Goal: Task Accomplishment & Management: Manage account settings

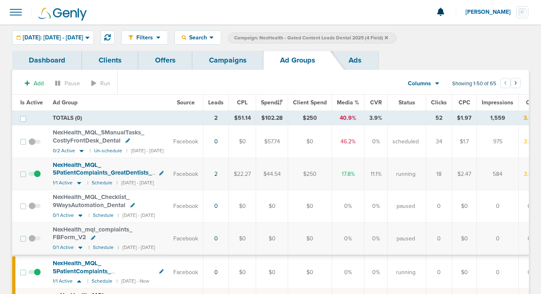
click at [222, 61] on link "Campaigns" at bounding box center [227, 60] width 71 height 19
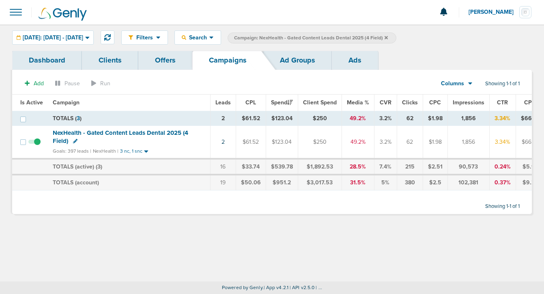
click at [388, 38] on icon at bounding box center [386, 37] width 3 height 3
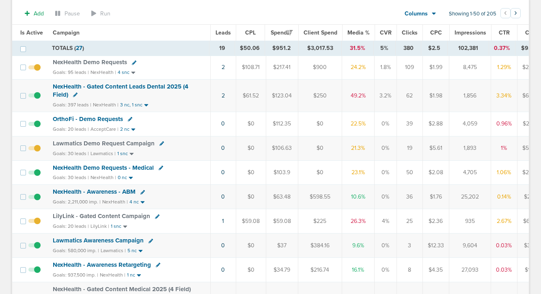
scroll to position [75, 0]
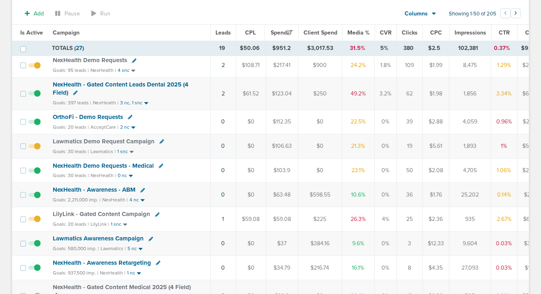
click at [112, 115] on span "OrthoFi - Demo Requests" at bounding box center [88, 116] width 70 height 7
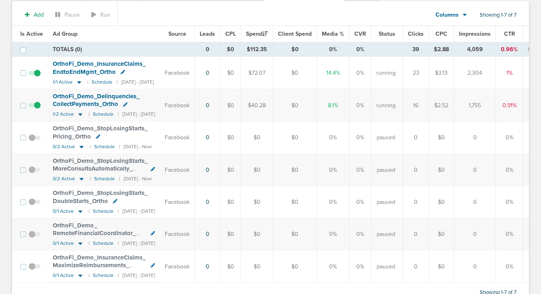
scroll to position [69, 0]
click at [77, 114] on icon at bounding box center [80, 113] width 8 height 7
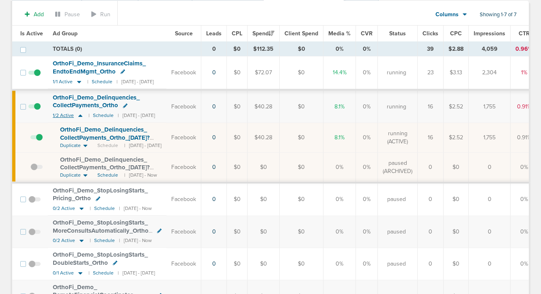
click at [76, 114] on icon at bounding box center [80, 115] width 8 height 7
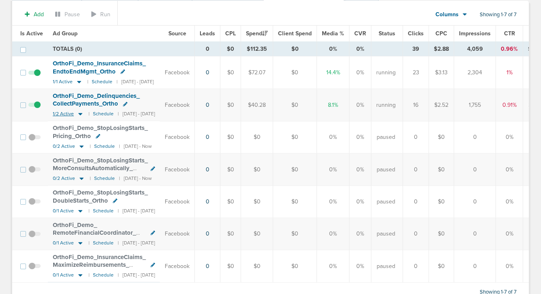
scroll to position [0, 0]
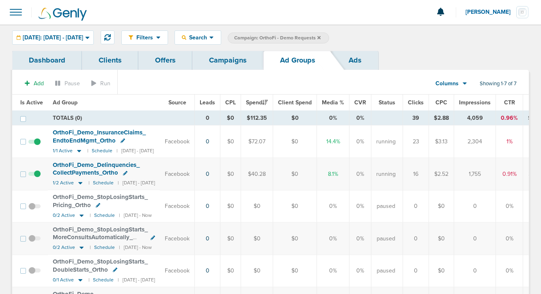
click at [215, 59] on link "Campaigns" at bounding box center [227, 60] width 71 height 19
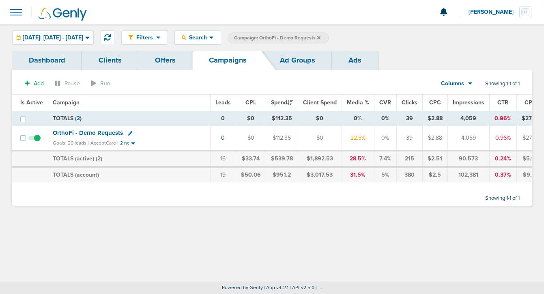
click at [321, 37] on icon at bounding box center [318, 37] width 3 height 3
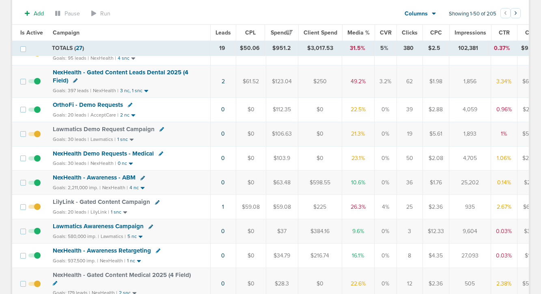
scroll to position [88, 0]
click at [159, 153] on icon at bounding box center [161, 153] width 4 height 4
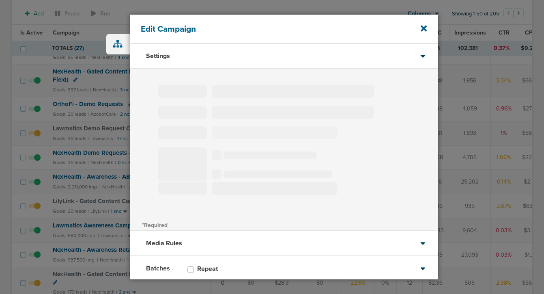
type input "NexHealth Demo Requests - Medical"
select select "Leads"
radio input "true"
select select "readOnly"
select select "1"
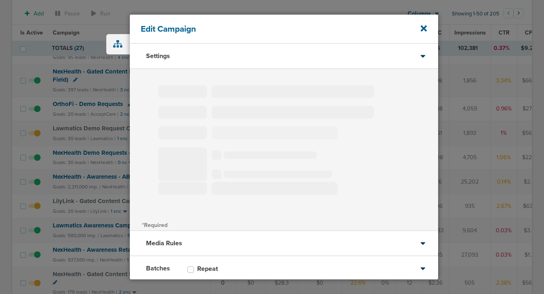
select select "1"
select select "2"
select select "3"
select select "4"
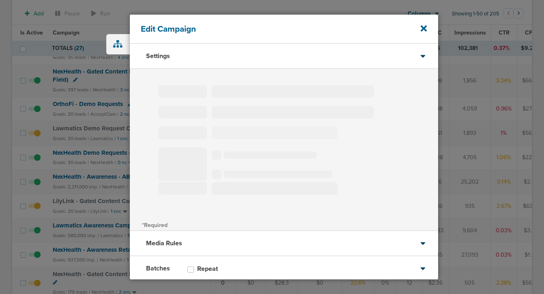
select select "6"
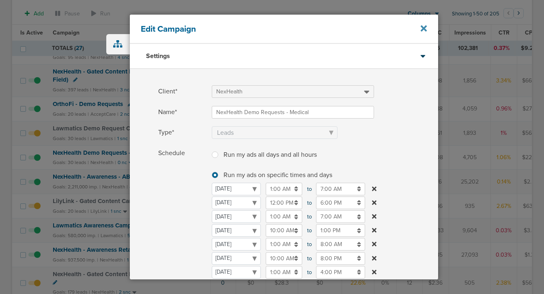
click at [426, 26] on icon at bounding box center [424, 28] width 6 height 6
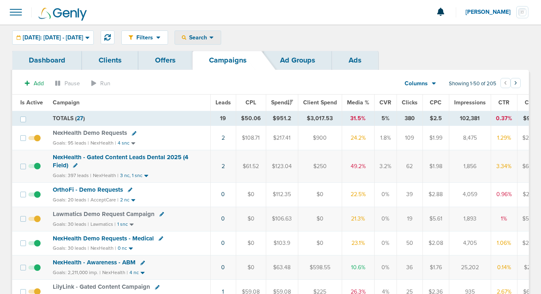
click at [186, 37] on icon at bounding box center [184, 37] width 4 height 4
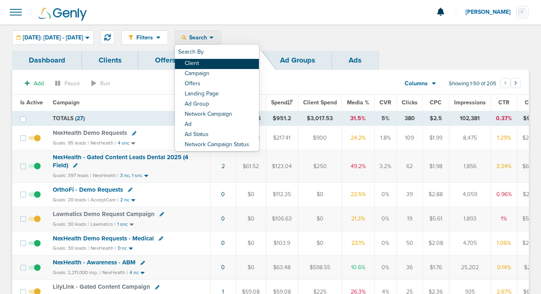
click at [215, 62] on link "Client" at bounding box center [217, 64] width 84 height 10
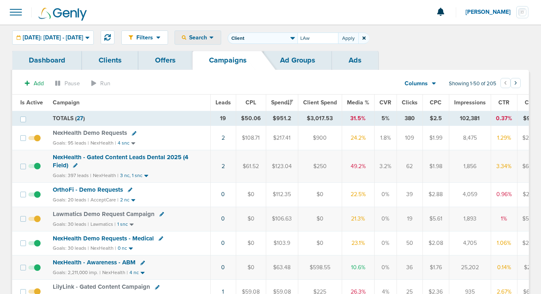
type input "LAw"
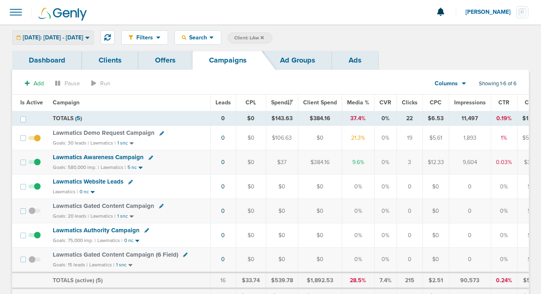
click at [75, 39] on span "[DATE]: [DATE] - [DATE]" at bounding box center [53, 38] width 60 height 6
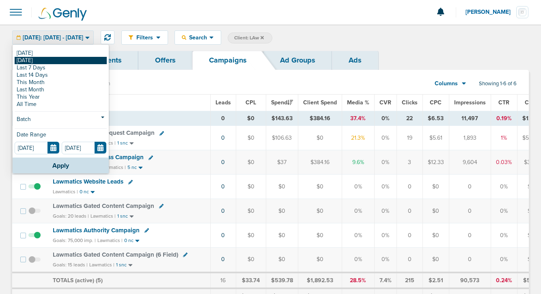
click at [73, 63] on link "[DATE]" at bounding box center [61, 60] width 92 height 7
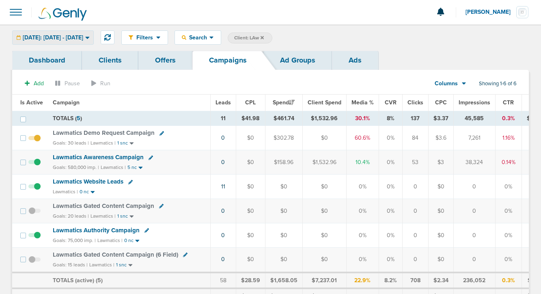
click at [75, 37] on span "Yesterday: 09.18.2025 - 09.18.2025" at bounding box center [53, 38] width 60 height 6
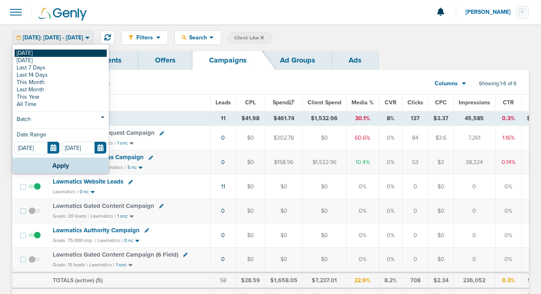
click at [72, 51] on link "[DATE]" at bounding box center [61, 52] width 92 height 7
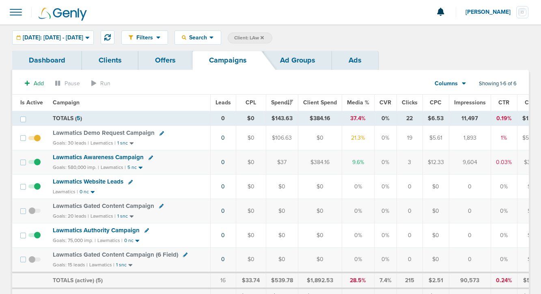
click at [159, 133] on icon at bounding box center [161, 133] width 4 height 4
select select
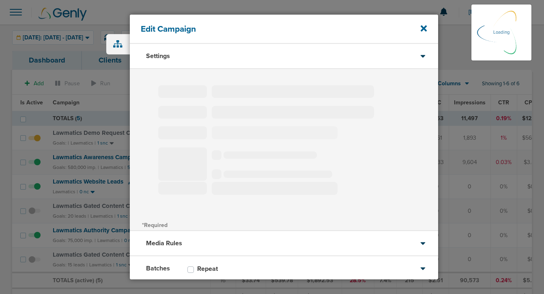
type input "Lawmatics Demo Request Campaign"
select select "Leads"
radio input "true"
select select "readWrite"
select select "1"
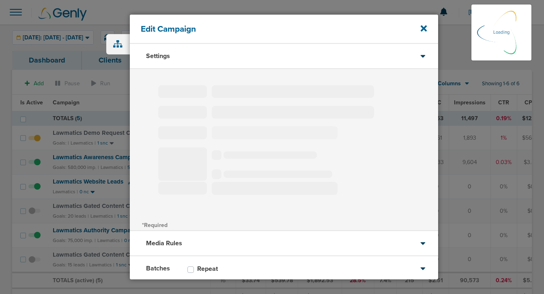
select select "1"
select select "2"
select select "3"
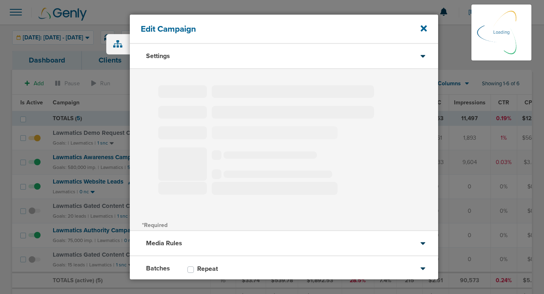
select select "4"
select select "6"
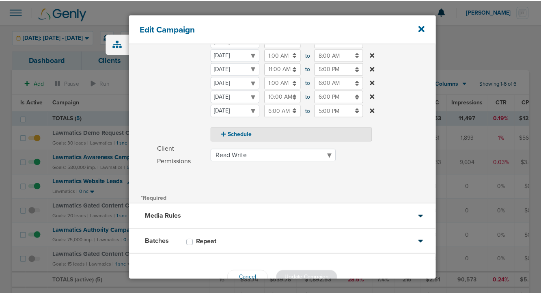
scroll to position [217, 0]
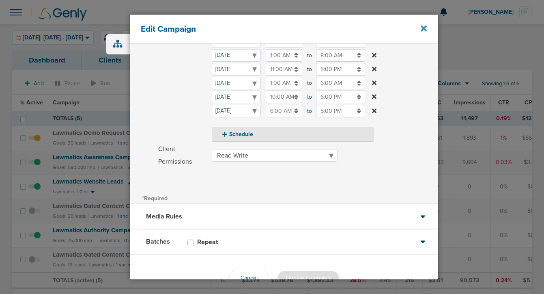
click at [423, 27] on icon at bounding box center [424, 28] width 6 height 6
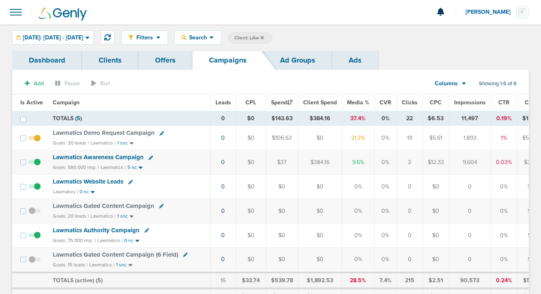
click at [134, 131] on span "Lawmatics Demo Request Campaign" at bounding box center [104, 132] width 102 height 7
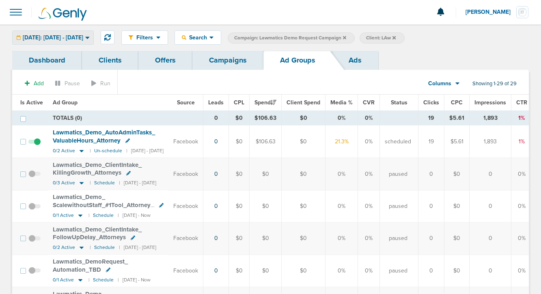
click at [74, 39] on span "[DATE]: [DATE] - [DATE]" at bounding box center [53, 38] width 60 height 6
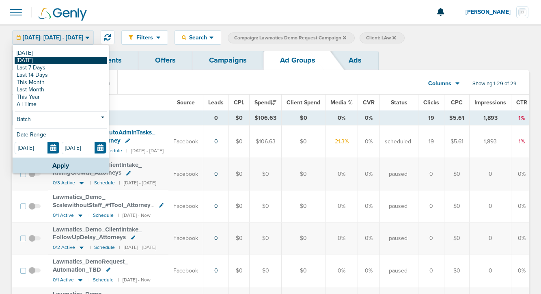
click at [71, 60] on link "[DATE]" at bounding box center [61, 60] width 92 height 7
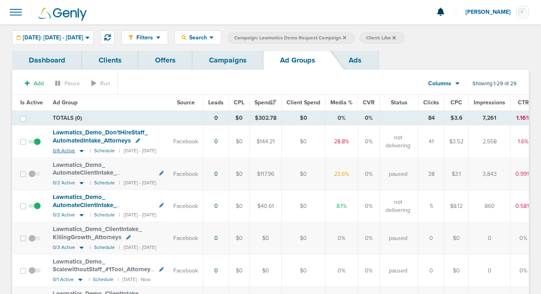
click at [82, 149] on icon at bounding box center [81, 150] width 8 height 7
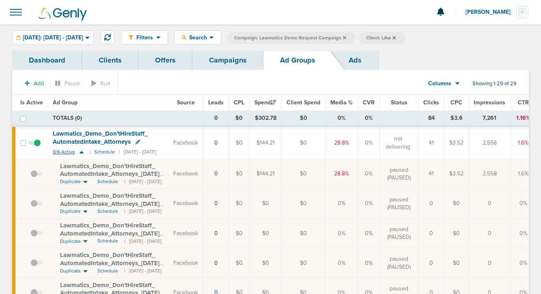
click at [82, 149] on icon at bounding box center [81, 151] width 8 height 7
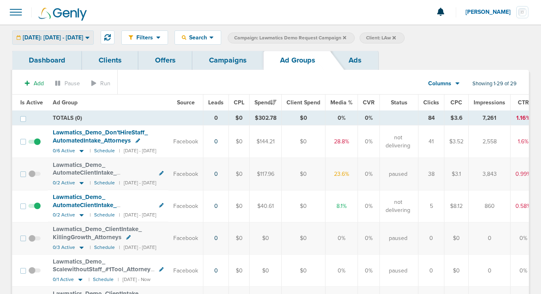
click at [83, 37] on span "Yesterday: 09.18.2025 - 09.18.2025" at bounding box center [53, 38] width 60 height 6
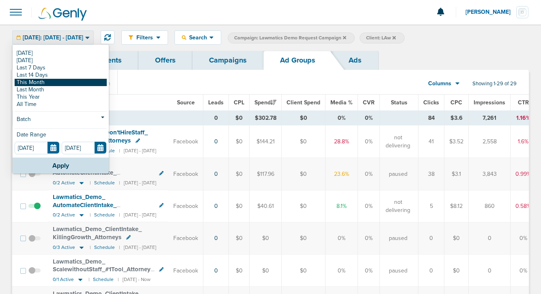
click at [74, 82] on link "This Month" at bounding box center [61, 82] width 92 height 7
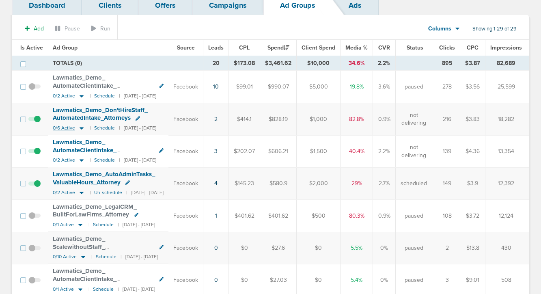
scroll to position [56, 0]
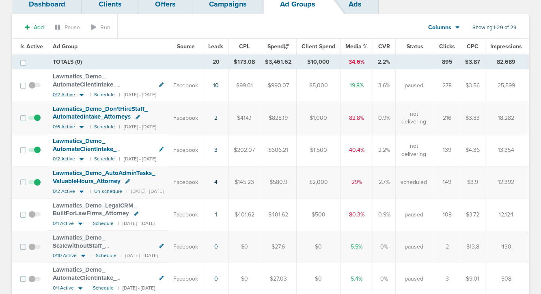
click at [80, 96] on icon at bounding box center [81, 94] width 8 height 7
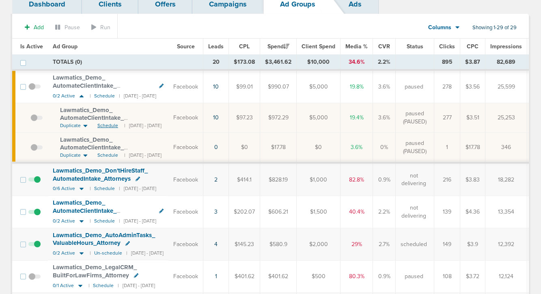
click at [111, 123] on span "Schedule" at bounding box center [107, 125] width 21 height 7
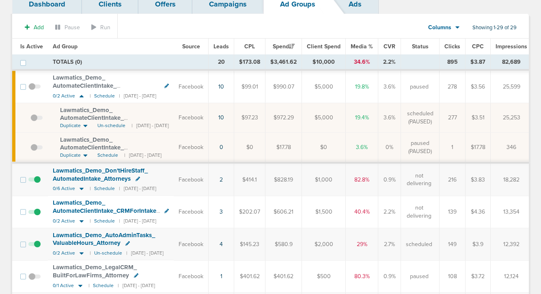
click at [29, 91] on span at bounding box center [34, 91] width 12 height 0
click at [34, 88] on input "checkbox" at bounding box center [34, 88] width 0 height 0
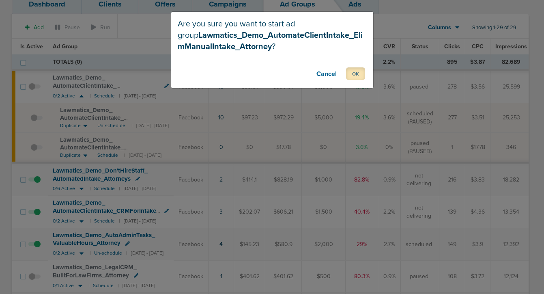
click at [361, 73] on button "OK" at bounding box center [355, 73] width 19 height 13
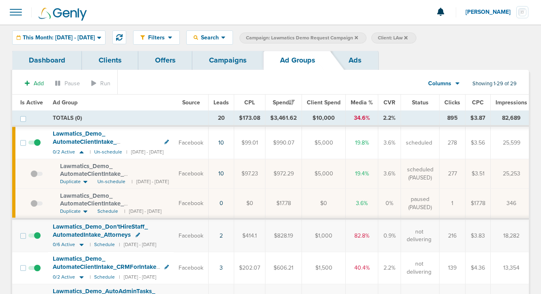
scroll to position [154, 0]
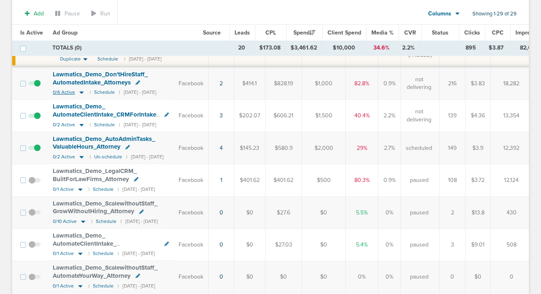
click at [83, 92] on icon at bounding box center [81, 92] width 8 height 7
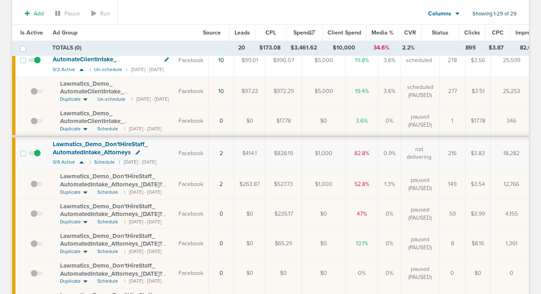
scroll to position [73, 0]
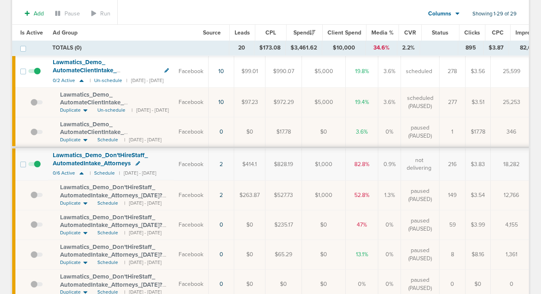
click at [39, 168] on span at bounding box center [34, 168] width 12 height 0
click at [34, 166] on input "checkbox" at bounding box center [34, 166] width 0 height 0
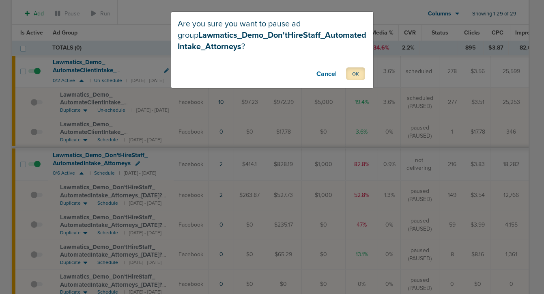
click at [356, 75] on button "OK" at bounding box center [355, 73] width 19 height 13
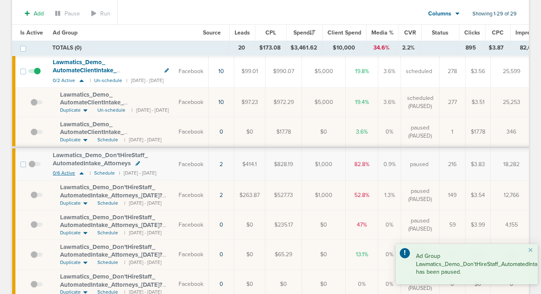
click at [81, 174] on icon at bounding box center [82, 173] width 4 height 2
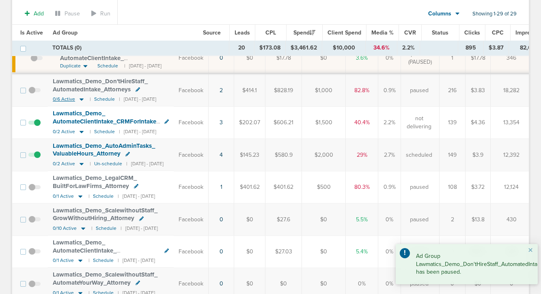
scroll to position [148, 0]
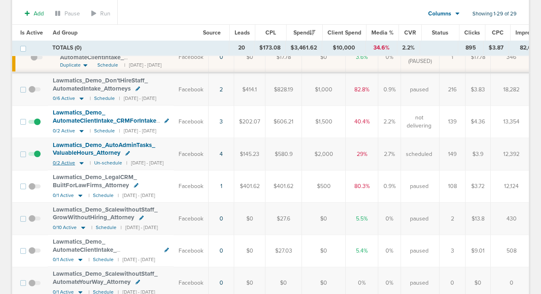
click at [81, 163] on icon at bounding box center [82, 163] width 4 height 2
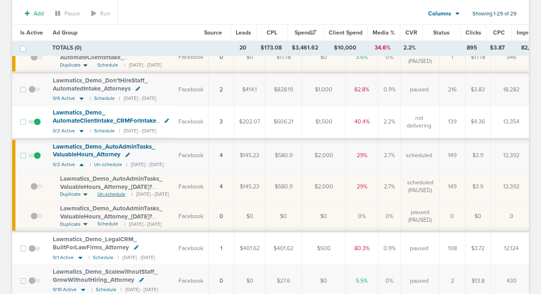
click at [111, 196] on span "Un-schedule" at bounding box center [111, 194] width 28 height 7
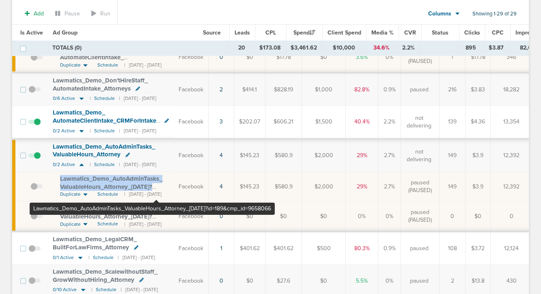
drag, startPoint x: 58, startPoint y: 177, endPoint x: 154, endPoint y: 186, distance: 96.6
click at [155, 186] on td "Lawmatics_ Demo_ AutoAdminTasks_ ValuableHours_ Attorney_ 09.04.25?id=189&cmp_ …" at bounding box center [111, 187] width 126 height 30
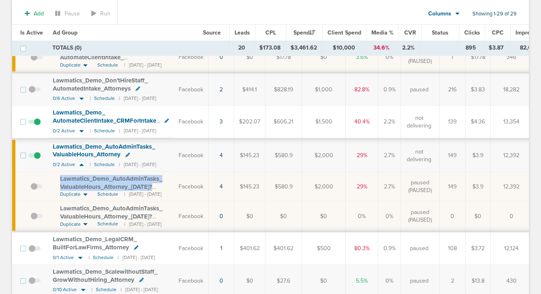
copy span "Lawmatics_ Demo_ AutoAdminTasks_ ValuableHours_ Attorney_ 09.04.25"
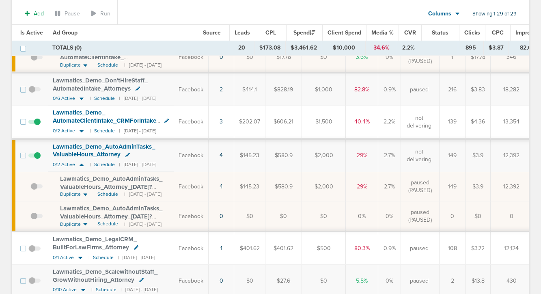
click at [80, 131] on icon at bounding box center [82, 131] width 4 height 2
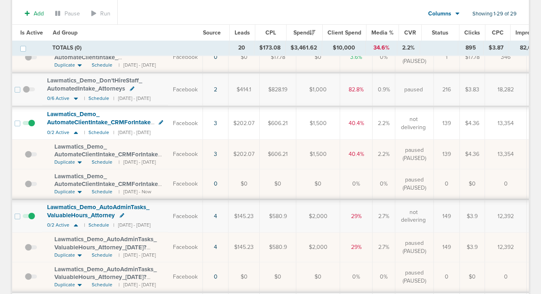
scroll to position [0, 0]
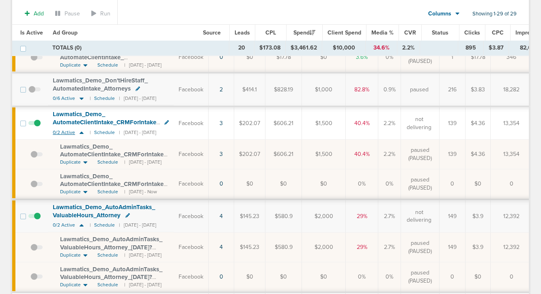
click at [82, 133] on icon at bounding box center [81, 132] width 8 height 7
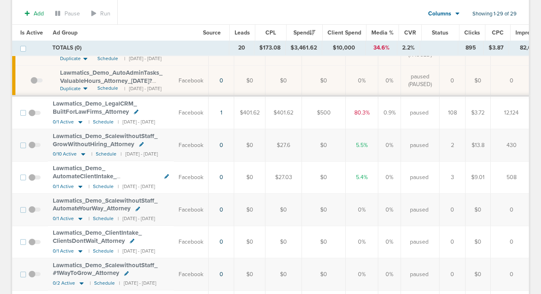
scroll to position [289, 0]
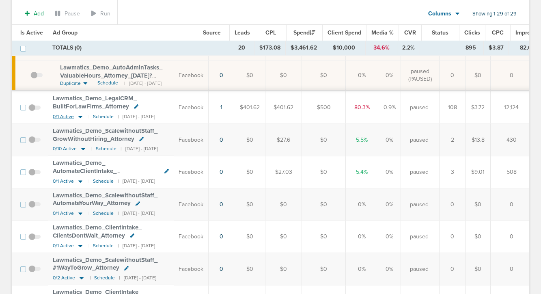
click at [82, 116] on icon at bounding box center [80, 116] width 8 height 7
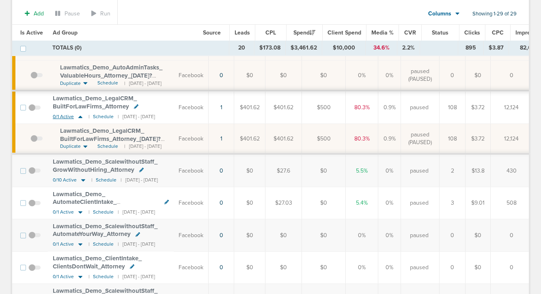
click at [82, 116] on icon at bounding box center [80, 116] width 8 height 7
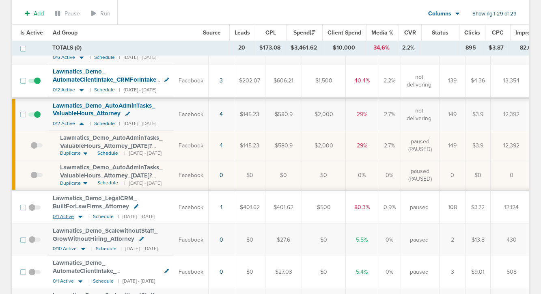
scroll to position [187, 0]
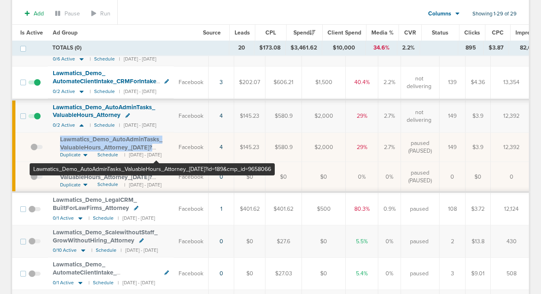
drag, startPoint x: 56, startPoint y: 138, endPoint x: 155, endPoint y: 144, distance: 100.0
click at [155, 144] on td "Lawmatics_ Demo_ AutoAdminTasks_ ValuableHours_ Attorney_ 09.04.25?id=189&cmp_ …" at bounding box center [111, 147] width 126 height 30
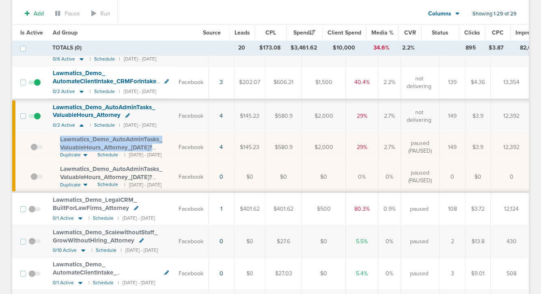
copy span "Lawmatics_ Demo_ AutoAdminTasks_ ValuableHours_ Attorney_ 09.04.25"
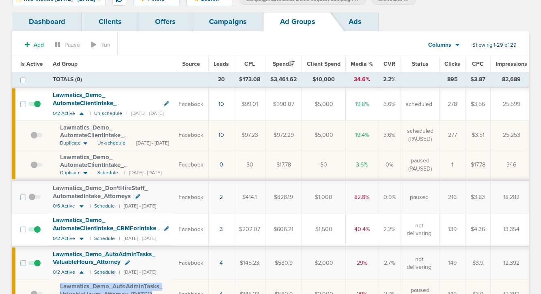
scroll to position [30, 0]
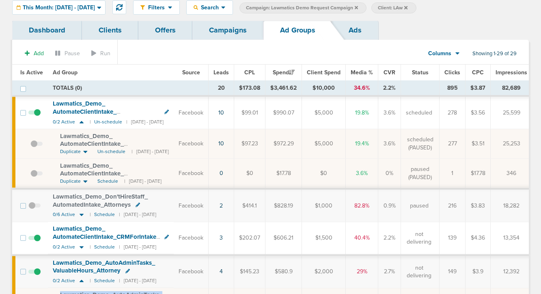
click at [221, 37] on link "Campaigns" at bounding box center [227, 30] width 71 height 19
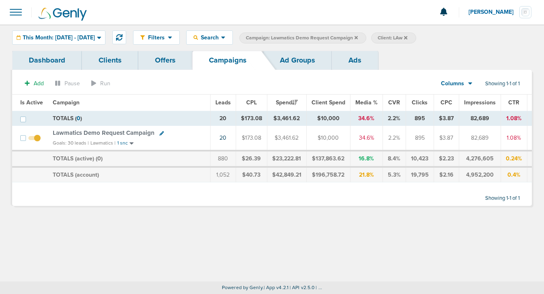
click at [358, 39] on icon at bounding box center [356, 37] width 3 height 5
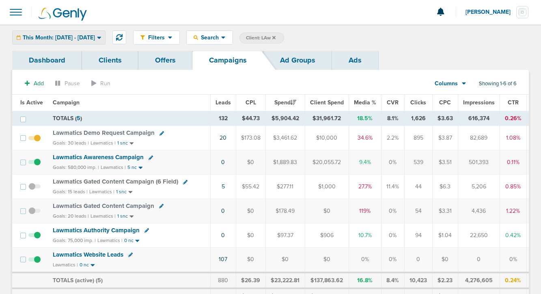
click at [92, 40] on span "This Month: 09.01.2025 - 09.30.2025" at bounding box center [59, 38] width 72 height 6
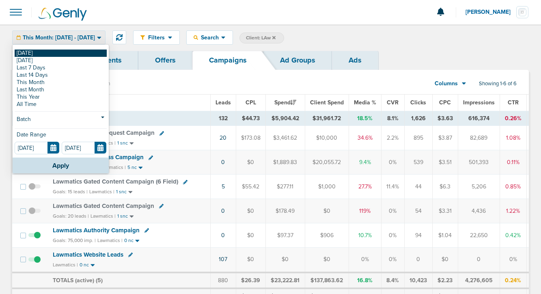
click at [84, 54] on link "[DATE]" at bounding box center [61, 52] width 92 height 7
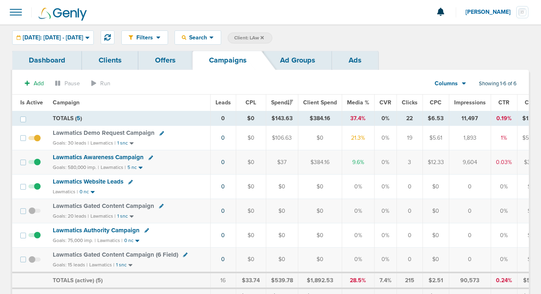
click at [264, 36] on icon at bounding box center [261, 37] width 3 height 5
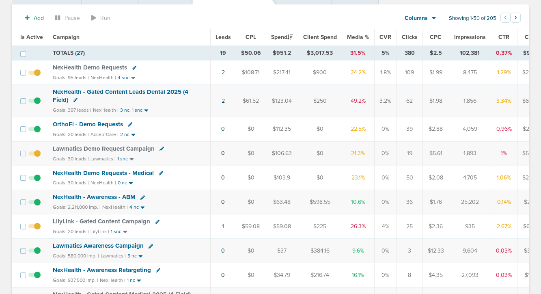
scroll to position [64, 0]
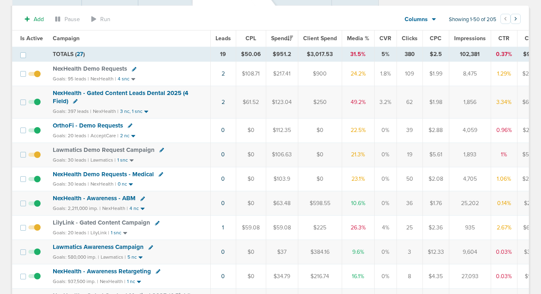
click at [125, 221] on span "LilyLink - Gated Content Campaign" at bounding box center [101, 222] width 97 height 7
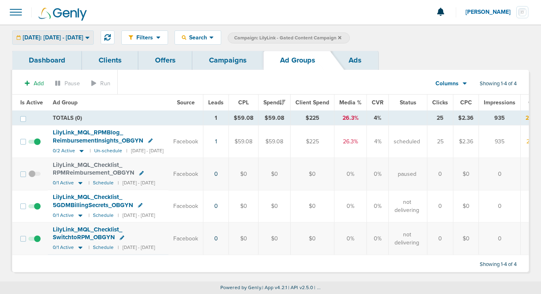
click at [92, 32] on div "[DATE]: [DATE] - [DATE]" at bounding box center [53, 37] width 81 height 13
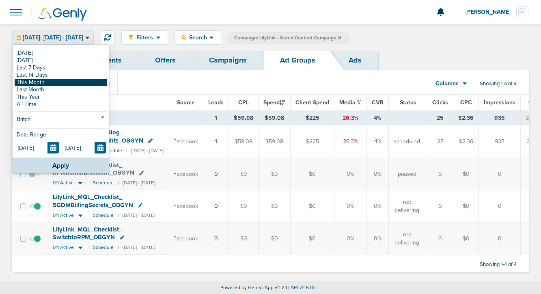
click at [80, 84] on link "This Month" at bounding box center [61, 82] width 92 height 7
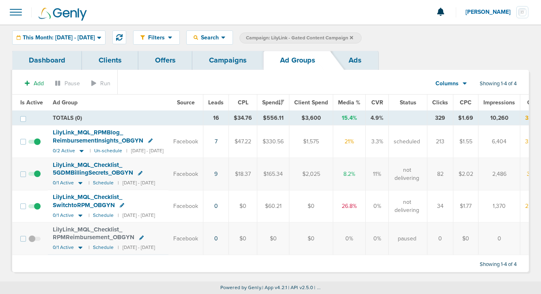
click at [227, 62] on link "Campaigns" at bounding box center [227, 60] width 71 height 19
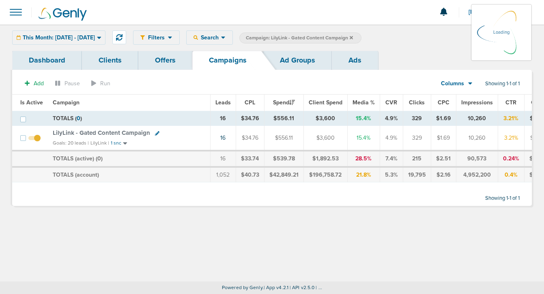
click at [353, 35] on icon at bounding box center [351, 37] width 3 height 5
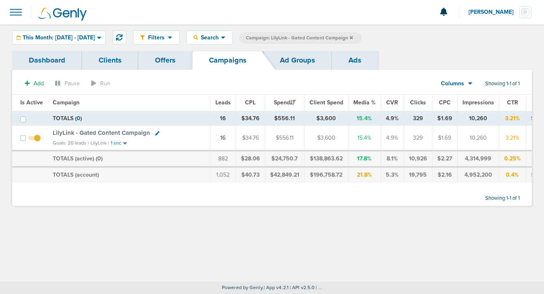
click at [361, 35] on label "Campaign: LilyLink - Gated Content Campaign" at bounding box center [300, 37] width 122 height 11
click at [361, 37] on label "Campaign: LilyLink - Gated Content Campaign" at bounding box center [300, 37] width 122 height 11
click at [353, 37] on span "Campaign: LilyLink - Gated Content Campaign" at bounding box center [299, 37] width 107 height 7
click at [353, 37] on icon at bounding box center [351, 37] width 3 height 3
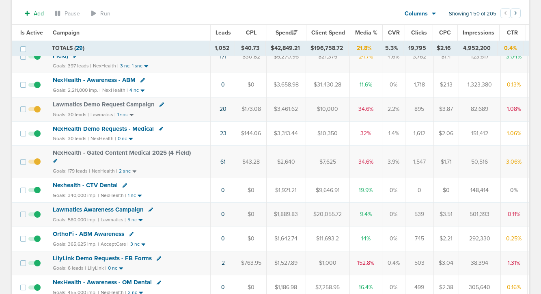
scroll to position [112, 0]
click at [99, 131] on span "NexHealth Demo Requests - Medical" at bounding box center [103, 127] width 101 height 7
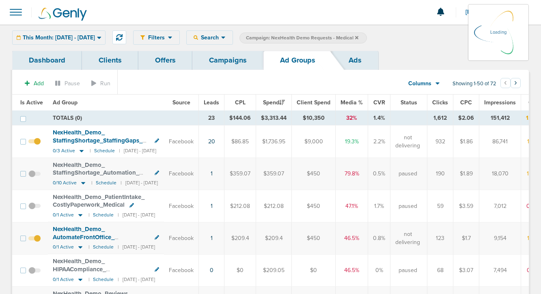
click at [69, 39] on div "This Month: 09.01.2025 - 09.30.2025 Today Yesterday Last 7 Days Last 14 Days Th…" at bounding box center [58, 37] width 93 height 14
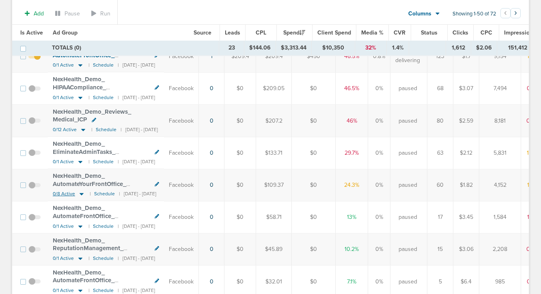
click at [81, 193] on icon at bounding box center [81, 193] width 8 height 7
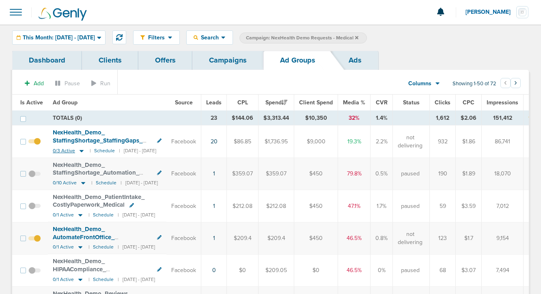
click at [79, 149] on icon at bounding box center [81, 150] width 8 height 7
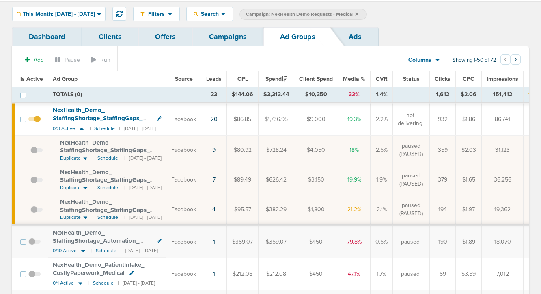
scroll to position [30, 0]
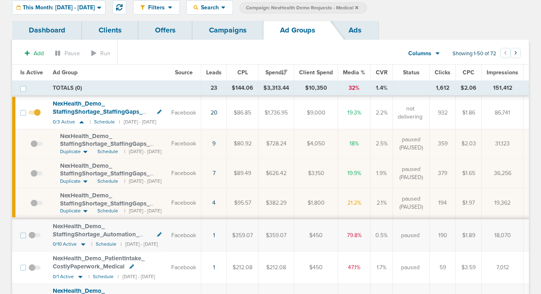
click at [86, 170] on span "NexHealth_ Demo_ StaffingShortage_ StaffingGaps_ Medical_ 09.15.25?id=183&cmp_ …" at bounding box center [105, 177] width 90 height 31
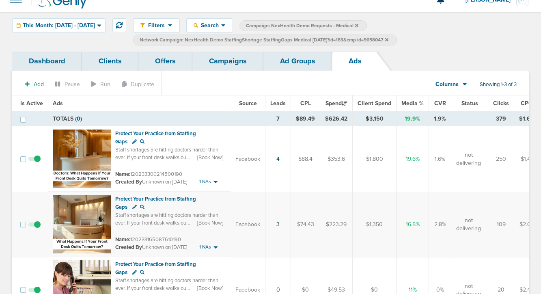
scroll to position [4, 0]
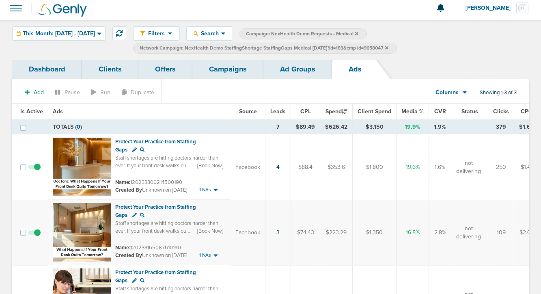
click at [284, 76] on link "Ad Groups" at bounding box center [297, 69] width 69 height 19
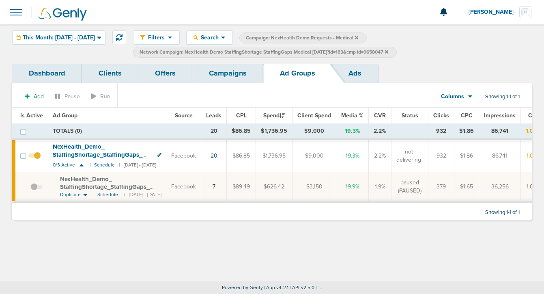
click at [215, 79] on link "Campaigns" at bounding box center [227, 73] width 71 height 19
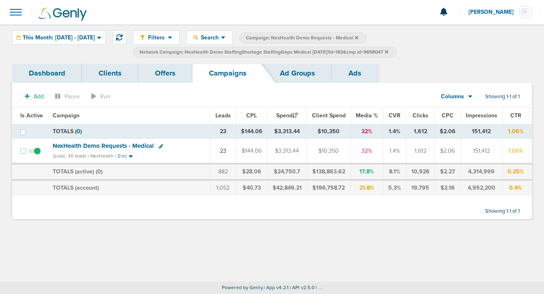
click at [397, 50] on label "Network Campaign: NexHealth Demo StaffingShortage StaffingGaps Medical 09.15.25…" at bounding box center [265, 52] width 264 height 11
click at [388, 53] on icon at bounding box center [386, 51] width 3 height 5
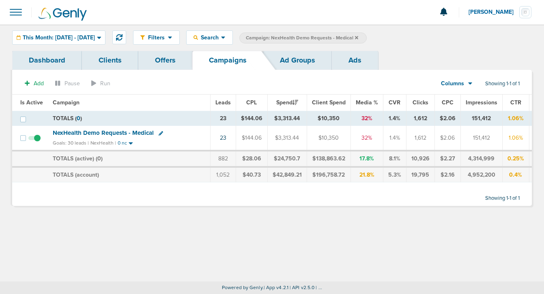
click at [358, 36] on icon at bounding box center [356, 37] width 3 height 5
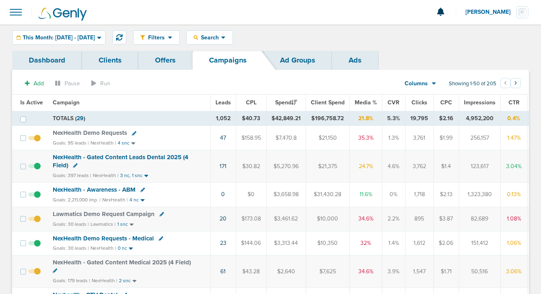
click at [75, 131] on span "NexHealth Demo Requests" at bounding box center [90, 132] width 74 height 7
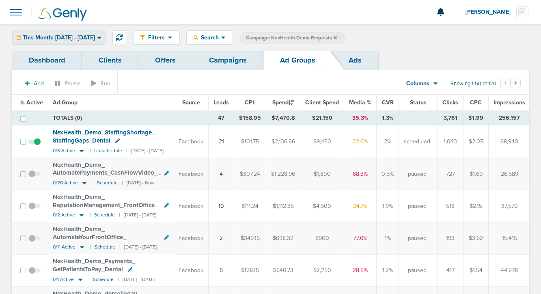
click at [79, 37] on span "This Month: 09.01.2025 - 09.30.2025" at bounding box center [59, 38] width 72 height 6
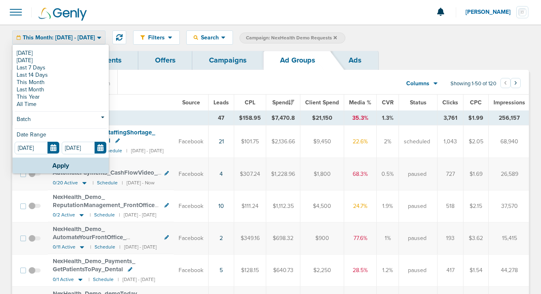
click at [72, 49] on div "Today Yesterday Last 7 Days Last 14 Days This Month Last Month This Year All Ti…" at bounding box center [61, 101] width 96 height 112
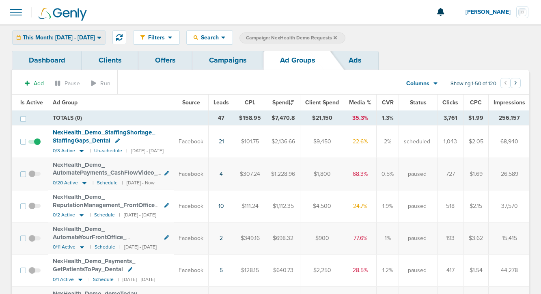
click at [80, 35] on span "This Month: 09.01.2025 - 09.30.2025" at bounding box center [59, 38] width 72 height 6
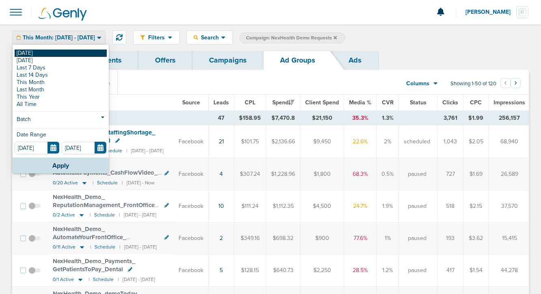
click at [74, 52] on link "[DATE]" at bounding box center [61, 52] width 92 height 7
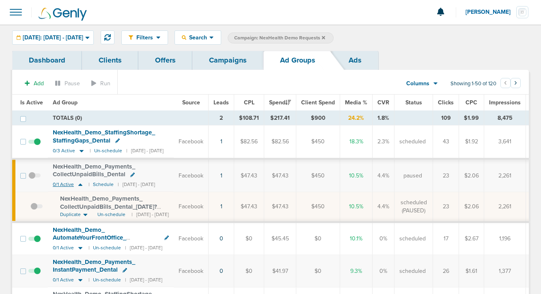
click at [79, 185] on icon at bounding box center [80, 184] width 4 height 2
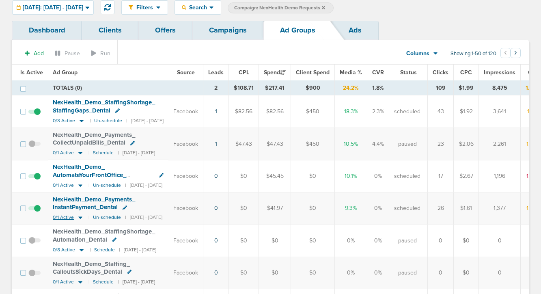
click at [78, 215] on icon at bounding box center [80, 217] width 8 height 7
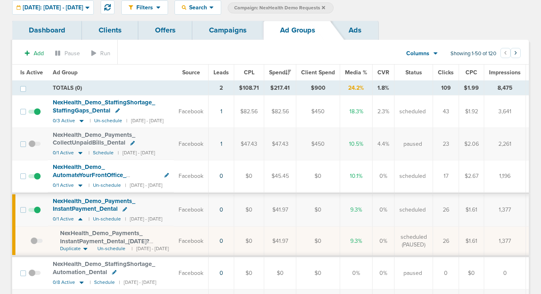
click at [89, 239] on span "NexHealth_ Demo_ Payments_ InstantPayment_ Dental_ [DATE]?id=183&cmp_ id=9658027" at bounding box center [104, 240] width 89 height 23
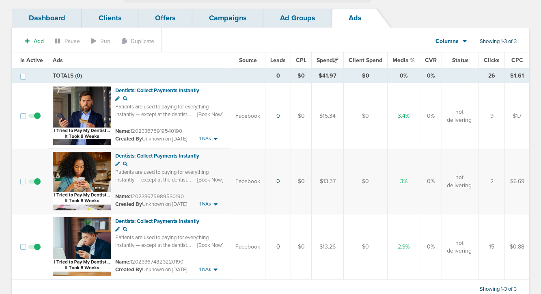
scroll to position [53, 0]
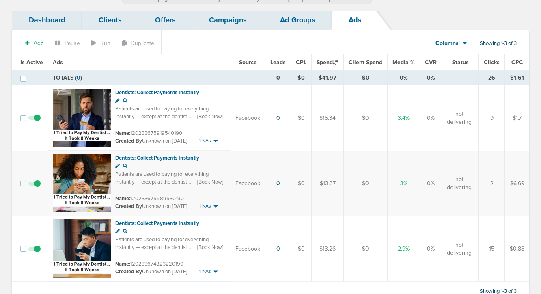
click at [39, 187] on span at bounding box center [34, 187] width 12 height 0
click at [34, 185] on input "checkbox" at bounding box center [34, 185] width 0 height 0
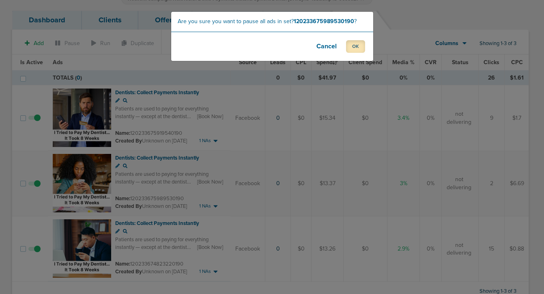
click at [355, 43] on button "OK" at bounding box center [355, 46] width 19 height 13
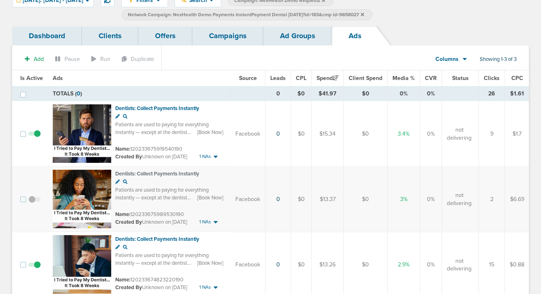
scroll to position [39, 0]
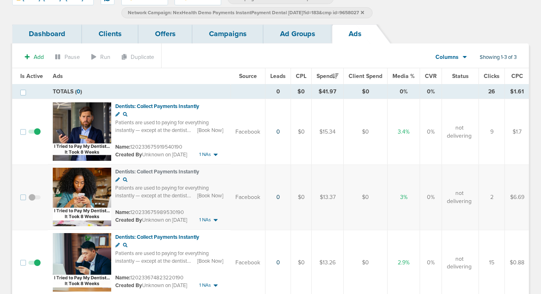
click at [305, 33] on link "Ad Groups" at bounding box center [297, 33] width 69 height 19
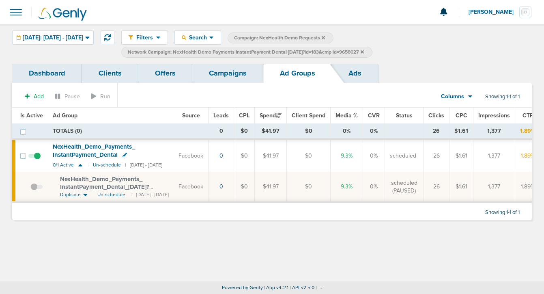
click at [364, 51] on icon at bounding box center [362, 51] width 3 height 3
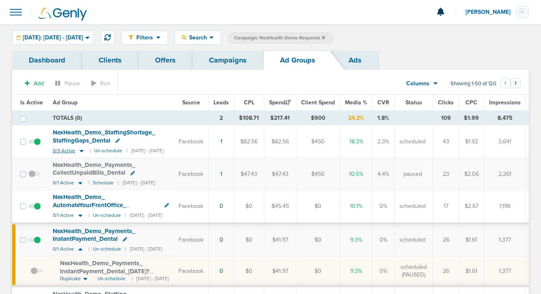
click at [82, 151] on icon at bounding box center [81, 150] width 8 height 7
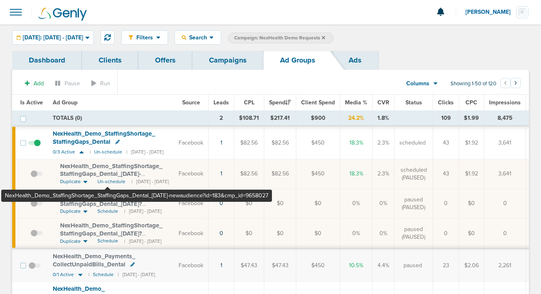
click at [108, 172] on span "NexHealth_ Demo_ StaffingShortage_ StaffingGaps_ Dental_ [DATE]-newaudience?id=…" at bounding box center [111, 177] width 102 height 31
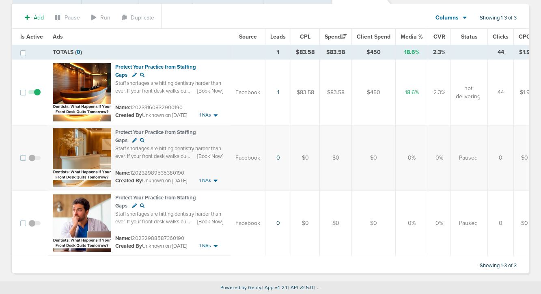
click at [34, 162] on span at bounding box center [34, 162] width 12 height 0
click at [34, 159] on input "checkbox" at bounding box center [34, 159] width 0 height 0
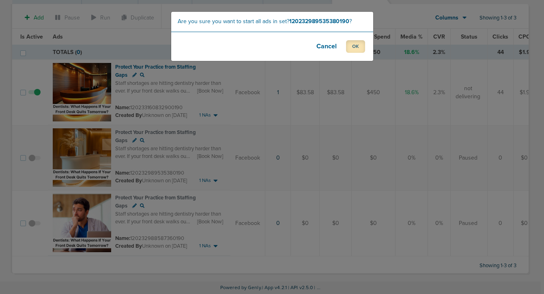
click at [355, 47] on button "OK" at bounding box center [355, 46] width 19 height 13
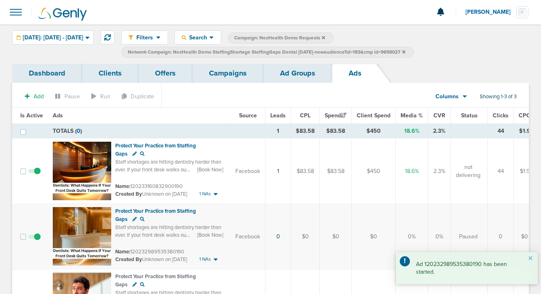
click at [296, 73] on link "Ad Groups" at bounding box center [297, 73] width 69 height 19
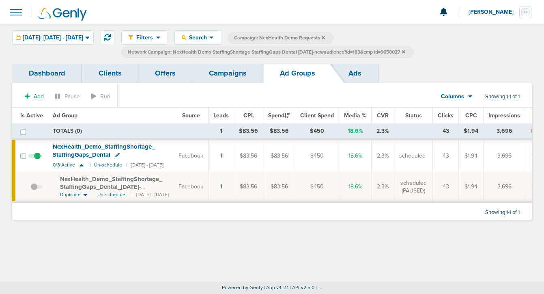
click at [414, 51] on label "Network Campaign: NexHealth Demo StaffingShortage StaffingGaps Dental [DATE]-ne…" at bounding box center [267, 52] width 293 height 11
click at [414, 52] on label "Network Campaign: NexHealth Demo StaffingShortage StaffingGaps Dental [DATE]-ne…" at bounding box center [267, 52] width 293 height 11
click at [405, 52] on icon at bounding box center [403, 51] width 3 height 5
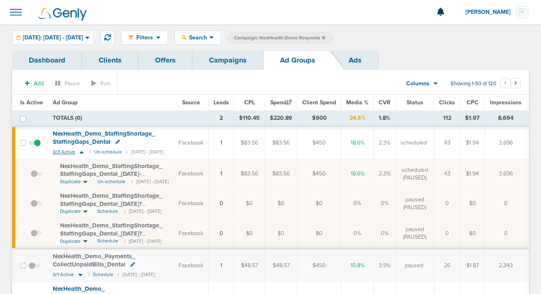
click at [83, 153] on icon at bounding box center [81, 151] width 8 height 7
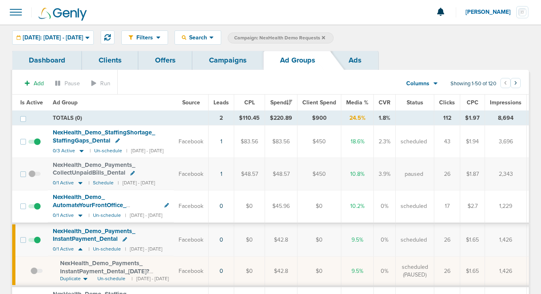
click at [243, 56] on link "Campaigns" at bounding box center [227, 60] width 71 height 19
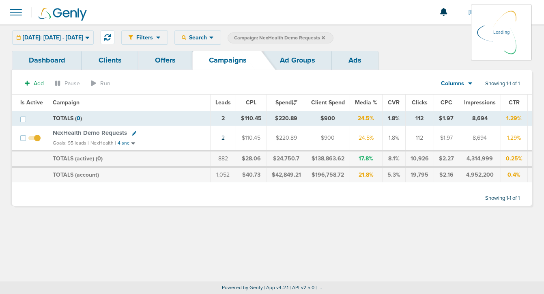
click at [325, 36] on icon at bounding box center [323, 37] width 3 height 5
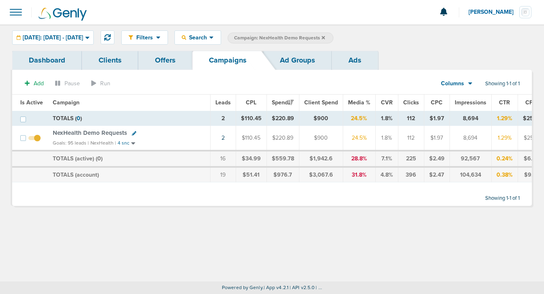
click at [325, 37] on icon at bounding box center [323, 37] width 3 height 5
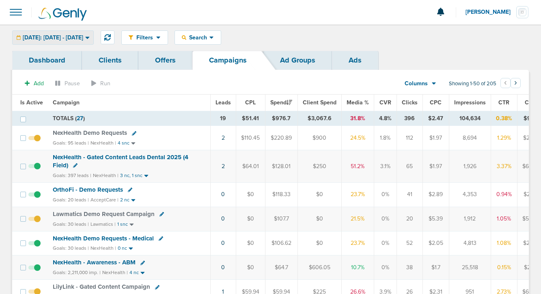
click at [83, 35] on span "[DATE]: [DATE] - [DATE]" at bounding box center [53, 38] width 60 height 6
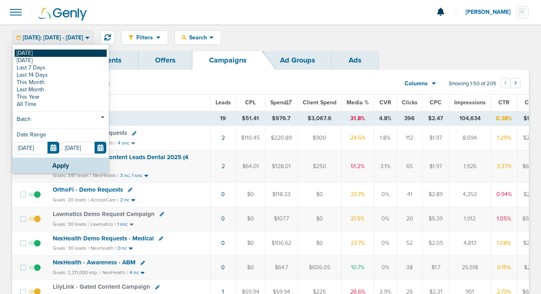
click at [80, 52] on link "[DATE]" at bounding box center [61, 52] width 92 height 7
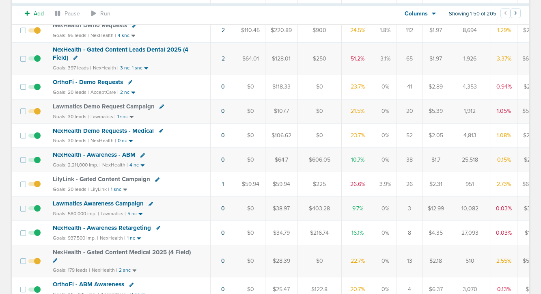
scroll to position [140, 0]
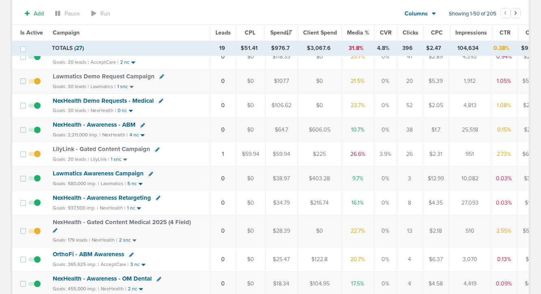
click at [116, 151] on span "LilyLink - Gated Content Campaign" at bounding box center [101, 148] width 97 height 7
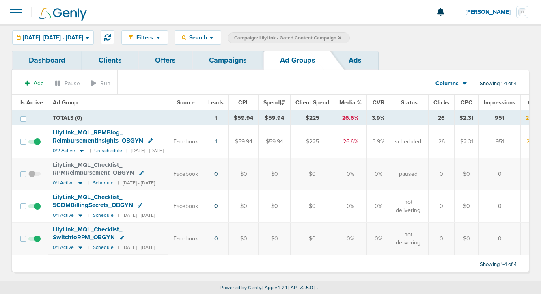
click at [238, 60] on link "Campaigns" at bounding box center [227, 60] width 71 height 19
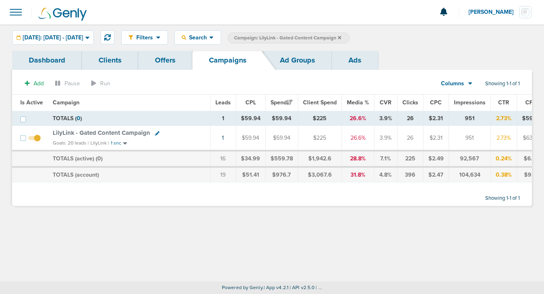
click at [350, 37] on label "Campaign: LilyLink - Gated Content Campaign" at bounding box center [289, 37] width 122 height 11
click at [341, 38] on icon at bounding box center [339, 37] width 3 height 3
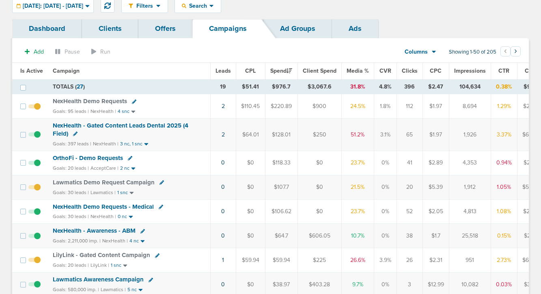
click at [128, 156] on icon at bounding box center [130, 158] width 4 height 4
select select
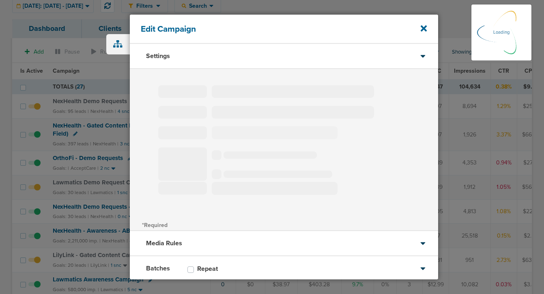
type input "OrthoFi - Demo Requests"
select select "Leads"
radio input "true"
select select "readOnly"
select select "1"
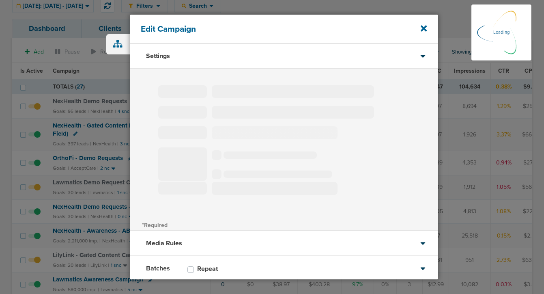
select select "2"
select select "3"
select select "4"
select select "6"
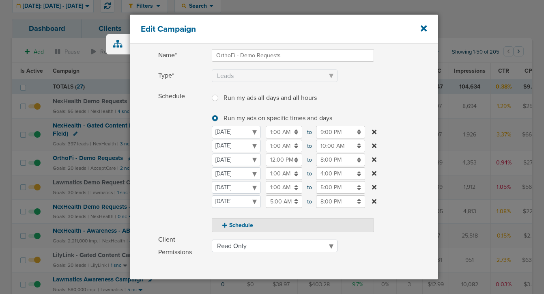
scroll to position [60, 0]
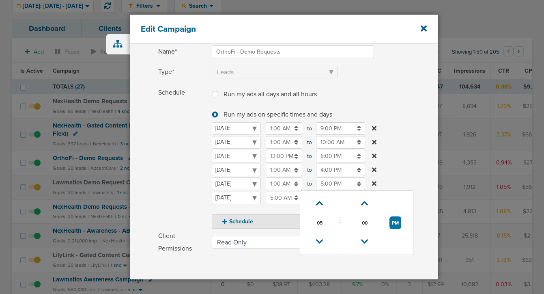
click at [323, 184] on input "5:00 PM" at bounding box center [340, 183] width 49 height 13
click at [323, 237] on link at bounding box center [319, 241] width 14 height 13
click at [322, 204] on icon at bounding box center [319, 203] width 7 height 5
type input "5:00 PM"
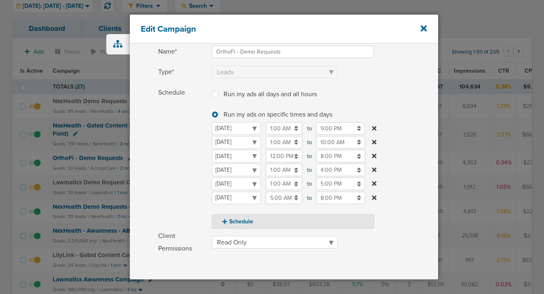
click at [414, 99] on label "Schedule Run my ads all days and all hours Run my ads all days and all hours Ru…" at bounding box center [298, 157] width 280 height 142
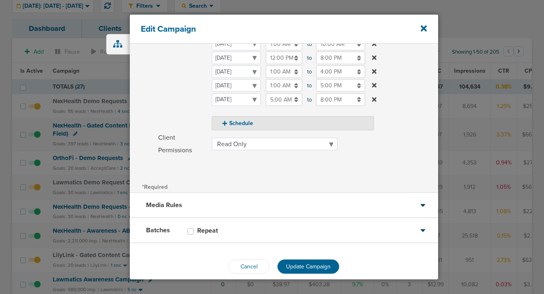
scroll to position [170, 0]
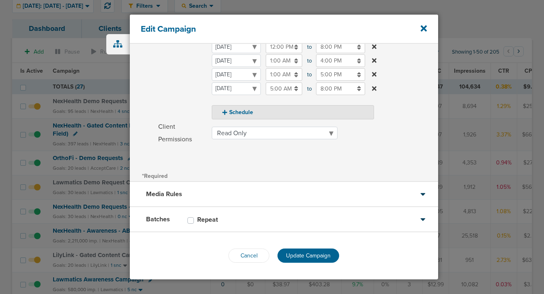
click at [305, 248] on div "Cancel Update Campaign" at bounding box center [284, 255] width 308 height 47
click at [302, 260] on button "Update Campaign" at bounding box center [308, 255] width 62 height 14
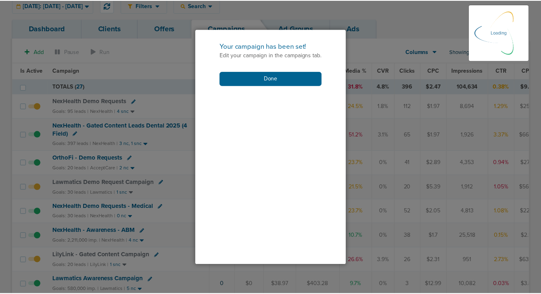
scroll to position [144, 0]
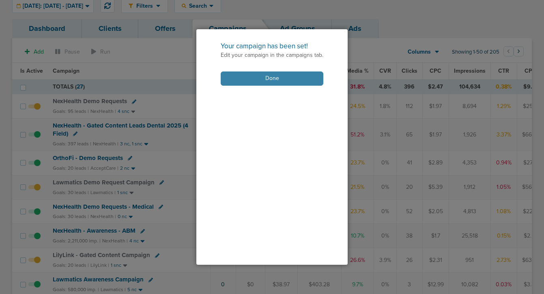
click at [289, 75] on button "Done" at bounding box center [272, 78] width 103 height 14
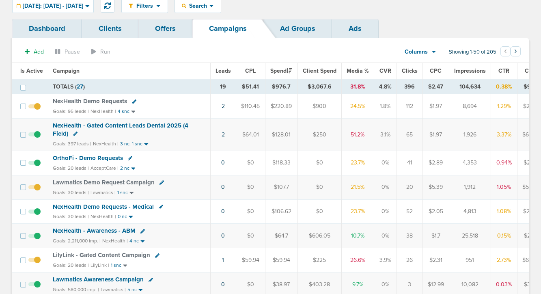
click at [70, 158] on span "OrthoFi - Demo Requests" at bounding box center [88, 157] width 70 height 7
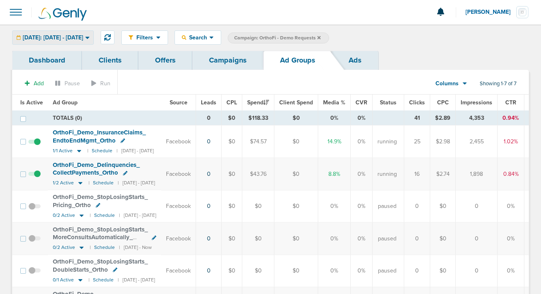
click at [67, 35] on span "[DATE]: [DATE] - [DATE]" at bounding box center [53, 38] width 60 height 6
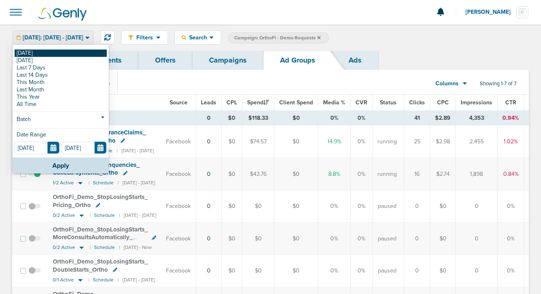
click at [65, 56] on link "[DATE]" at bounding box center [61, 52] width 92 height 7
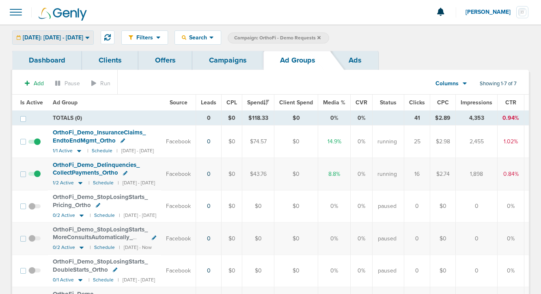
click at [67, 37] on span "[DATE]: [DATE] - [DATE]" at bounding box center [53, 38] width 60 height 6
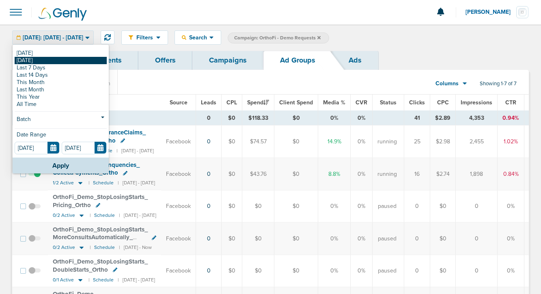
click at [65, 59] on link "[DATE]" at bounding box center [61, 60] width 92 height 7
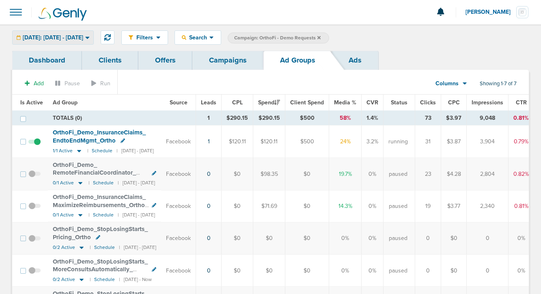
click at [61, 37] on span "Yesterday: 09.18.2025 - 09.18.2025" at bounding box center [53, 38] width 60 height 6
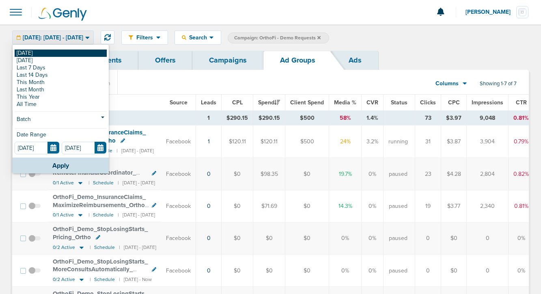
click at [61, 52] on link "[DATE]" at bounding box center [61, 52] width 92 height 7
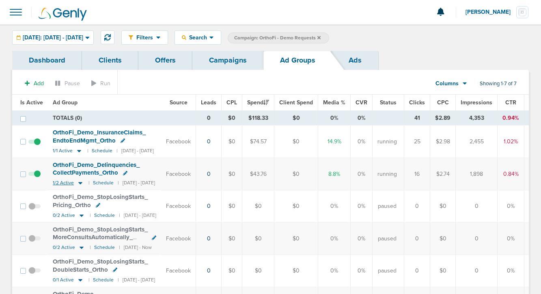
click at [77, 185] on icon at bounding box center [80, 182] width 8 height 7
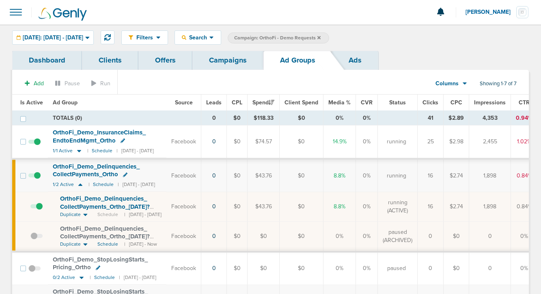
click at [100, 203] on span "OrthoFi_ Demo_ Delinquencies_ CollectPayments_ Ortho_ 09.18.25?id=174&cmp_ id=9…" at bounding box center [105, 206] width 90 height 23
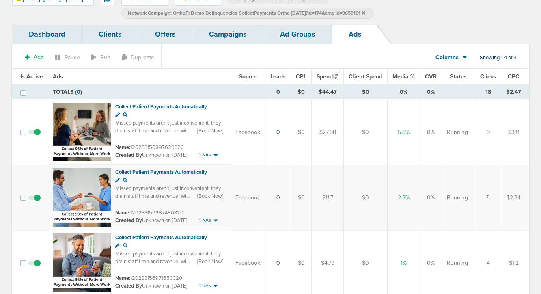
click at [37, 136] on span at bounding box center [34, 136] width 12 height 0
click at [34, 134] on input "checkbox" at bounding box center [34, 134] width 0 height 0
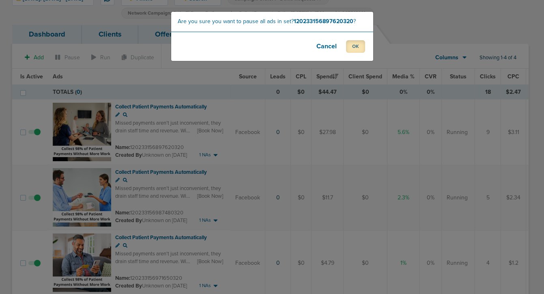
click at [356, 48] on button "OK" at bounding box center [355, 46] width 19 height 13
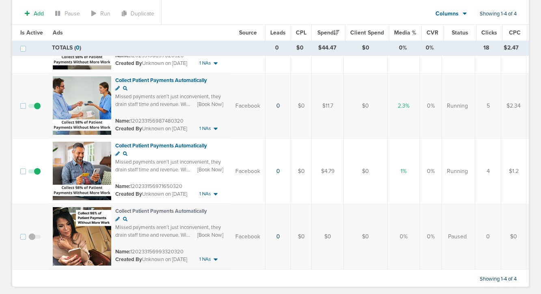
click at [36, 110] on span at bounding box center [34, 110] width 12 height 0
click at [34, 108] on input "checkbox" at bounding box center [34, 108] width 0 height 0
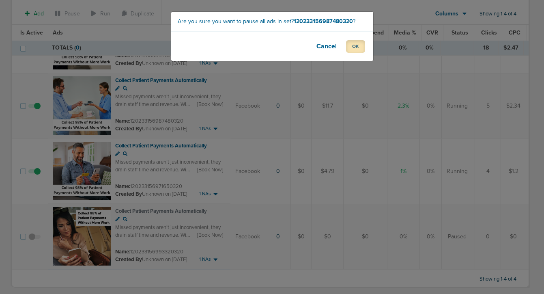
click at [353, 48] on button "OK" at bounding box center [355, 46] width 19 height 13
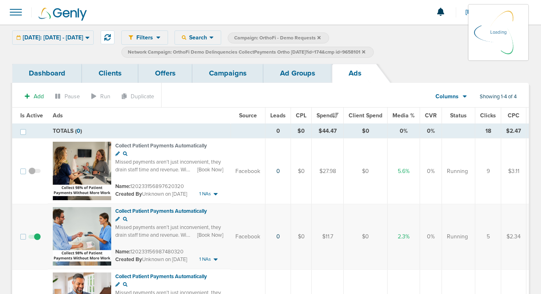
click at [299, 74] on link "Ad Groups" at bounding box center [297, 73] width 69 height 19
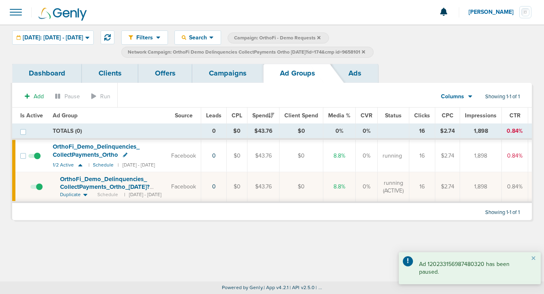
drag, startPoint x: 193, startPoint y: 52, endPoint x: 332, endPoint y: 57, distance: 138.8
click at [332, 57] on label "Network Campaign: OrthoFi Demo Delinquencies CollectPayments Ortho 09.18.25?id=…" at bounding box center [247, 52] width 252 height 11
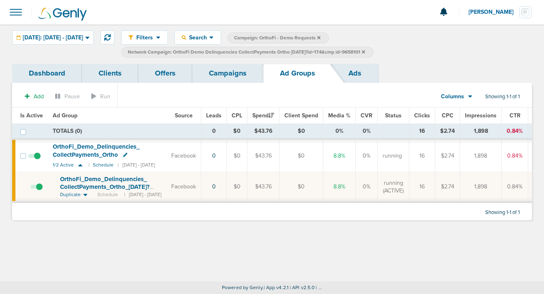
click at [86, 57] on div "Filters Active Only Settings Status Active Inactive Objectives MQL SQL Traffic …" at bounding box center [272, 43] width 544 height 39
click at [374, 49] on label "Network Campaign: OrthoFi Demo Delinquencies CollectPayments Ortho 09.18.25?id=…" at bounding box center [247, 52] width 252 height 11
click at [365, 53] on icon at bounding box center [363, 51] width 3 height 5
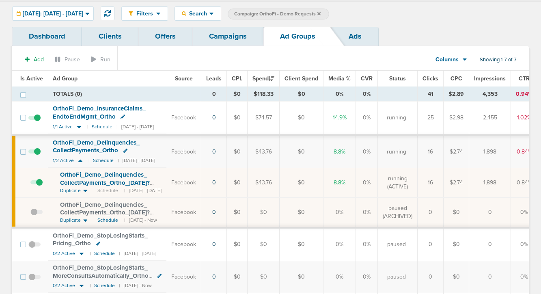
scroll to position [25, 0]
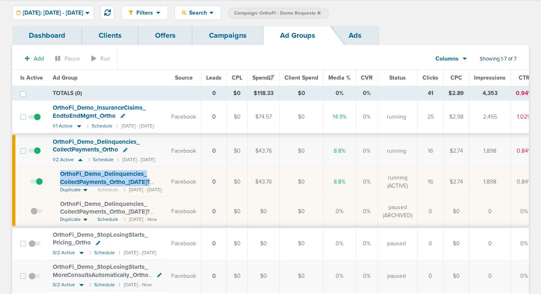
drag, startPoint x: 51, startPoint y: 169, endPoint x: 151, endPoint y: 181, distance: 100.9
click at [151, 181] on td "OrthoFi_ Demo_ Delinquencies_ CollectPayments_ Ortho_ 09.18.25?id=174&cmp_ id=9…" at bounding box center [107, 182] width 118 height 30
copy span "OrthoFi_ Demo_ Delinquencies_ CollectPayments_ Ortho_ 09.18.25"
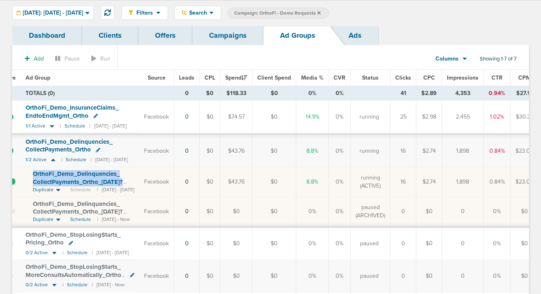
scroll to position [0, 0]
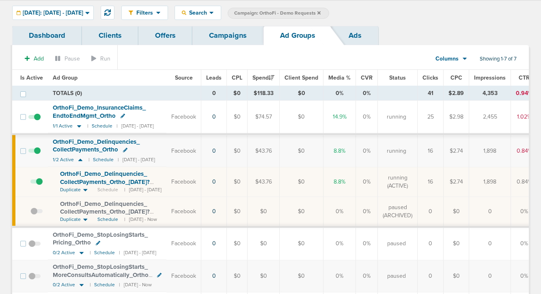
click at [128, 207] on span "OrthoFi_ Demo_ Delinquencies_ CollectPayments_ Ortho_ 09.18.25?id=174&cmp_ id=9…" at bounding box center [105, 211] width 90 height 23
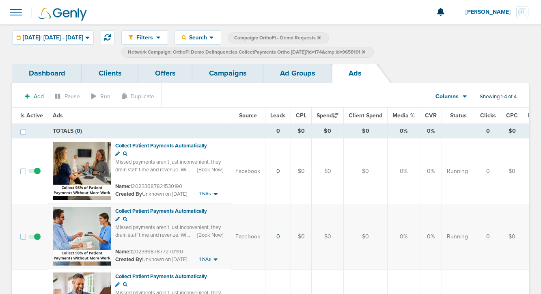
click at [239, 73] on link "Campaigns" at bounding box center [227, 73] width 71 height 19
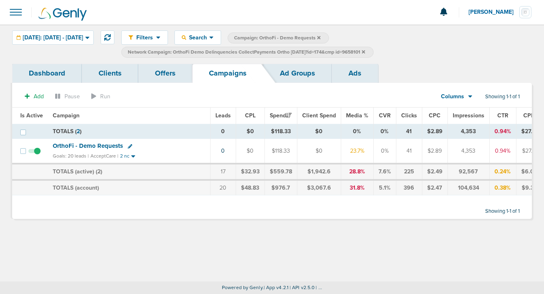
click at [365, 51] on icon at bounding box center [363, 51] width 3 height 3
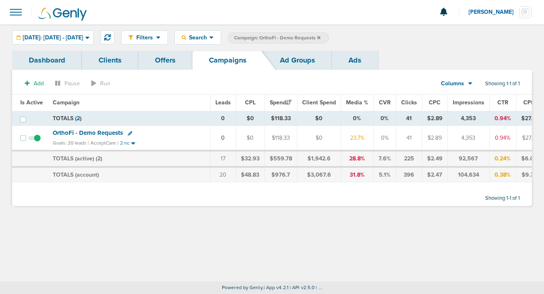
click at [329, 34] on label "Campaign: OrthoFi - Demo Requests" at bounding box center [278, 37] width 101 height 11
click at [321, 37] on icon at bounding box center [318, 37] width 3 height 3
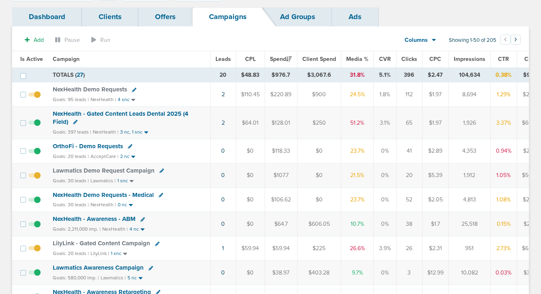
click at [109, 112] on span "NexHealth - Gated Content Leads Dental 2025 (4 Field)" at bounding box center [121, 117] width 136 height 15
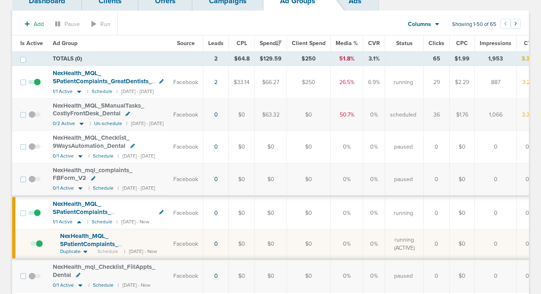
scroll to position [58, 0]
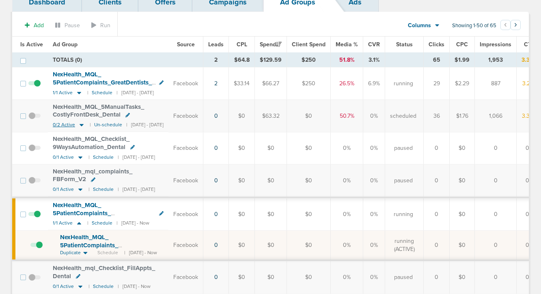
click at [80, 124] on icon at bounding box center [82, 125] width 4 height 2
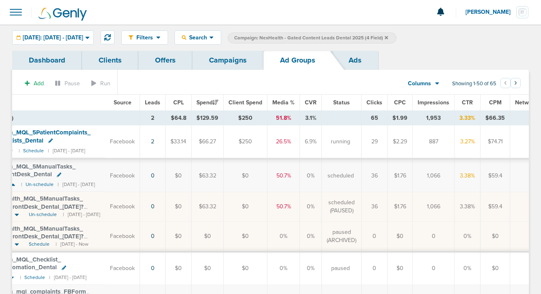
scroll to position [0, 0]
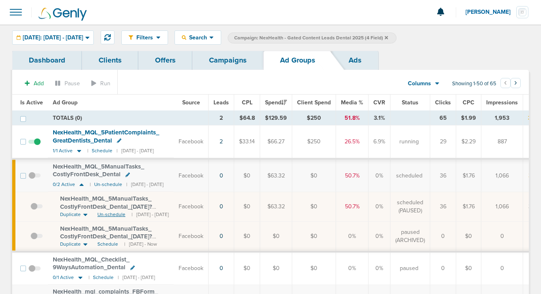
click at [114, 213] on span "Un-schedule" at bounding box center [111, 214] width 28 height 7
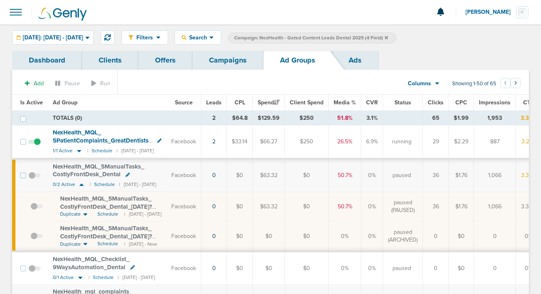
click at [86, 213] on icon at bounding box center [85, 214] width 4 height 2
click at [78, 152] on icon at bounding box center [79, 151] width 4 height 2
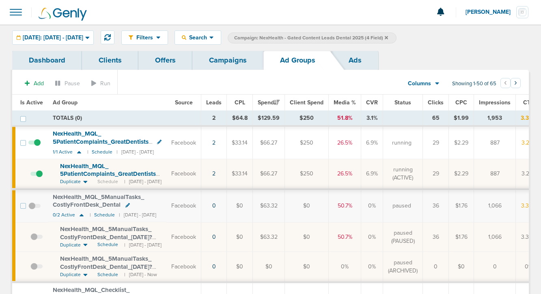
click at [135, 175] on span "NexHealth_ MQL_ 5PatientComplaints_ GreatDentists_ Dental_ [DATE]?id=183&cmp_ i…" at bounding box center [109, 177] width 99 height 31
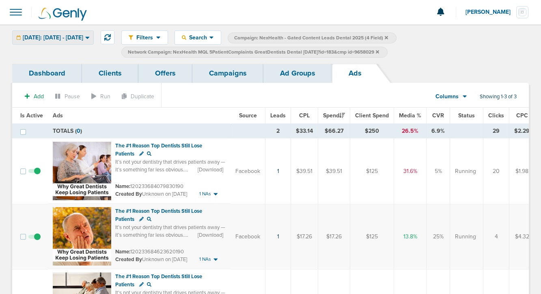
click at [65, 43] on div "[DATE]: [DATE] - [DATE]" at bounding box center [53, 37] width 81 height 13
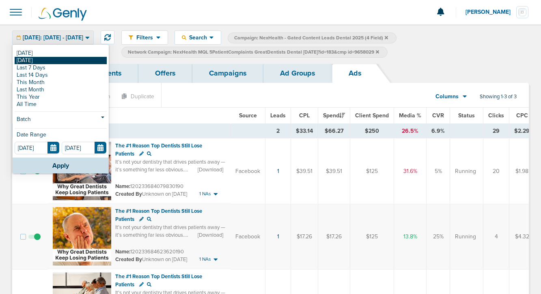
click at [62, 62] on link "[DATE]" at bounding box center [61, 60] width 92 height 7
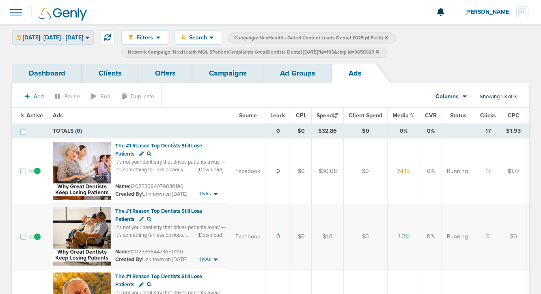
click at [43, 44] on div "Yesterday: 09.18.2025 - 09.18.2025 Today Yesterday Last 7 Days Last 14 Days Thi…" at bounding box center [53, 37] width 82 height 14
click at [45, 35] on span "Yesterday: 09.18.2025 - 09.18.2025" at bounding box center [53, 38] width 60 height 6
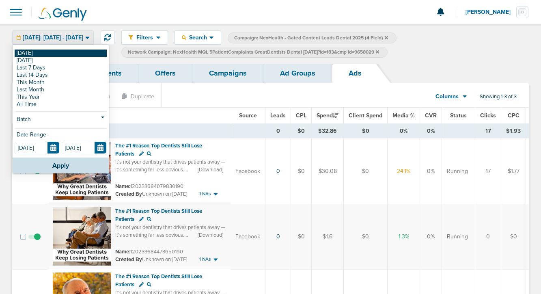
click at [43, 53] on link "[DATE]" at bounding box center [61, 52] width 92 height 7
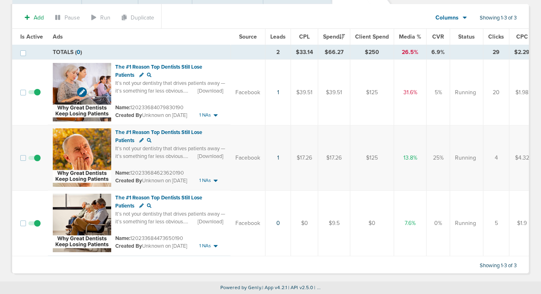
click at [95, 73] on img at bounding box center [82, 92] width 58 height 58
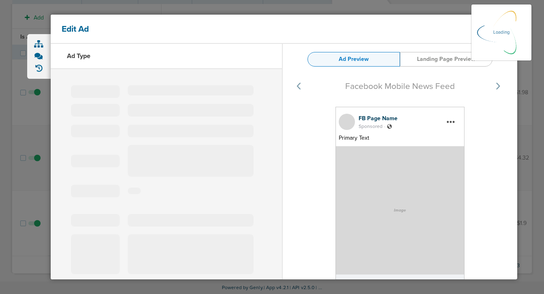
select select "learn_more"
type input "120233684079830190"
type input "The #1 Reason Top Dentists Still Lose Patients"
type textarea "It’s not your dentistry that drives patients away — it’s something far less obv…"
select select "download"
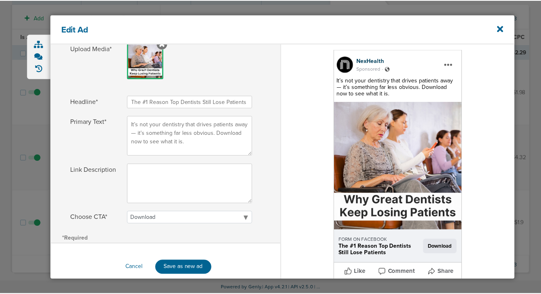
scroll to position [166, 0]
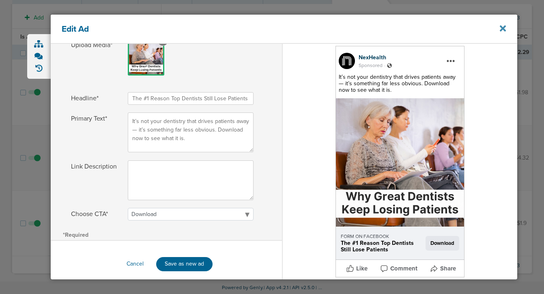
click at [503, 29] on icon at bounding box center [503, 28] width 6 height 6
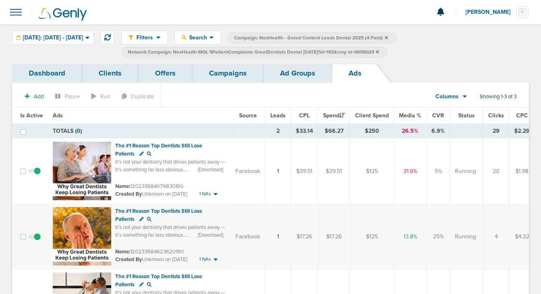
click at [280, 80] on link "Ad Groups" at bounding box center [297, 73] width 69 height 19
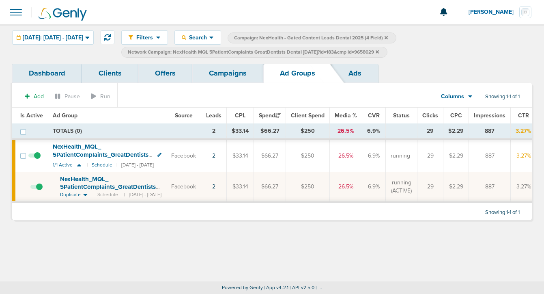
click at [379, 52] on icon at bounding box center [377, 51] width 3 height 3
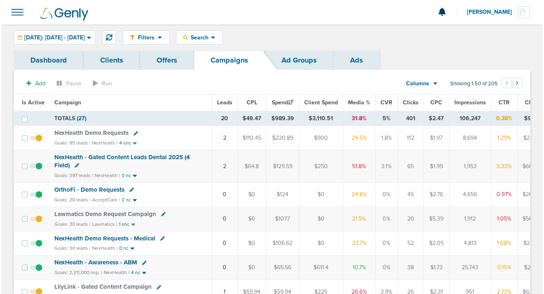
scroll to position [65, 0]
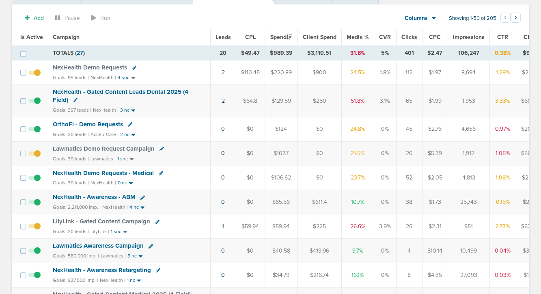
click at [128, 123] on icon at bounding box center [130, 124] width 4 height 4
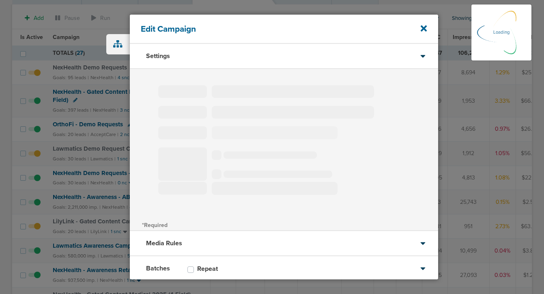
type input "OrthoFi - Demo Requests"
select select "Leads"
radio input "true"
select select "readOnly"
select select "1"
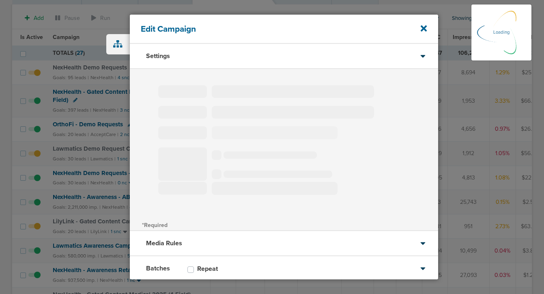
select select "2"
select select "3"
select select "4"
select select "6"
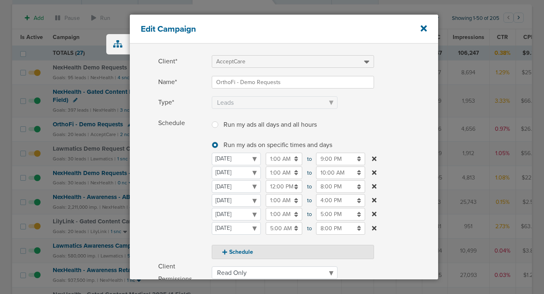
scroll to position [31, 0]
click at [373, 213] on icon at bounding box center [374, 213] width 4 height 4
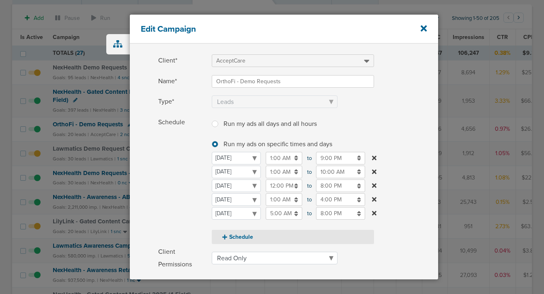
click at [226, 231] on button "Schedule" at bounding box center [293, 237] width 162 height 14
select select "4"
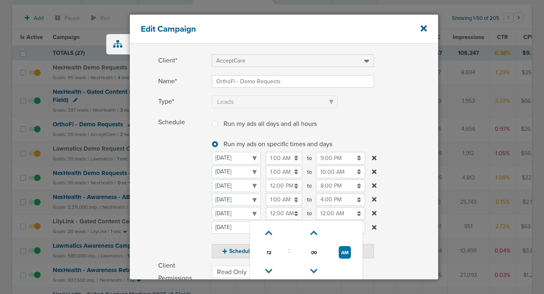
click at [282, 212] on input "12:00 AM" at bounding box center [284, 213] width 37 height 13
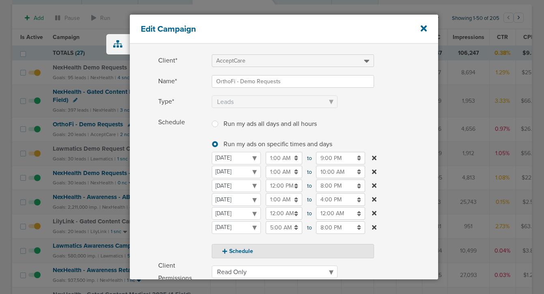
click at [393, 208] on label "Schedule Run my ads all days and all hours Run my ads all days and all hours Ru…" at bounding box center [298, 187] width 280 height 142
click at [372, 213] on icon at bounding box center [374, 213] width 4 height 6
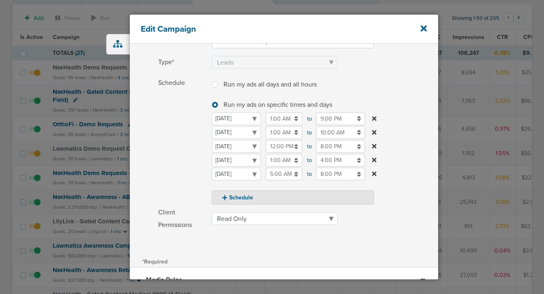
scroll to position [155, 0]
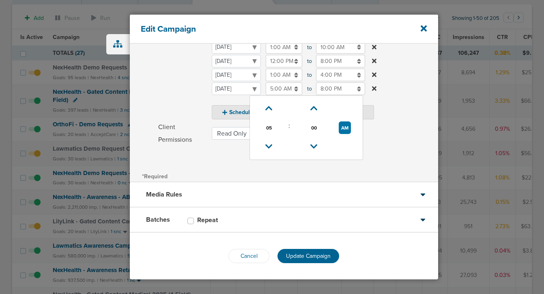
click at [282, 87] on input "5:00 AM" at bounding box center [284, 88] width 37 height 13
click at [267, 113] on link at bounding box center [269, 108] width 14 height 13
type input "6:00 AM"
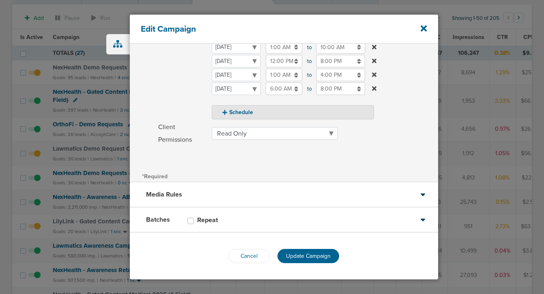
click at [192, 98] on span "Schedule" at bounding box center [182, 55] width 49 height 128
click at [301, 253] on span "Update Campaign" at bounding box center [308, 255] width 45 height 7
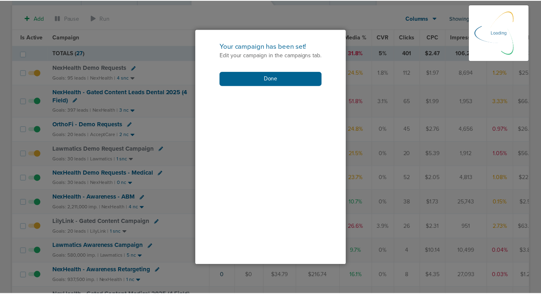
scroll to position [130, 0]
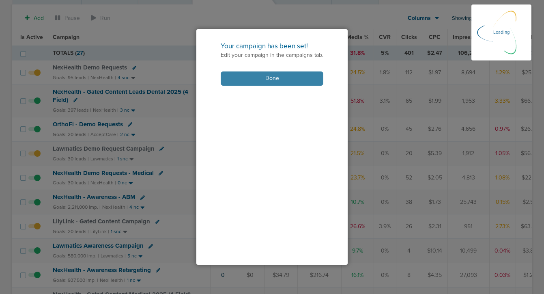
click at [305, 81] on button "Done" at bounding box center [272, 78] width 103 height 14
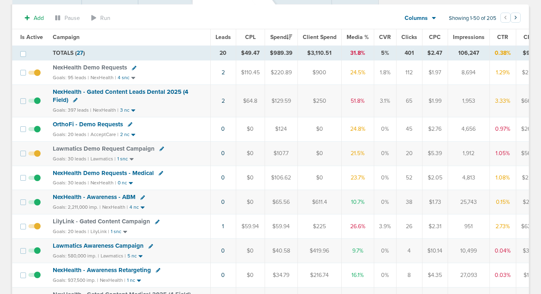
click at [128, 123] on icon at bounding box center [130, 124] width 4 height 4
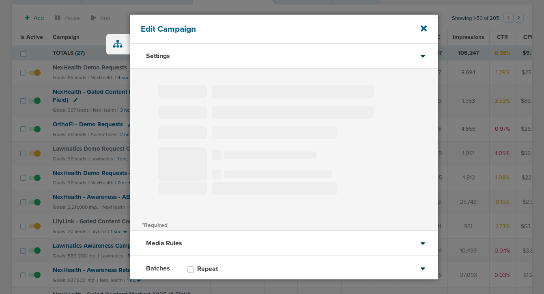
type input "OrthoFi - Demo Requests"
select select "Leads"
radio input "true"
select select "readOnly"
select select "1"
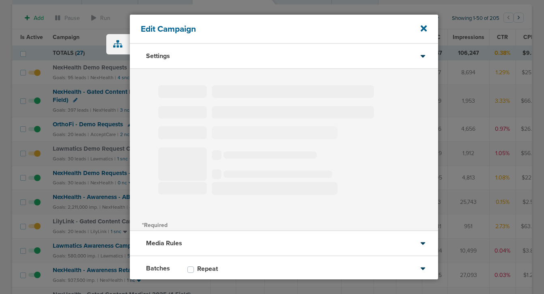
select select "2"
select select "3"
select select "6"
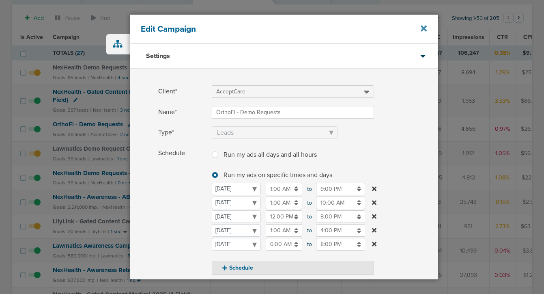
click at [426, 28] on icon at bounding box center [424, 28] width 6 height 9
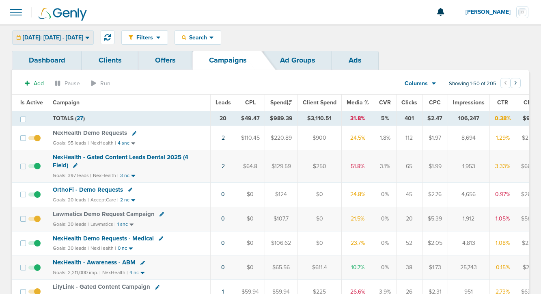
click at [50, 32] on div "[DATE]: [DATE] - [DATE]" at bounding box center [53, 37] width 81 height 13
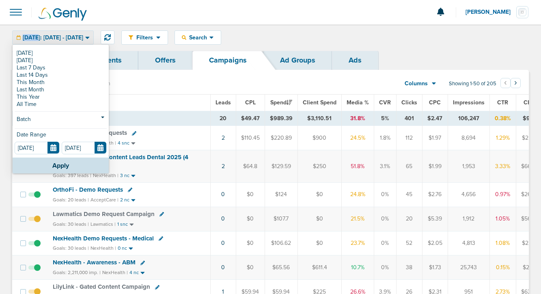
click at [50, 32] on div "[DATE]: [DATE] - [DATE]" at bounding box center [53, 37] width 81 height 13
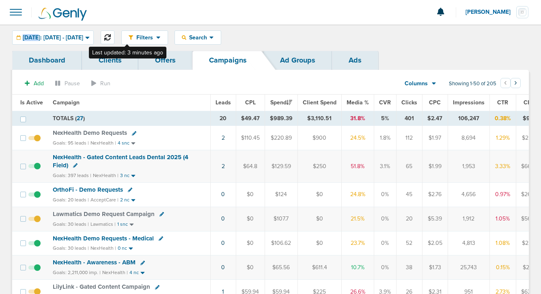
click at [111, 40] on icon at bounding box center [107, 37] width 6 height 6
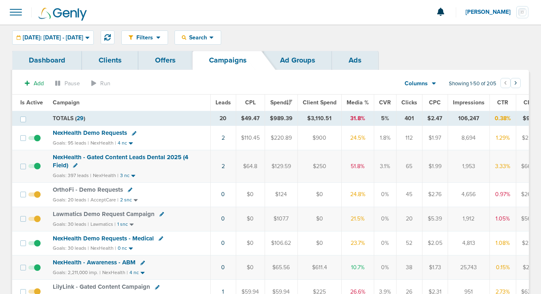
click at [125, 157] on span "NexHealth - Gated Content Leads Dental 2025 (4 Field)" at bounding box center [121, 160] width 136 height 15
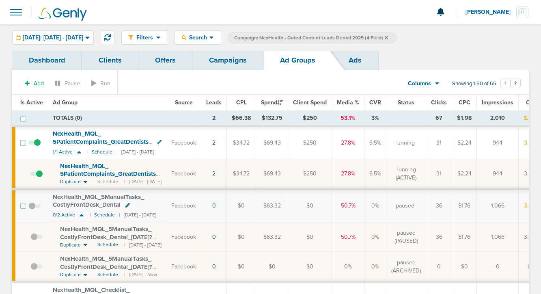
click at [213, 63] on link "Campaigns" at bounding box center [227, 60] width 71 height 19
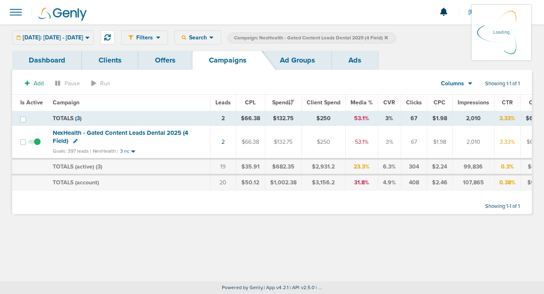
click at [281, 61] on link "Ad Groups" at bounding box center [297, 60] width 69 height 19
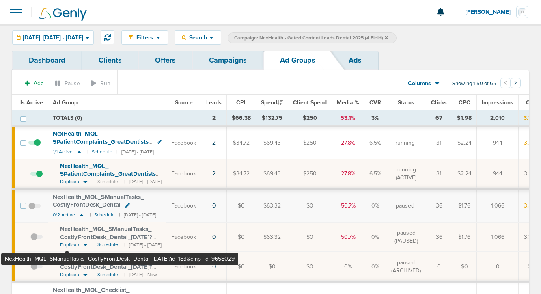
click at [67, 234] on span "NexHealth_ MQL_ 5ManualTasks_ CostlyFrontDesk_ Dental_ [DATE]?id=183&cmp_ id=96…" at bounding box center [106, 236] width 92 height 23
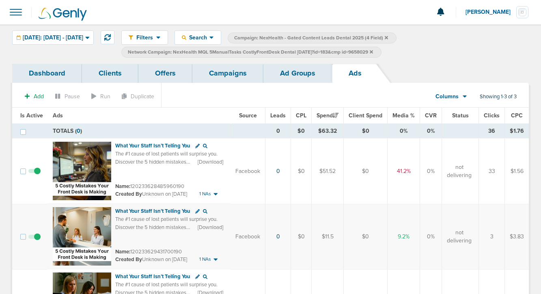
click at [298, 70] on link "Ad Groups" at bounding box center [297, 73] width 69 height 19
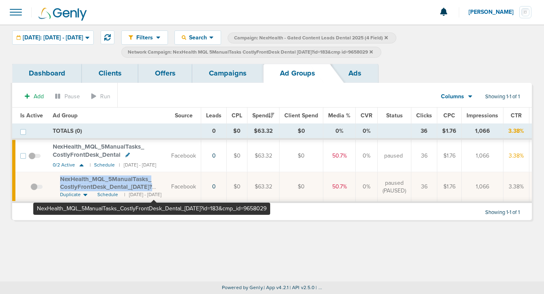
drag, startPoint x: 57, startPoint y: 179, endPoint x: 154, endPoint y: 187, distance: 97.4
click at [154, 187] on td "NexHealth_ MQL_ 5ManualTasks_ CostlyFrontDesk_ Dental_ [DATE]?id=183&cmp_ id=96…" at bounding box center [107, 187] width 118 height 30
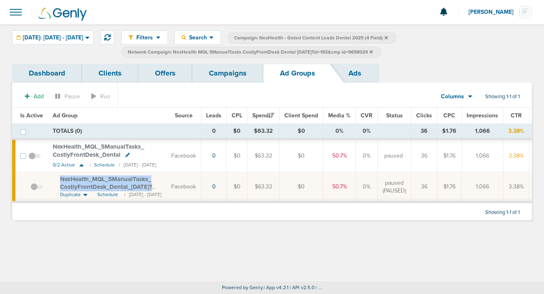
copy span "NexHealth_ MQL_ 5ManualTasks_ CostlyFrontDesk_ Dental_ [DATE]"
click at [214, 79] on link "Campaigns" at bounding box center [227, 73] width 71 height 19
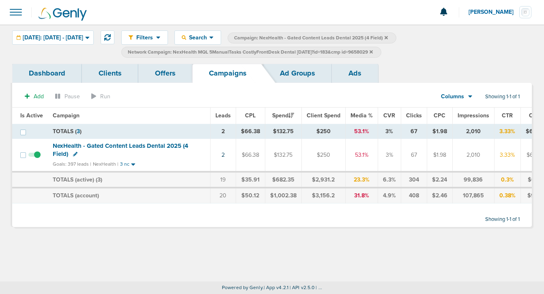
click at [381, 52] on label "Network Campaign: NexHealth MQL 5ManualTasks CostlyFrontDesk Dental [DATE]?id=1…" at bounding box center [251, 52] width 260 height 11
click at [373, 52] on span "Network Campaign: NexHealth MQL 5ManualTasks CostlyFrontDesk Dental [DATE]?id=1…" at bounding box center [250, 52] width 245 height 7
click at [373, 52] on icon at bounding box center [371, 51] width 3 height 3
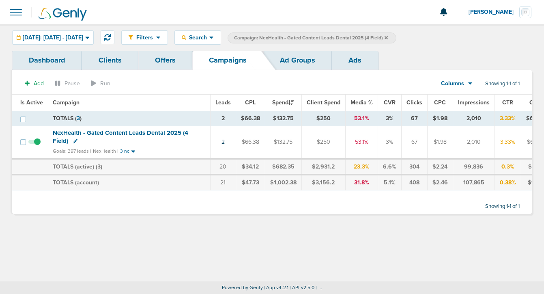
click at [388, 37] on icon at bounding box center [386, 37] width 3 height 3
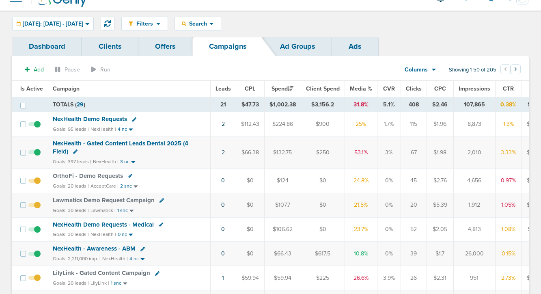
scroll to position [16, 0]
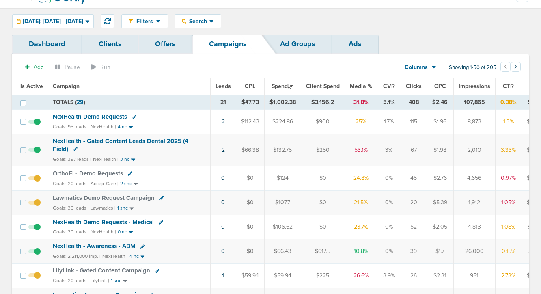
click at [93, 118] on span "NexHealth Demo Requests" at bounding box center [90, 116] width 74 height 7
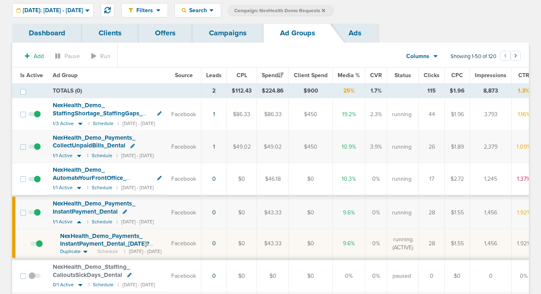
scroll to position [23, 0]
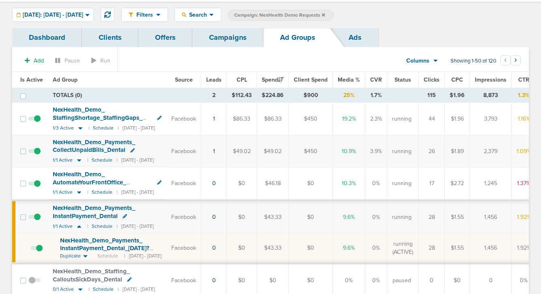
click at [229, 38] on link "Campaigns" at bounding box center [227, 37] width 71 height 19
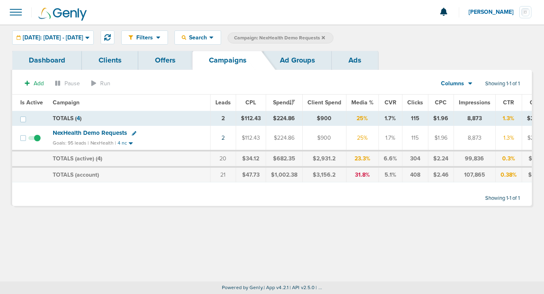
click at [333, 36] on label "Campaign: NexHealth Demo Requests" at bounding box center [281, 37] width 106 height 11
click at [325, 38] on icon at bounding box center [323, 37] width 3 height 5
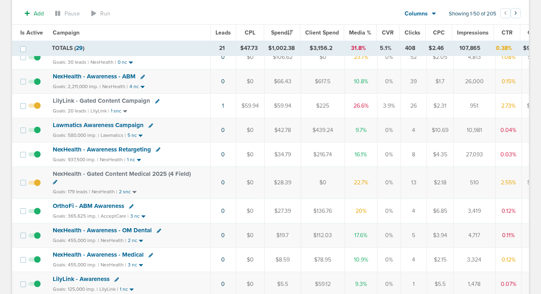
scroll to position [189, 0]
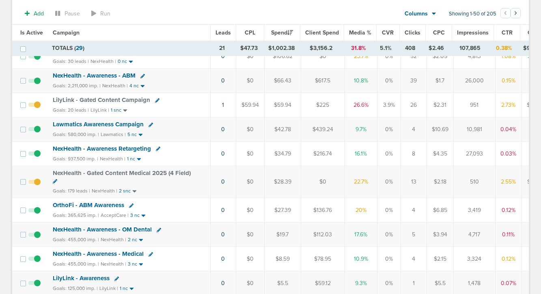
click at [148, 173] on span "NexHealth - Gated Content Medical 2025 (4 Field)" at bounding box center [122, 172] width 138 height 7
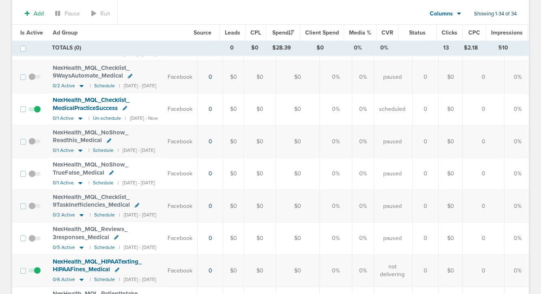
scroll to position [292, 0]
click at [80, 120] on icon at bounding box center [80, 119] width 8 height 7
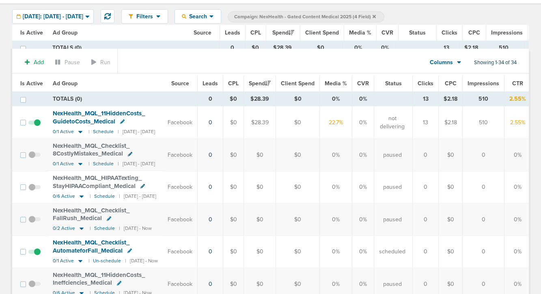
scroll to position [0, 0]
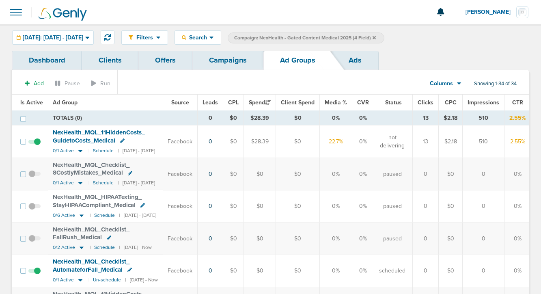
click at [228, 65] on link "Campaigns" at bounding box center [227, 60] width 71 height 19
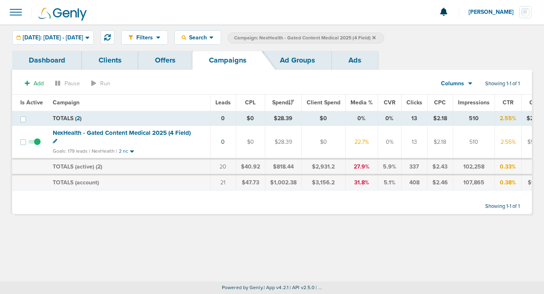
click at [131, 134] on span "NexHealth - Gated Content Medical 2025 (4 Field)" at bounding box center [122, 132] width 138 height 7
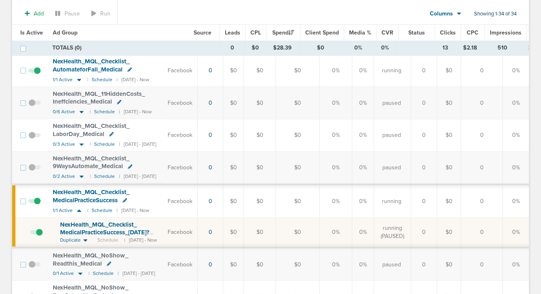
scroll to position [222, 0]
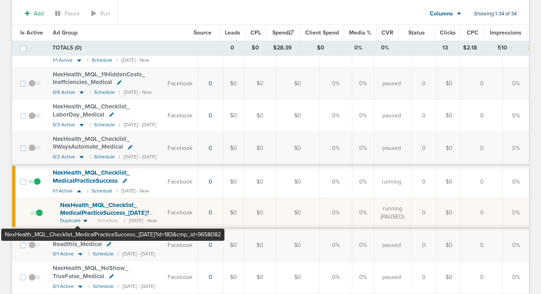
click at [78, 214] on span "NexHealth_ MQL_ Checklist_ MedicalPracticeSuccess_ [DATE]?id=183&cmp_ id=9658082" at bounding box center [104, 212] width 89 height 23
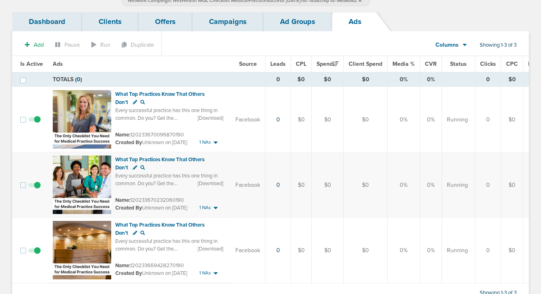
scroll to position [45, 0]
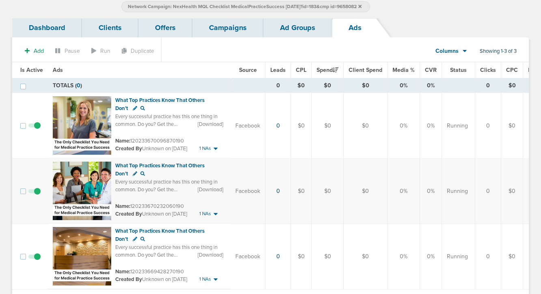
click at [307, 32] on link "Ad Groups" at bounding box center [297, 27] width 69 height 19
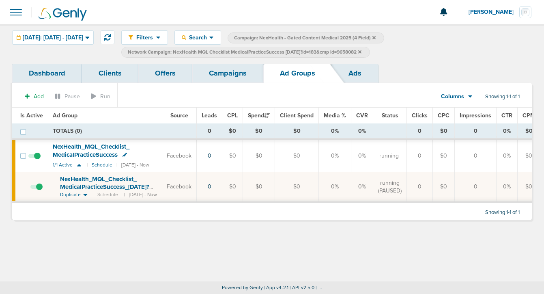
click at [234, 73] on link "Campaigns" at bounding box center [227, 73] width 71 height 19
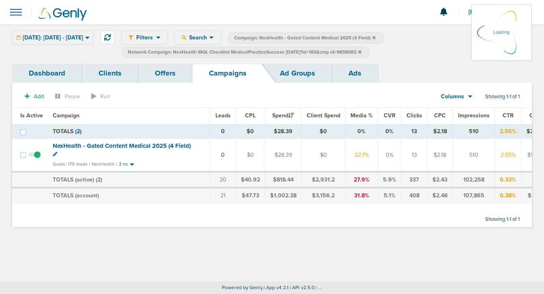
click at [361, 51] on icon at bounding box center [359, 51] width 3 height 3
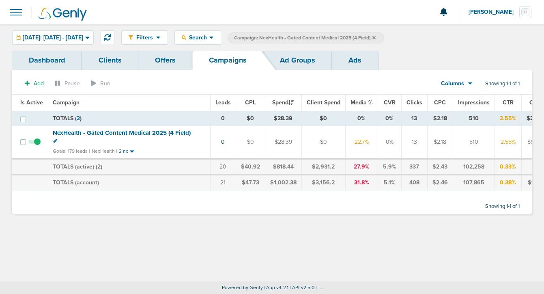
click at [114, 132] on span "NexHealth - Gated Content Medical 2025 (4 Field)" at bounding box center [122, 132] width 138 height 7
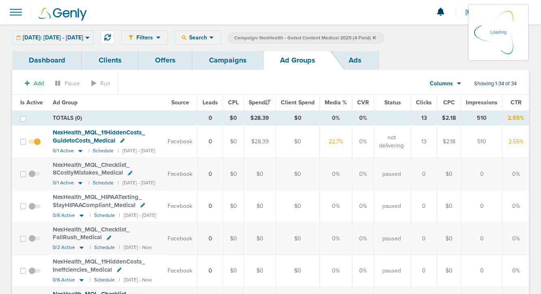
click at [376, 37] on icon at bounding box center [373, 37] width 3 height 3
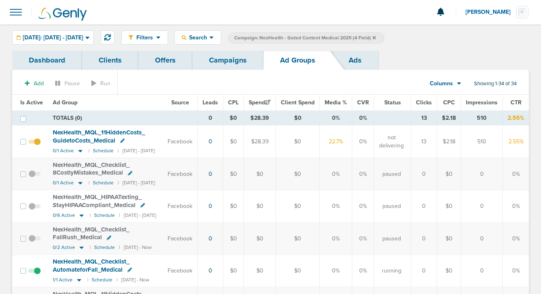
click at [376, 39] on icon at bounding box center [373, 37] width 3 height 5
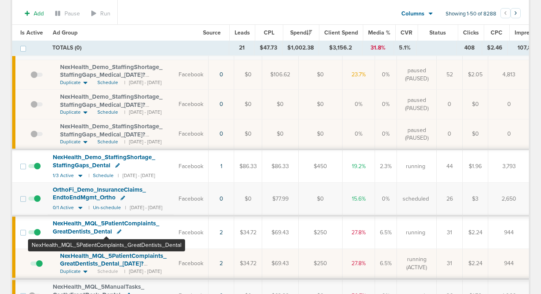
scroll to position [202, 0]
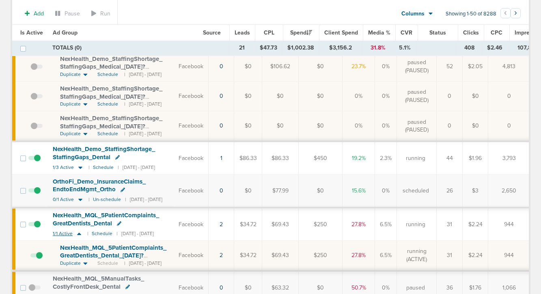
click at [78, 234] on icon at bounding box center [79, 233] width 8 height 7
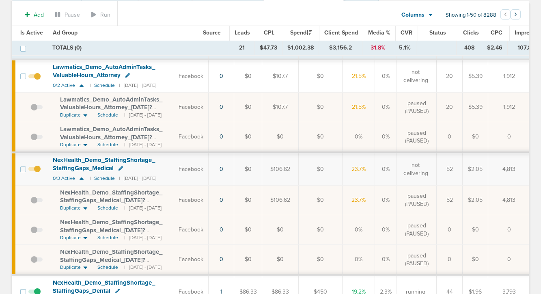
scroll to position [0, 0]
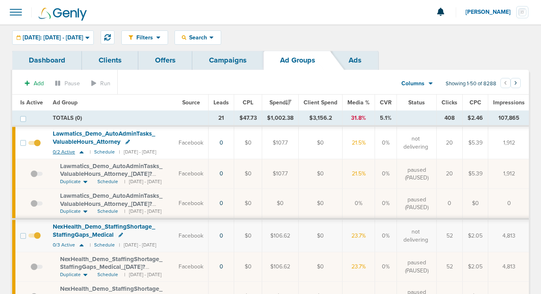
click at [81, 152] on icon at bounding box center [82, 152] width 4 height 2
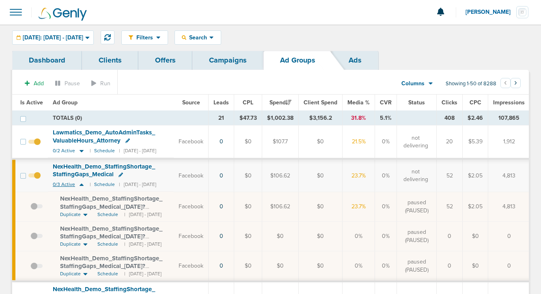
click at [82, 184] on icon at bounding box center [81, 184] width 8 height 7
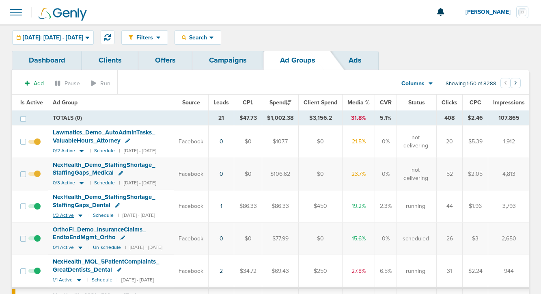
click at [80, 215] on icon at bounding box center [80, 215] width 4 height 2
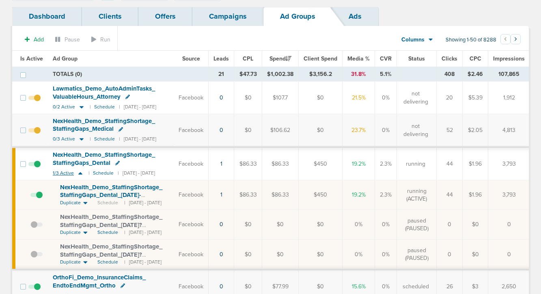
scroll to position [24, 0]
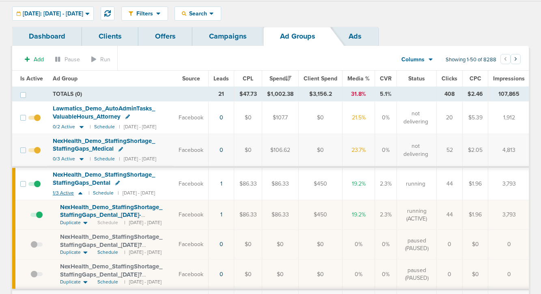
click at [80, 193] on icon at bounding box center [80, 193] width 4 height 2
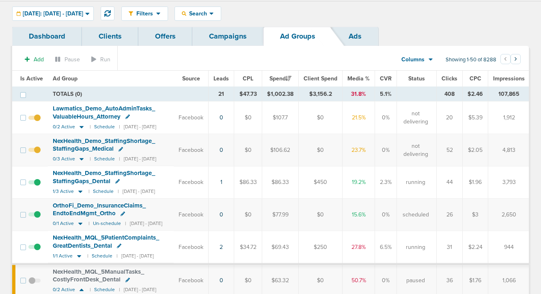
click at [226, 39] on link "Campaigns" at bounding box center [227, 36] width 71 height 19
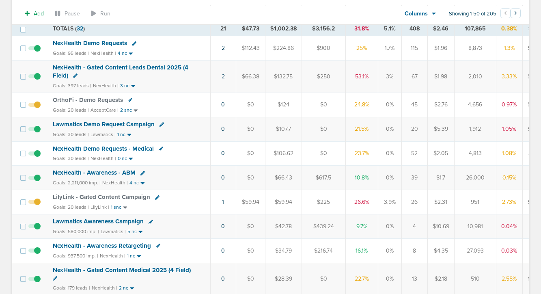
scroll to position [122, 0]
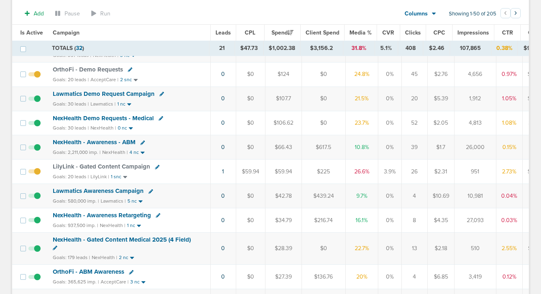
click at [86, 237] on span "NexHealth - Gated Content Medical 2025 (4 Field)" at bounding box center [122, 239] width 138 height 7
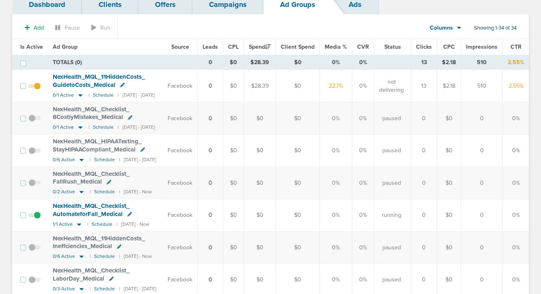
scroll to position [54, 0]
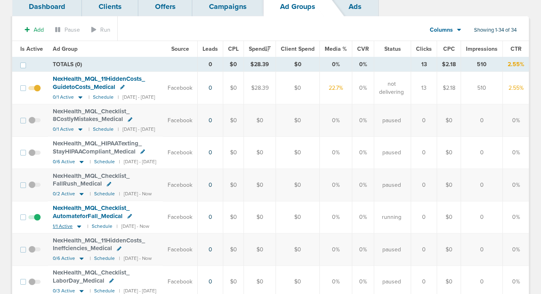
click at [77, 226] on icon at bounding box center [79, 226] width 4 height 2
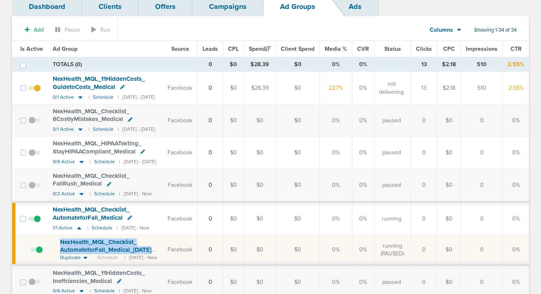
drag, startPoint x: 56, startPoint y: 241, endPoint x: 155, endPoint y: 247, distance: 98.3
click at [155, 247] on td "NexHealth_ MQL_ Checklist_ AutomateforFall_ Medical_ [DATE]?id=183&cmp_ id=9658…" at bounding box center [105, 250] width 115 height 30
copy span "NexHealth_ MQL_ Checklist_ AutomateforFall_ Medical_ [DATE]"
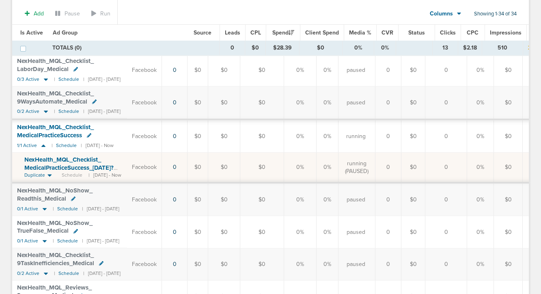
scroll to position [0, 0]
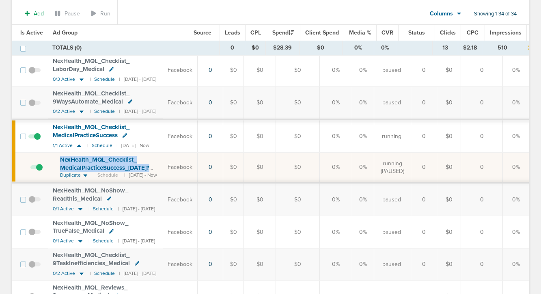
drag, startPoint x: 61, startPoint y: 157, endPoint x: 153, endPoint y: 167, distance: 92.7
click at [149, 167] on span "NexHealth_ MQL_ Checklist_ MedicalPracticeSuccess_ [DATE]?id=183&cmp_ id=9658082" at bounding box center [104, 167] width 89 height 23
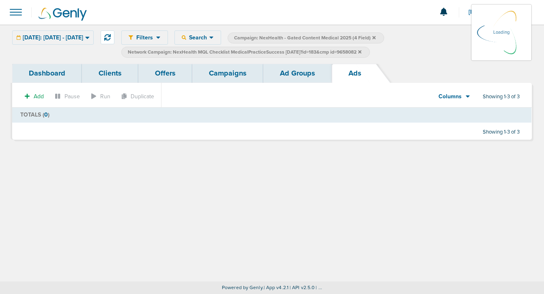
click at [290, 70] on link "Ad Groups" at bounding box center [297, 73] width 69 height 19
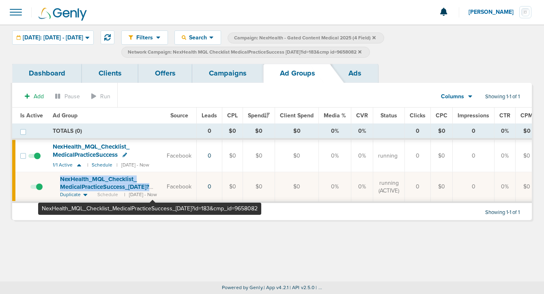
drag, startPoint x: 56, startPoint y: 172, endPoint x: 153, endPoint y: 186, distance: 97.5
click at [153, 186] on td "NexHealth_ MQL_ Checklist_ MedicalPracticeSuccess_ [DATE]?id=183&cmp_ id=965808…" at bounding box center [105, 187] width 114 height 30
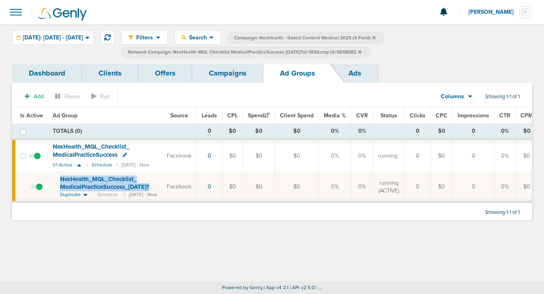
copy span "NexHealth_ MQL_ Checklist_ MedicalPracticeSuccess_ [DATE]"
click at [361, 50] on icon at bounding box center [359, 51] width 3 height 5
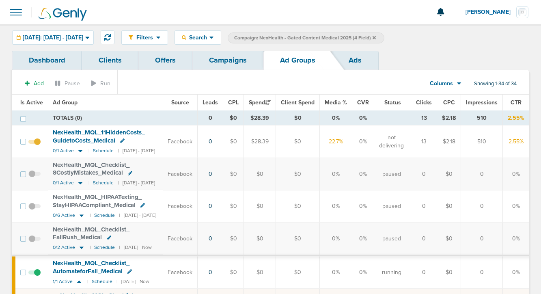
click at [229, 67] on link "Campaigns" at bounding box center [227, 60] width 71 height 19
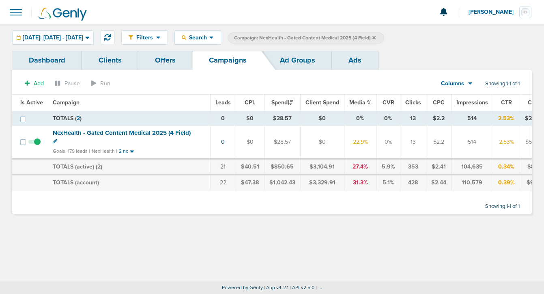
click at [376, 37] on icon at bounding box center [373, 37] width 3 height 5
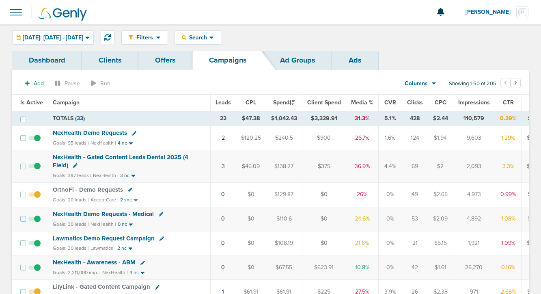
click at [81, 158] on span "NexHealth - Gated Content Leads Dental 2025 (4 Field)" at bounding box center [121, 160] width 136 height 15
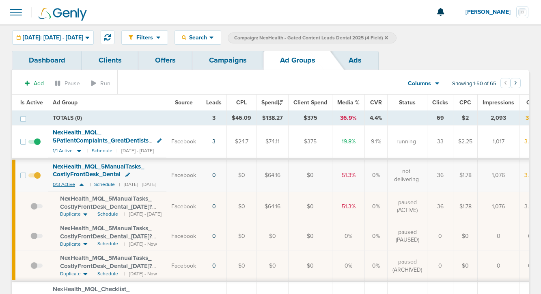
click at [82, 184] on icon at bounding box center [81, 184] width 8 height 7
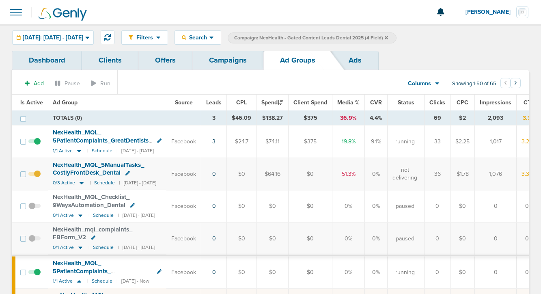
click at [77, 152] on icon at bounding box center [79, 150] width 8 height 7
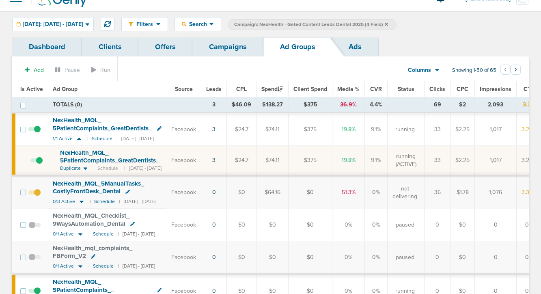
click at [115, 160] on span "NexHealth_ MQL_ 5PatientComplaints_ GreatDentists_ Dental_ [DATE]?id=183&cmp_ i…" at bounding box center [109, 164] width 99 height 31
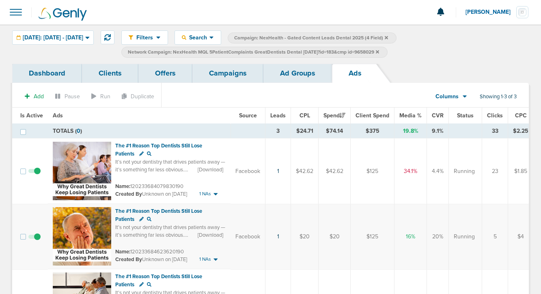
click at [290, 75] on link "Ad Groups" at bounding box center [297, 73] width 69 height 19
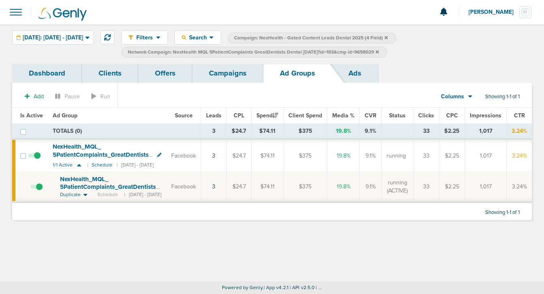
click at [379, 49] on icon at bounding box center [377, 51] width 3 height 5
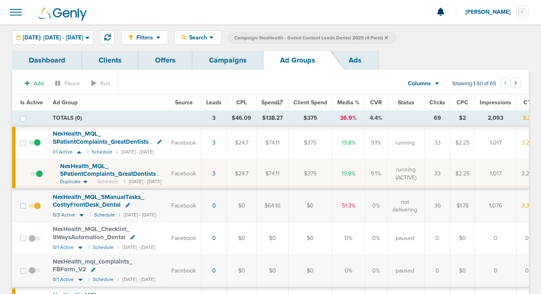
click at [388, 35] on icon at bounding box center [386, 37] width 3 height 5
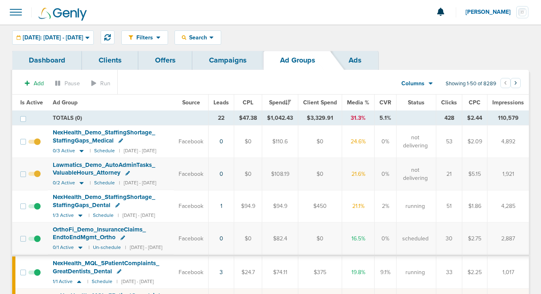
click at [229, 68] on link "Campaigns" at bounding box center [227, 60] width 71 height 19
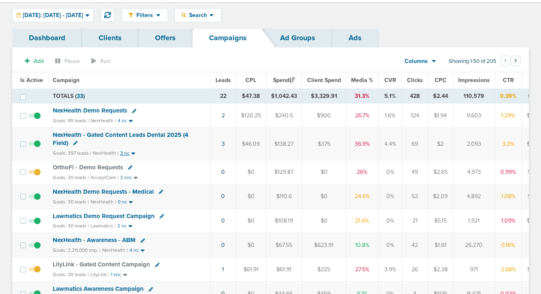
scroll to position [32, 0]
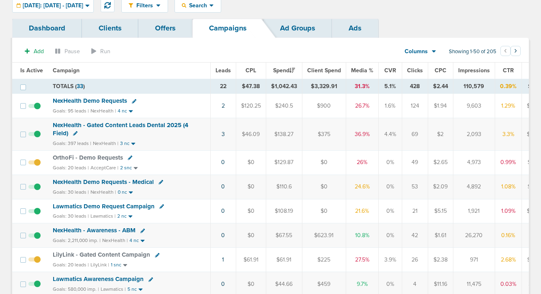
click at [111, 102] on span "NexHealth Demo Requests" at bounding box center [90, 100] width 74 height 7
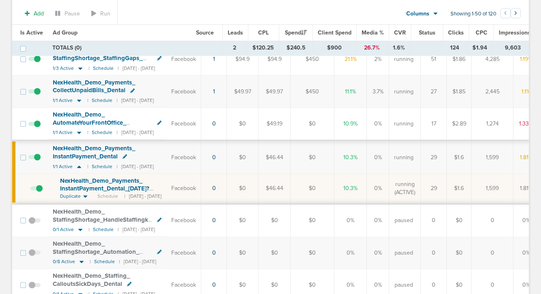
click at [99, 188] on span "NexHealth_ Demo_ Payments_ InstantPayment_ Dental_ [DATE]?id=183&cmp_ id=9658027" at bounding box center [104, 188] width 89 height 23
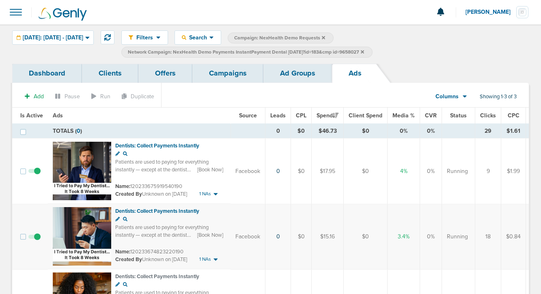
click at [286, 75] on link "Ad Groups" at bounding box center [297, 73] width 69 height 19
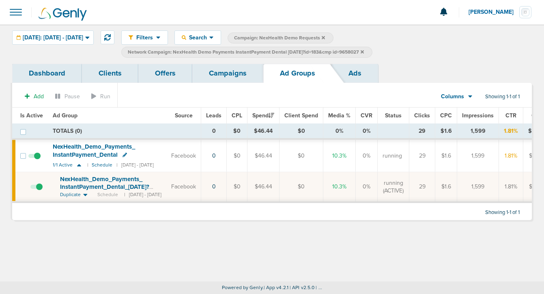
click at [364, 52] on icon at bounding box center [362, 51] width 3 height 3
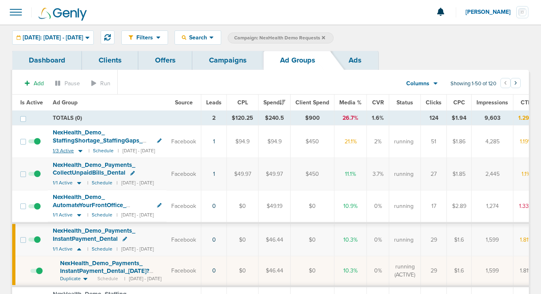
click at [79, 151] on icon at bounding box center [80, 151] width 4 height 2
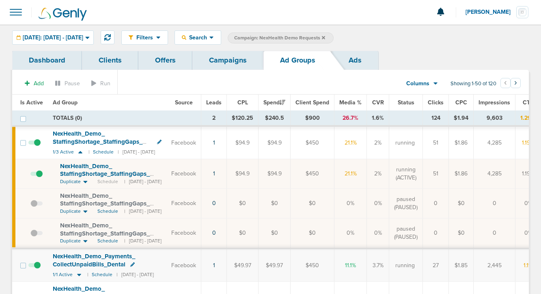
click at [97, 174] on span "NexHealth_ Demo_ StaffingShortage_ StaffingGaps_ Dental_ [DATE]-newaudience?id=…" at bounding box center [105, 177] width 90 height 31
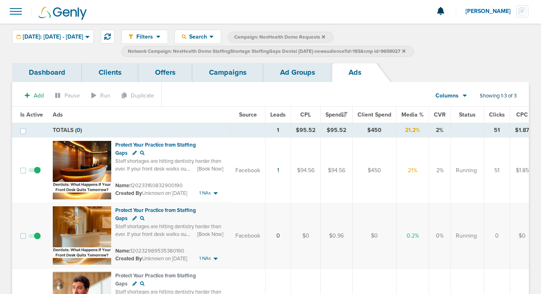
click at [280, 77] on link "Ad Groups" at bounding box center [297, 72] width 69 height 19
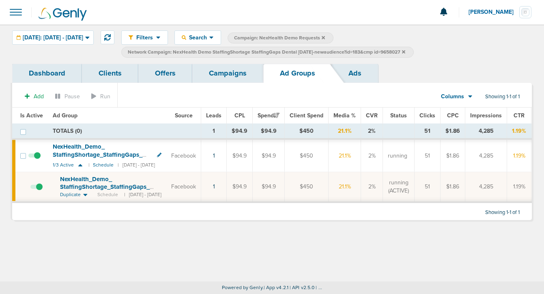
click at [39, 191] on span at bounding box center [36, 191] width 12 height 0
click at [30, 188] on input "checkbox" at bounding box center [30, 188] width 0 height 0
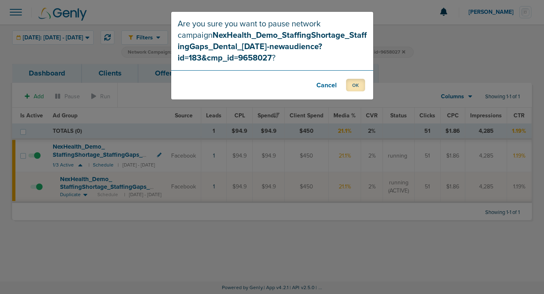
click at [353, 86] on button "OK" at bounding box center [355, 85] width 19 height 13
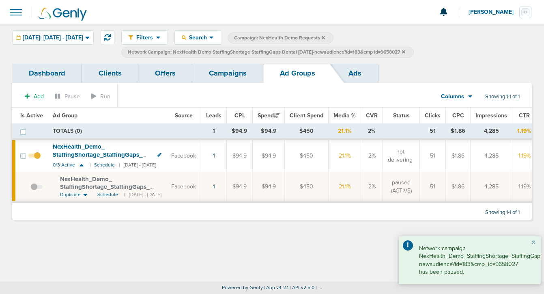
click at [238, 75] on link "Campaigns" at bounding box center [227, 73] width 71 height 19
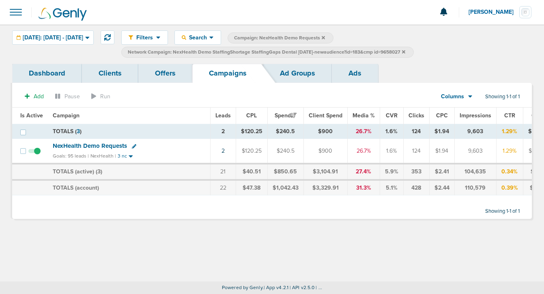
click at [414, 51] on label "Network Campaign: NexHealth Demo StaffingShortage StaffingGaps Dental [DATE]-ne…" at bounding box center [267, 52] width 293 height 11
click at [405, 54] on icon at bounding box center [403, 51] width 3 height 5
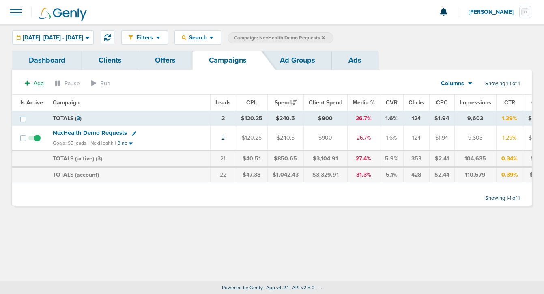
click at [325, 40] on span "Campaign: NexHealth Demo Requests" at bounding box center [279, 37] width 91 height 7
click at [325, 38] on icon at bounding box center [323, 37] width 3 height 3
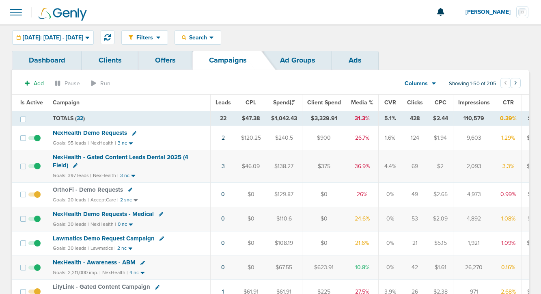
click at [102, 133] on span "NexHealth Demo Requests" at bounding box center [90, 132] width 74 height 7
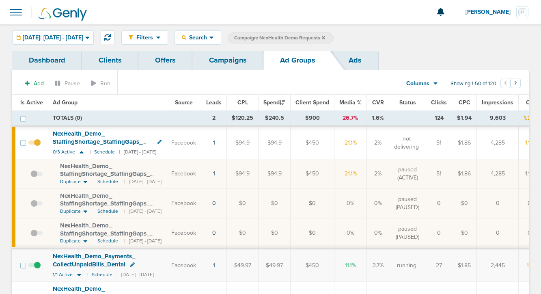
click at [229, 58] on link "Campaigns" at bounding box center [227, 60] width 71 height 19
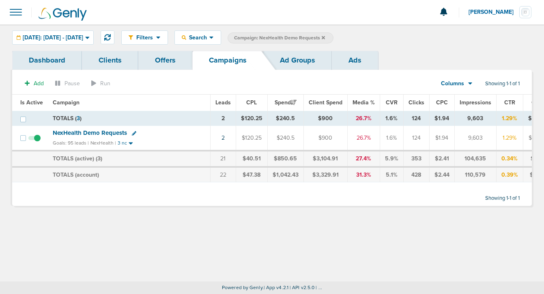
click at [325, 37] on icon at bounding box center [323, 37] width 3 height 3
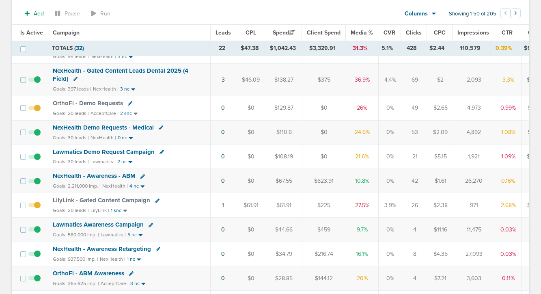
scroll to position [60, 0]
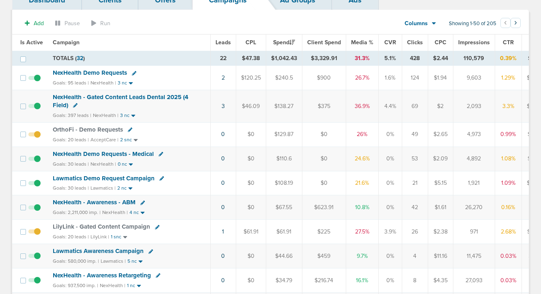
click at [123, 96] on span "NexHealth - Gated Content Leads Dental 2025 (4 Field)" at bounding box center [121, 100] width 136 height 15
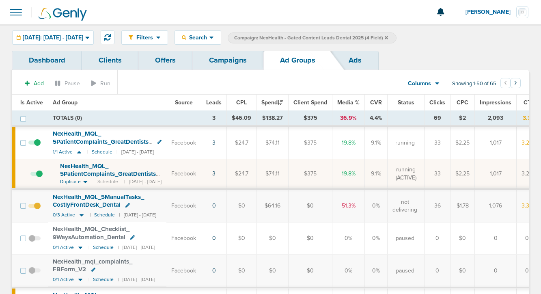
click at [81, 215] on icon at bounding box center [82, 215] width 4 height 2
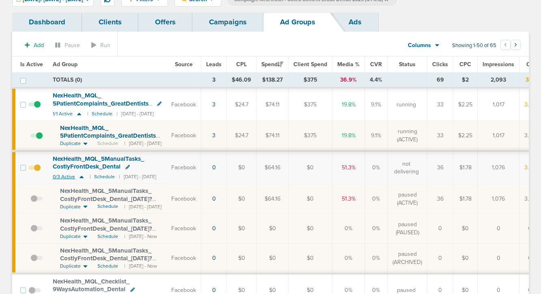
scroll to position [45, 0]
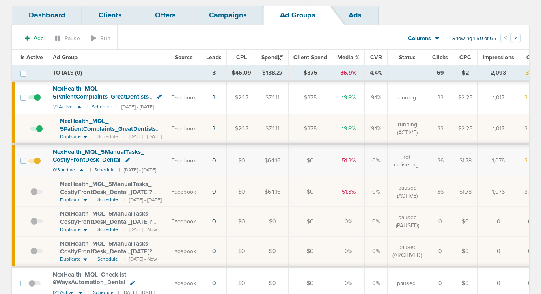
click at [81, 170] on icon at bounding box center [82, 170] width 4 height 2
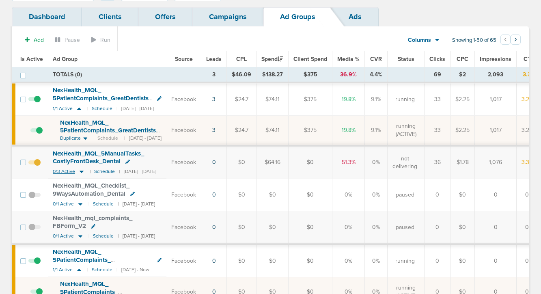
scroll to position [45, 0]
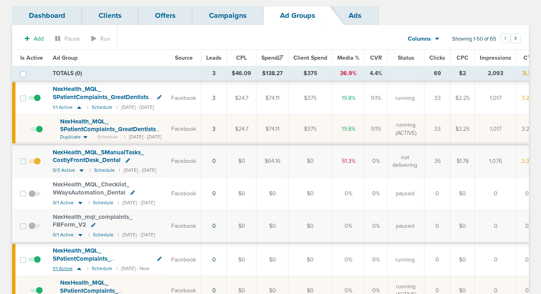
click at [77, 265] on icon at bounding box center [79, 268] width 8 height 7
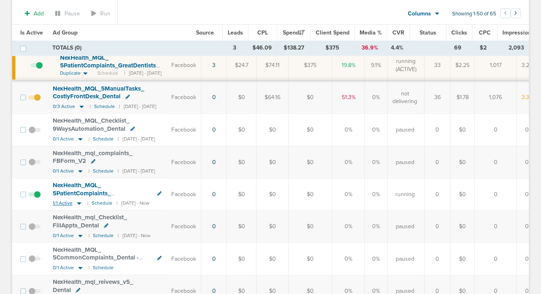
scroll to position [0, 0]
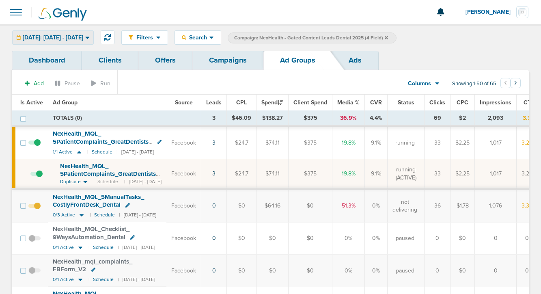
click at [83, 38] on span "[DATE]: [DATE] - [DATE]" at bounding box center [53, 38] width 60 height 6
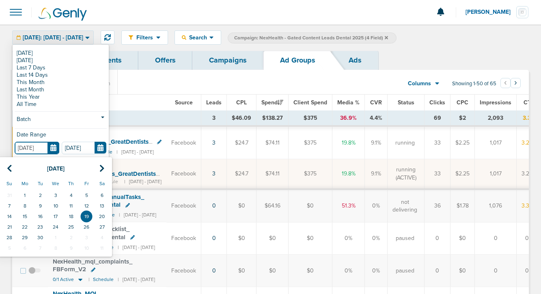
click at [55, 149] on input "[DATE]" at bounding box center [37, 148] width 45 height 13
click at [69, 212] on td "18" at bounding box center [70, 216] width 15 height 11
type input "[DATE]"
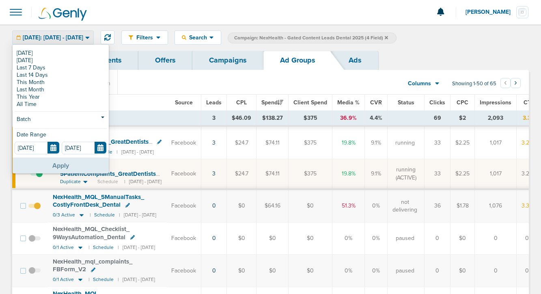
click at [67, 168] on button "Apply" at bounding box center [61, 165] width 96 height 16
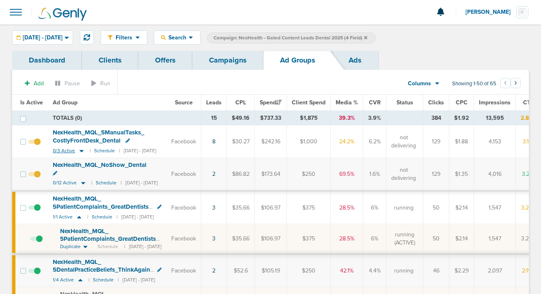
click at [83, 150] on icon at bounding box center [81, 150] width 8 height 7
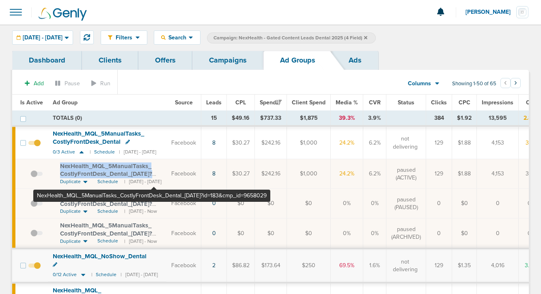
drag, startPoint x: 57, startPoint y: 163, endPoint x: 154, endPoint y: 173, distance: 97.1
click at [154, 173] on td "NexHealth_ MQL_ 5ManualTasks_ CostlyFrontDesk_ Dental_ [DATE]?id=183&cmp_ id=96…" at bounding box center [107, 174] width 118 height 30
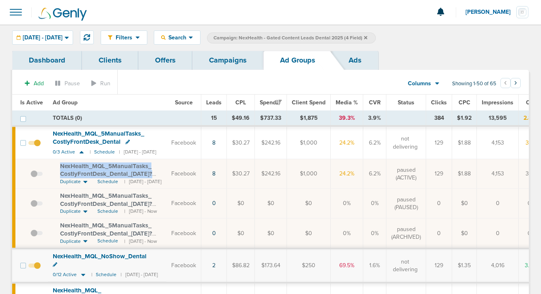
copy span "NexHealth_ MQL_ 5ManualTasks_ CostlyFrontDesk_ Dental_ [DATE]"
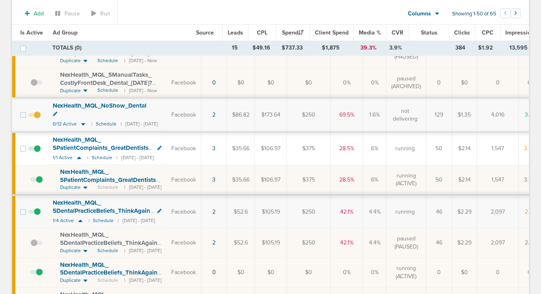
scroll to position [155, 0]
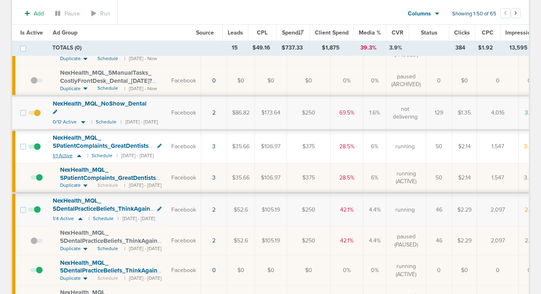
click at [80, 152] on icon at bounding box center [79, 155] width 8 height 7
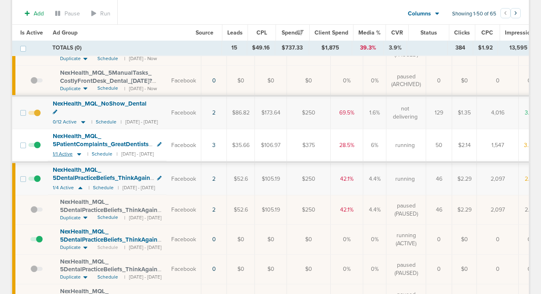
click at [80, 151] on icon at bounding box center [79, 154] width 8 height 7
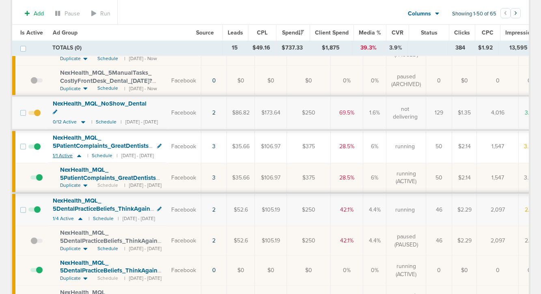
click at [80, 152] on icon at bounding box center [79, 155] width 8 height 7
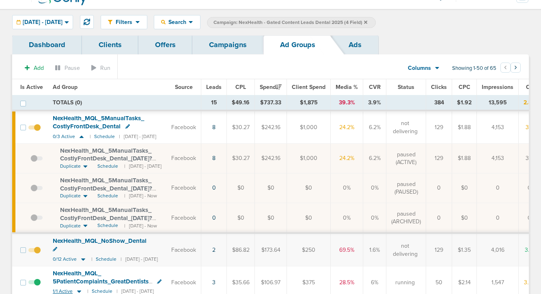
scroll to position [13, 0]
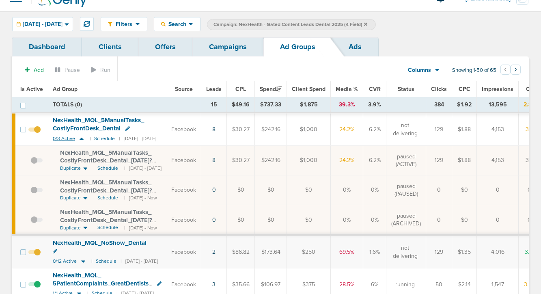
click at [82, 137] on icon at bounding box center [81, 138] width 8 height 7
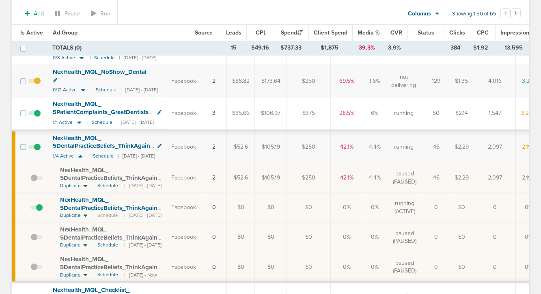
scroll to position [96, 0]
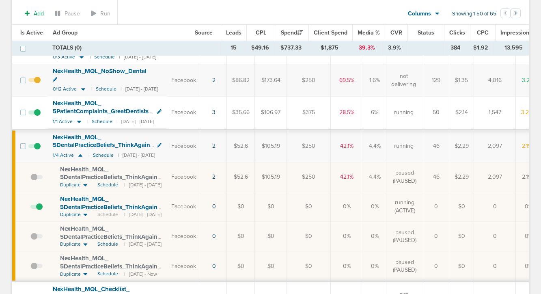
click at [78, 151] on td "NexHealth_ MQL_ 5DentalPracticeBeliefs_ ThinkAgain_ Dental 1/4 Active | Schedul…" at bounding box center [107, 146] width 118 height 32
click at [78, 154] on icon at bounding box center [80, 155] width 4 height 2
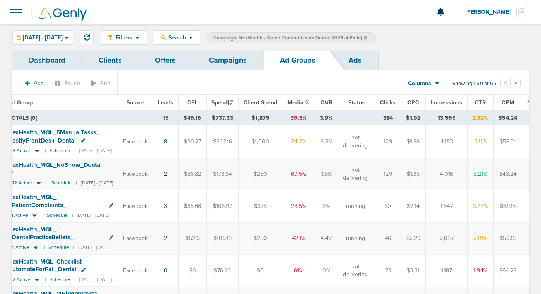
scroll to position [0, 109]
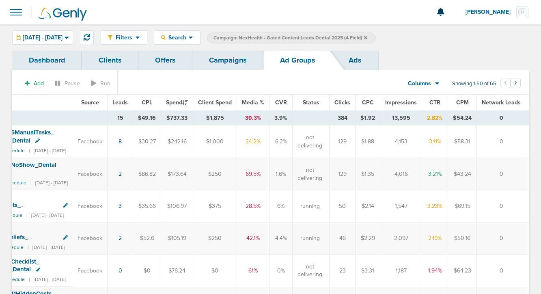
click at [395, 103] on span "Impressions" at bounding box center [401, 102] width 32 height 7
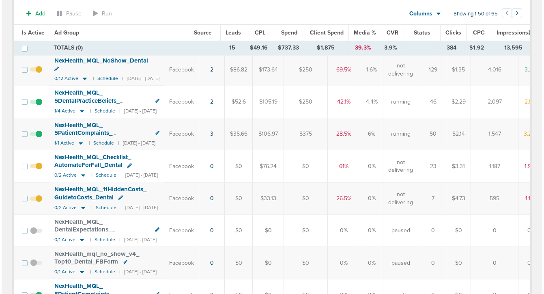
scroll to position [0, 0]
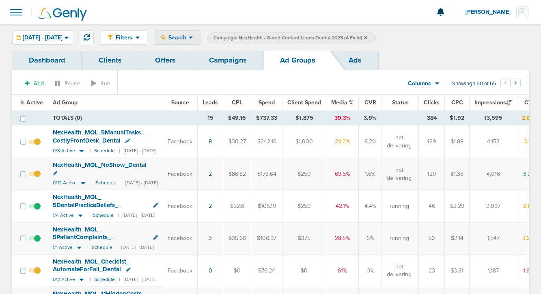
click at [189, 37] on span "Search" at bounding box center [177, 37] width 23 height 7
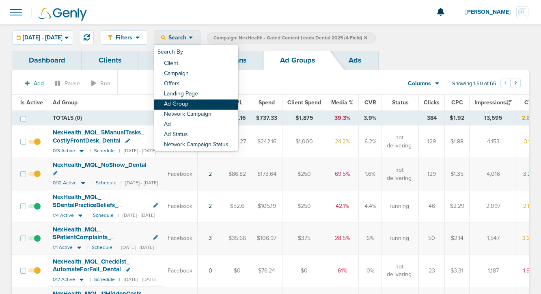
click at [203, 102] on link "Ad Group" at bounding box center [196, 104] width 84 height 10
select select "adGroupName"
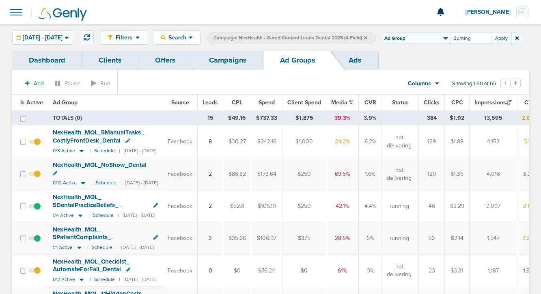
type input "Burning"
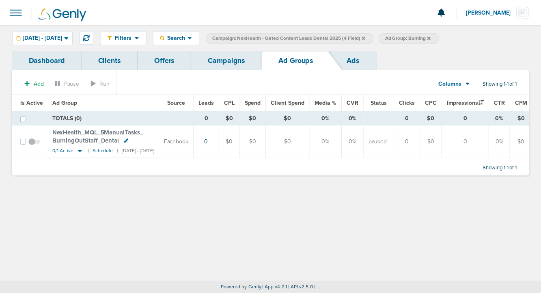
scroll to position [0, 14]
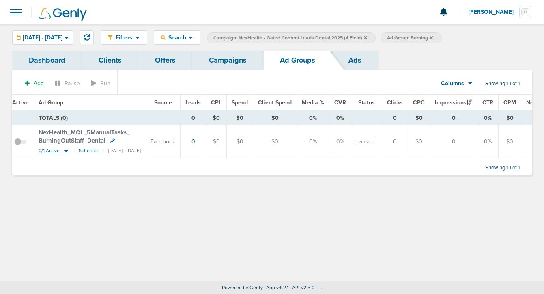
click at [62, 151] on icon at bounding box center [66, 150] width 8 height 7
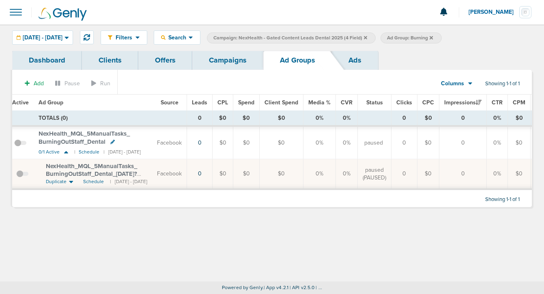
click at [69, 168] on span "NexHealth_ MQL_ 5ManualTasks_ BurningOutStaff_ Dental_ [DATE]?id=183&cmp_ id=96…" at bounding box center [91, 173] width 91 height 23
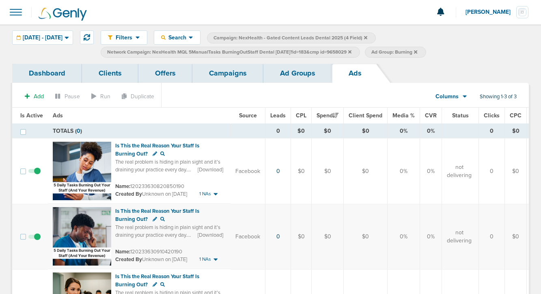
click at [222, 73] on link "Campaigns" at bounding box center [227, 73] width 71 height 19
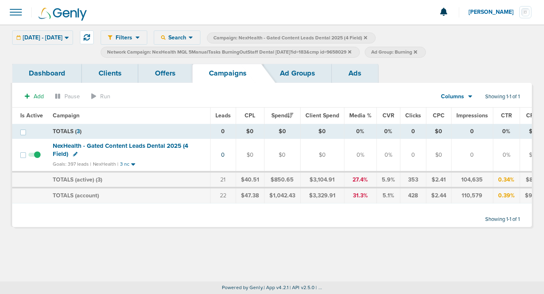
click at [351, 52] on icon at bounding box center [349, 51] width 3 height 3
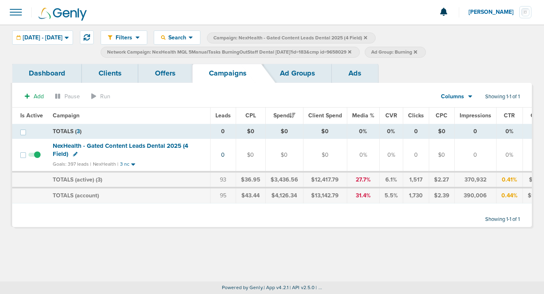
click at [351, 52] on icon at bounding box center [349, 51] width 3 height 3
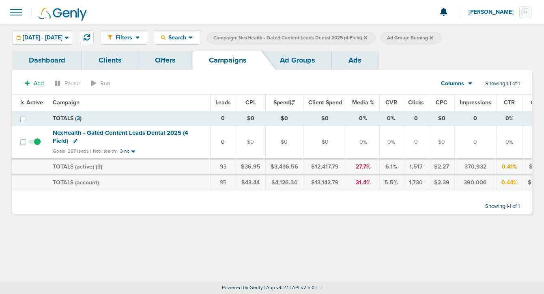
click at [367, 37] on icon at bounding box center [365, 37] width 3 height 3
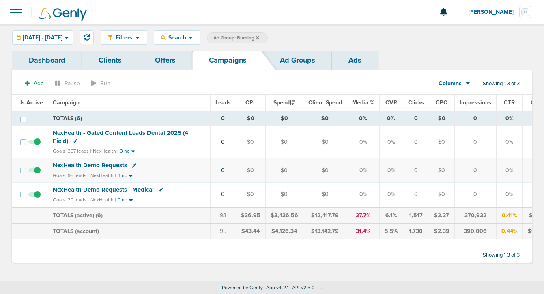
click at [259, 37] on icon at bounding box center [257, 37] width 3 height 5
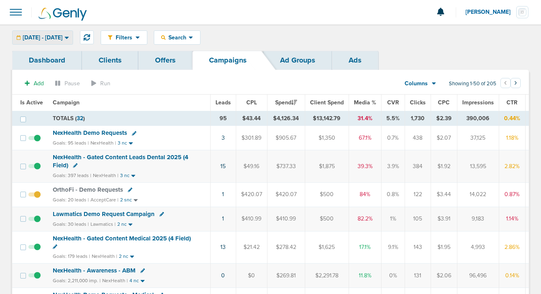
click at [62, 37] on span "[DATE] - [DATE]" at bounding box center [43, 38] width 40 height 6
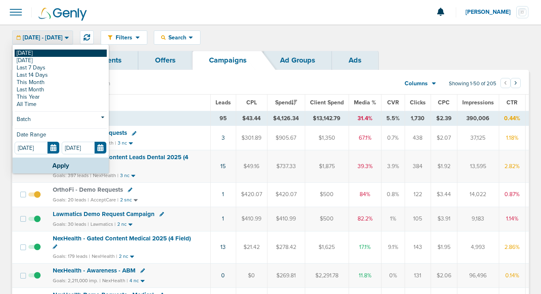
click at [70, 54] on link "[DATE]" at bounding box center [61, 52] width 92 height 7
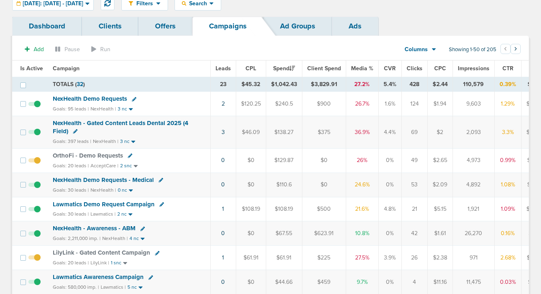
scroll to position [52, 0]
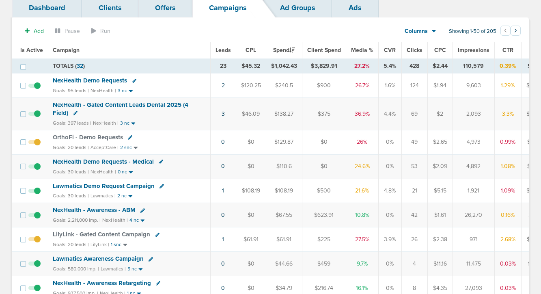
click at [90, 187] on span "Lawmatics Demo Request Campaign" at bounding box center [104, 185] width 102 height 7
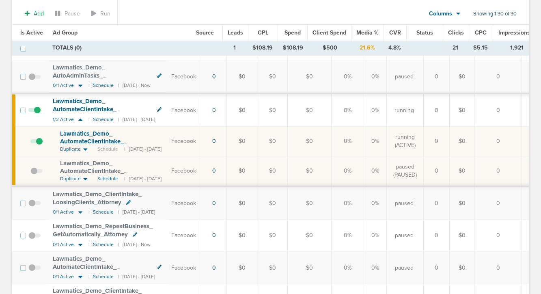
scroll to position [483, 0]
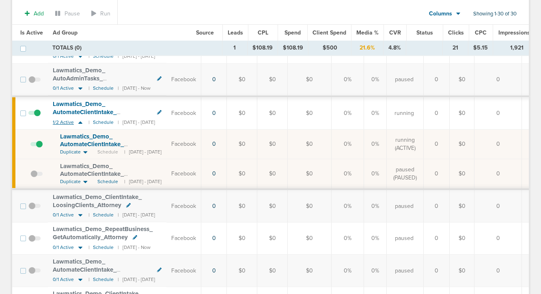
click at [81, 123] on icon at bounding box center [80, 122] width 4 height 2
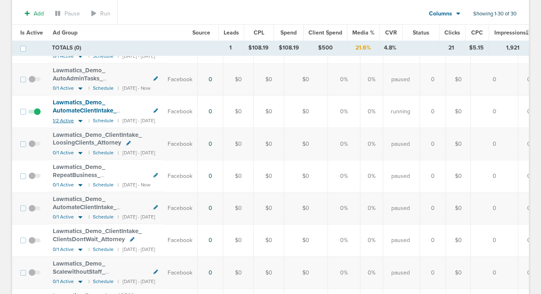
click at [81, 123] on icon at bounding box center [80, 120] width 8 height 7
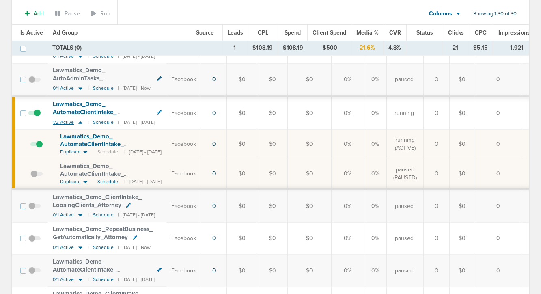
click at [81, 123] on icon at bounding box center [80, 122] width 4 height 2
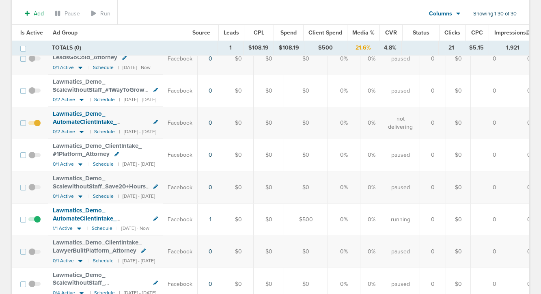
scroll to position [762, 0]
click at [80, 228] on icon at bounding box center [79, 227] width 8 height 7
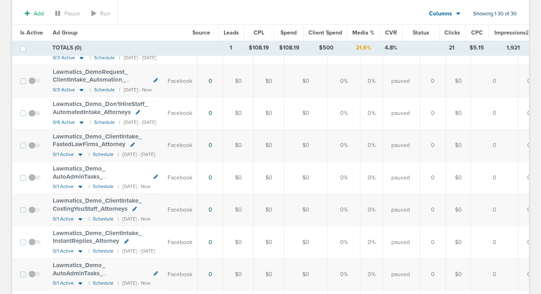
scroll to position [0, 0]
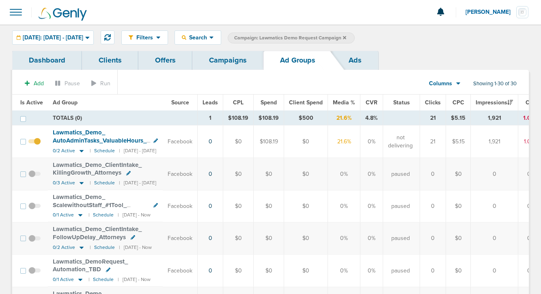
click at [235, 62] on link "Campaigns" at bounding box center [227, 60] width 71 height 19
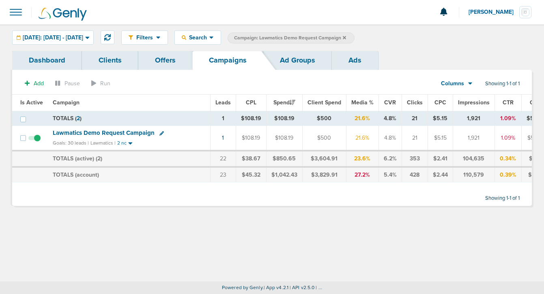
click at [346, 39] on icon at bounding box center [344, 37] width 3 height 3
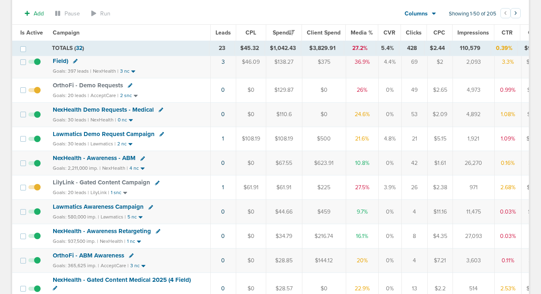
scroll to position [69, 0]
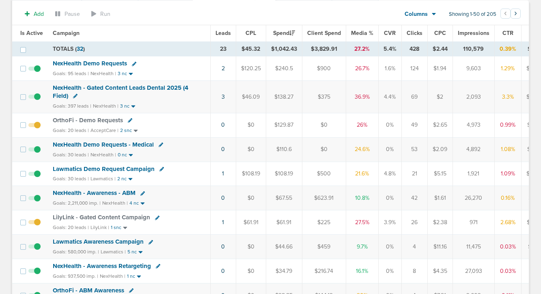
click at [110, 219] on span "LilyLink - Gated Content Campaign" at bounding box center [101, 216] width 97 height 7
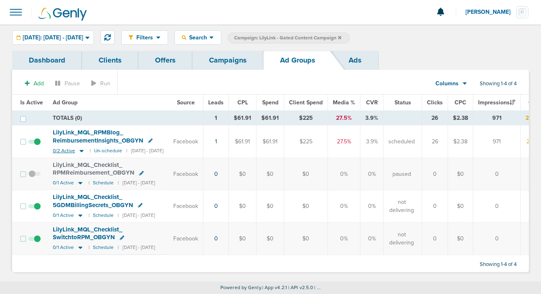
click at [80, 151] on icon at bounding box center [82, 151] width 4 height 2
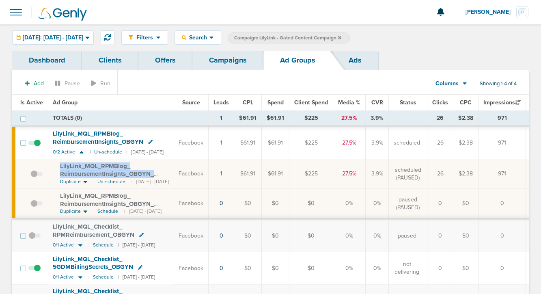
drag, startPoint x: 57, startPoint y: 164, endPoint x: 176, endPoint y: 173, distance: 119.6
click at [174, 173] on td "LilyLink_ MQL_ RPMBlog_ ReimbursementInsights_ OBGYN_ [DATE]?id=190&cmp_ id=965…" at bounding box center [111, 174] width 126 height 30
copy span "LilyLink_ MQL_ RPMBlog_ ReimbursementInsights_ OBGYN_ [DATE]"
click at [138, 171] on span "LilyLink_ MQL_ RPMBlog_ ReimbursementInsights_ OBGYN_ [DATE]?id=190&cmp_ id=965…" at bounding box center [107, 173] width 94 height 23
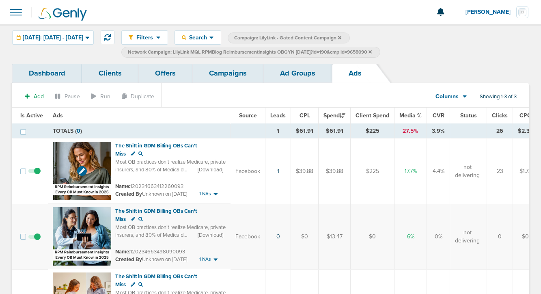
click at [92, 153] on img at bounding box center [82, 171] width 58 height 58
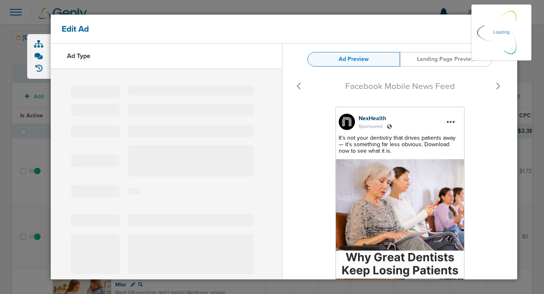
select select "learn_more"
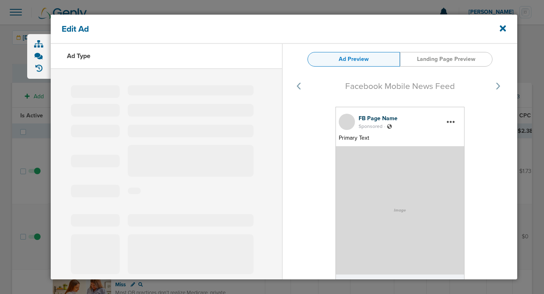
type input "120234663412260093"
type input "The Shift in GDM Billing OBs Can't Miss"
type textarea "Most OB practices don’t realize Medicare, private insurers, and 80% of Medicaid…"
select select "download"
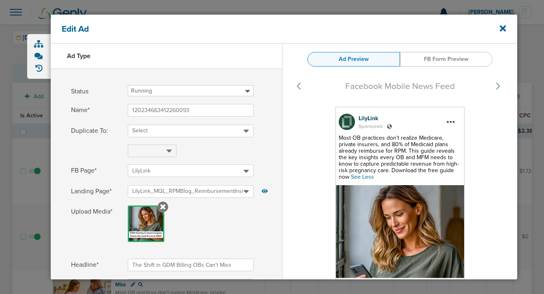
select select "download"
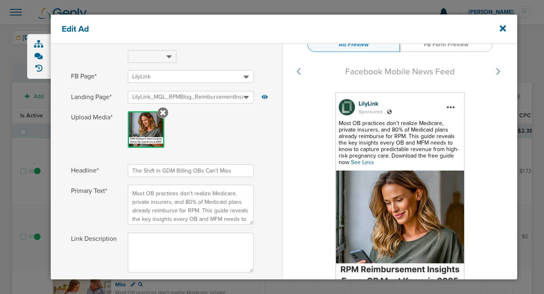
drag, startPoint x: 232, startPoint y: 217, endPoint x: 110, endPoint y: 181, distance: 127.1
click at [110, 181] on div "Headline* The Shift in GDM Billing OBs Can't Miss Primary Text* Most OB practic…" at bounding box center [166, 231] width 231 height 135
click at [501, 28] on icon at bounding box center [503, 28] width 6 height 6
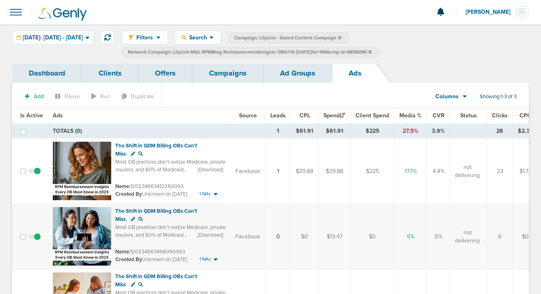
click at [217, 72] on link "Campaigns" at bounding box center [227, 73] width 71 height 19
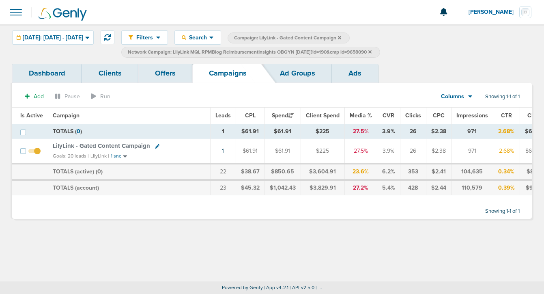
click at [286, 75] on link "Ad Groups" at bounding box center [297, 73] width 69 height 19
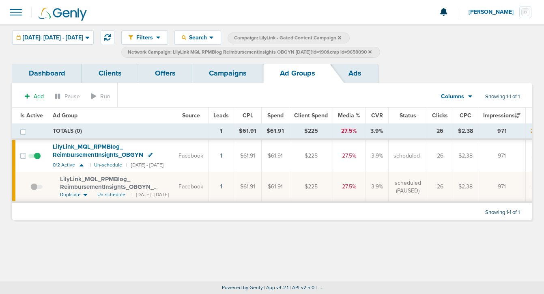
click at [226, 80] on link "Campaigns" at bounding box center [227, 73] width 71 height 19
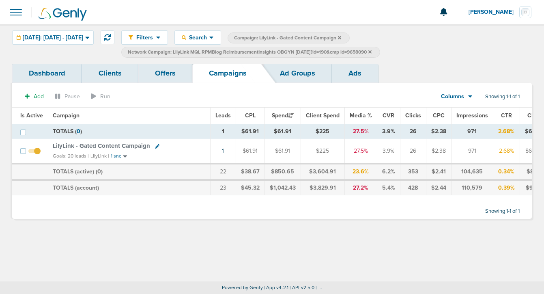
click at [372, 54] on span "Network Campaign: LilyLink MQL RPMBlog ReimbursementInsights OBGYN 09.16.25?id=…" at bounding box center [250, 52] width 244 height 7
click at [380, 52] on label "Network Campaign: LilyLink MQL RPMBlog ReimbursementInsights OBGYN [DATE]?id=19…" at bounding box center [250, 52] width 259 height 11
click at [372, 51] on icon at bounding box center [369, 51] width 3 height 5
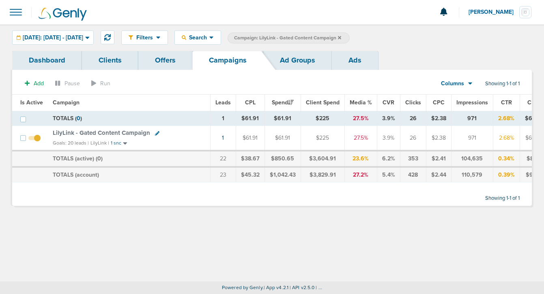
click at [341, 38] on icon at bounding box center [339, 37] width 3 height 5
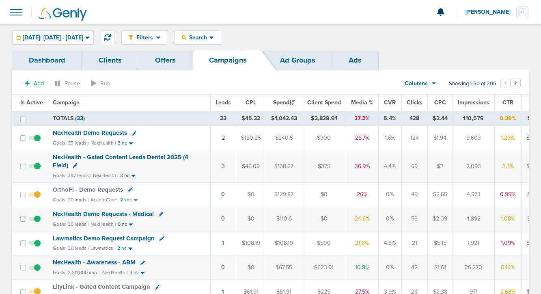
click at [80, 156] on span "NexHealth - Gated Content Leads Dental 2025 (4 Field)" at bounding box center [121, 160] width 136 height 15
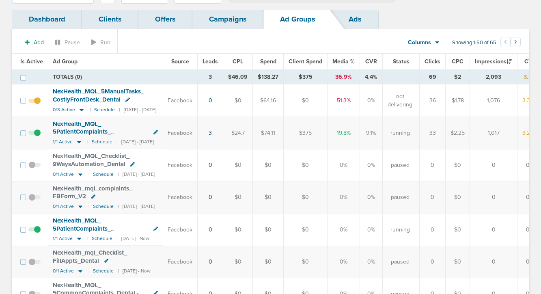
scroll to position [54, 0]
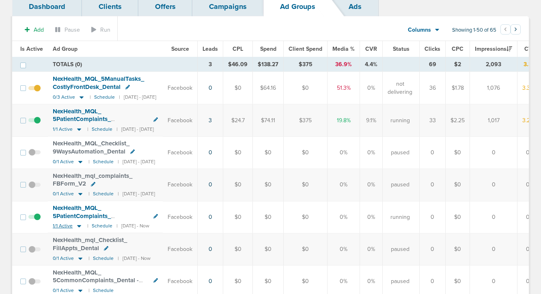
click at [78, 226] on icon at bounding box center [79, 226] width 4 height 2
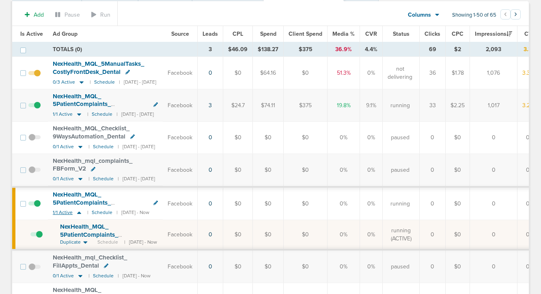
scroll to position [69, 0]
drag, startPoint x: 58, startPoint y: 222, endPoint x: 155, endPoint y: 232, distance: 96.7
click at [155, 232] on td "NexHealth_ MQL_ 5PatientComplaints_ PracticeMistakes_ Dental_ 09.18.25?id=183&c…" at bounding box center [105, 234] width 115 height 30
copy span "NexHealth_ MQL_ 5PatientComplaints_ PracticeMistakes_ Dental_ 09.18.25"
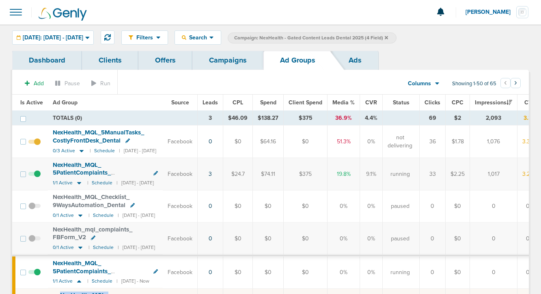
click at [219, 57] on link "Campaigns" at bounding box center [227, 60] width 71 height 19
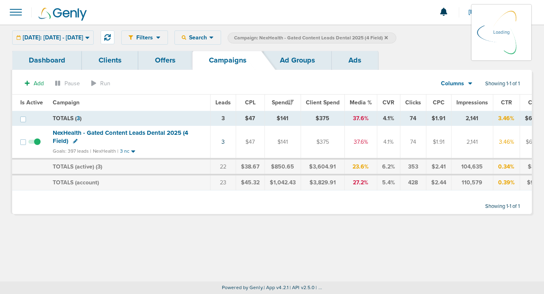
click at [388, 37] on icon at bounding box center [386, 37] width 3 height 3
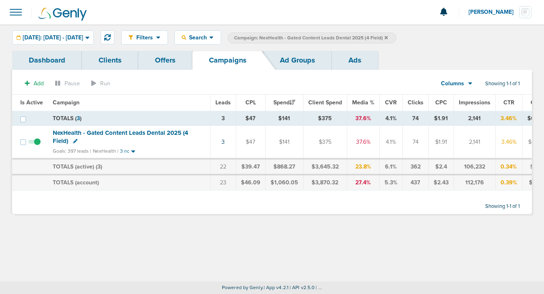
click at [388, 39] on icon at bounding box center [386, 37] width 3 height 5
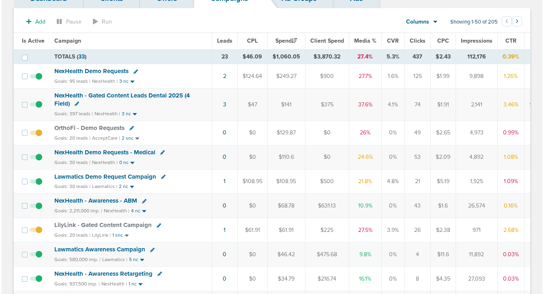
scroll to position [67, 0]
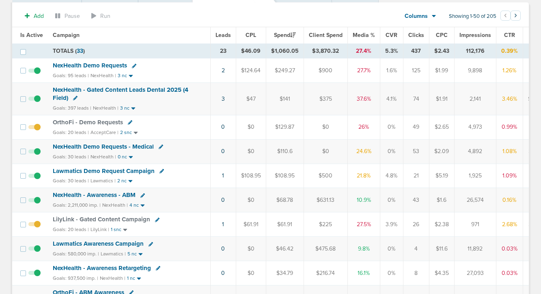
click at [155, 220] on icon at bounding box center [157, 219] width 4 height 4
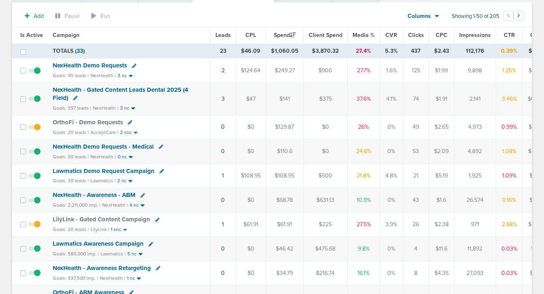
select select
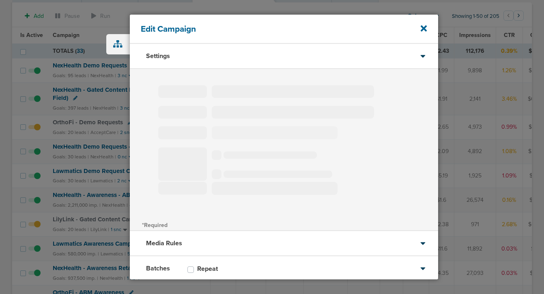
type input "LilyLink - Gated Content Campaign"
select select "Leads"
radio input "true"
select select "readOnly"
select select "1"
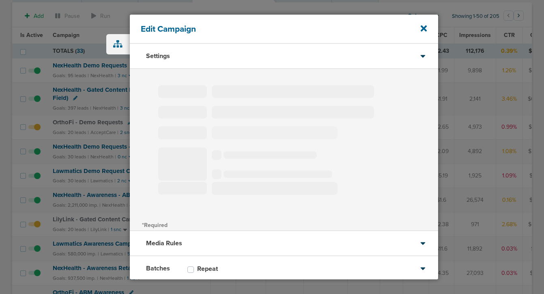
select select "2"
select select "3"
select select "4"
select select "6"
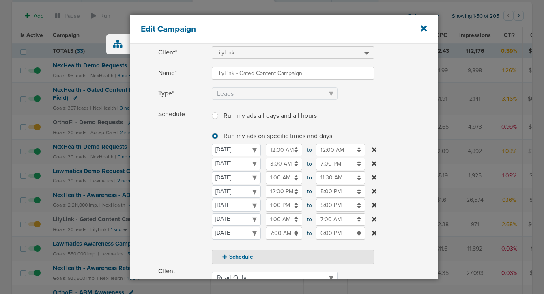
scroll to position [42, 0]
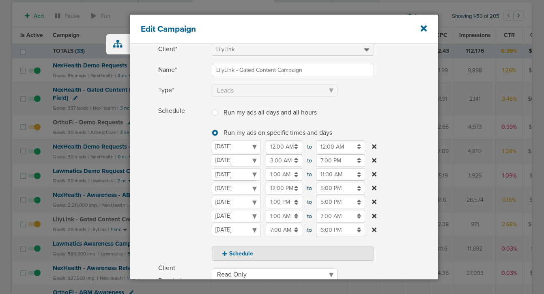
click at [277, 217] on input "1:00 AM" at bounding box center [284, 216] width 37 height 13
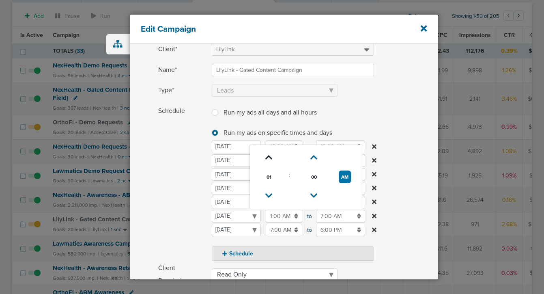
click at [268, 158] on icon at bounding box center [268, 157] width 7 height 5
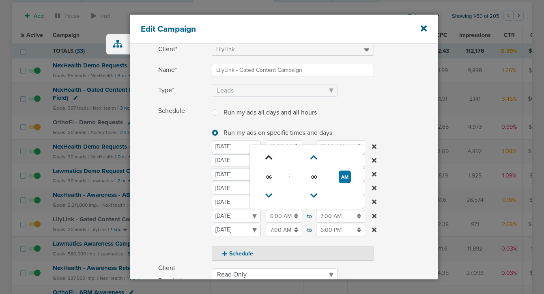
click at [268, 158] on icon at bounding box center [268, 157] width 7 height 5
type input "10:00 AM"
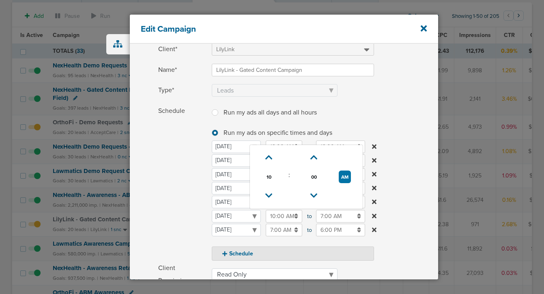
click at [331, 219] on input "7:00 AM" at bounding box center [340, 216] width 49 height 13
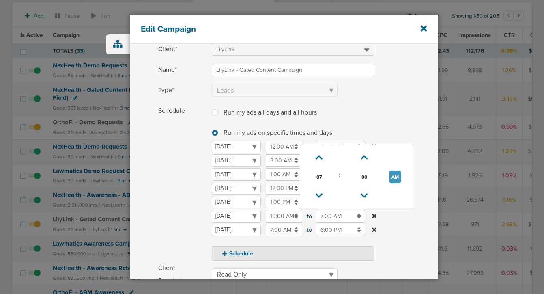
click at [396, 175] on button "AM" at bounding box center [395, 176] width 12 height 13
click at [315, 197] on link at bounding box center [319, 195] width 14 height 13
type input "6:00 PM"
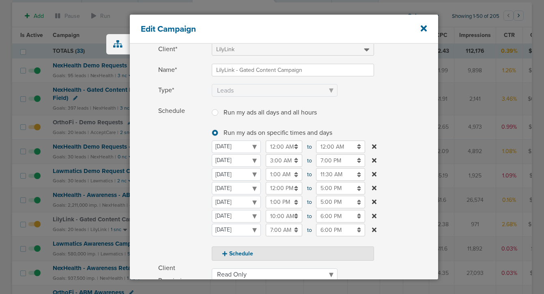
click at [173, 212] on span "Schedule" at bounding box center [182, 183] width 49 height 156
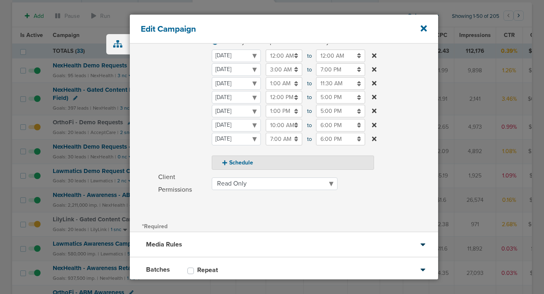
scroll to position [183, 0]
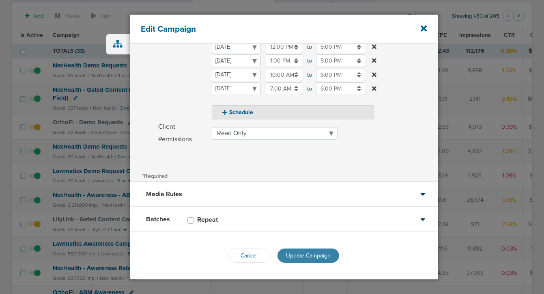
click at [312, 262] on button "Update Campaign" at bounding box center [308, 255] width 62 height 14
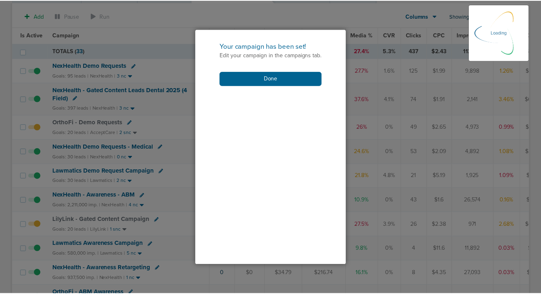
scroll to position [157, 0]
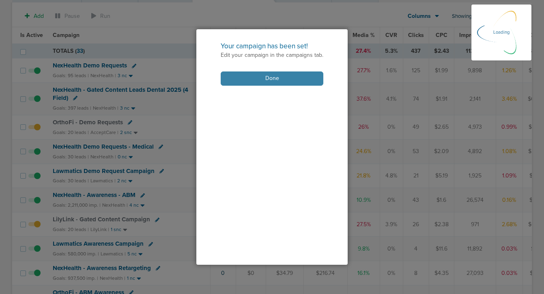
click at [288, 78] on button "Done" at bounding box center [272, 78] width 103 height 14
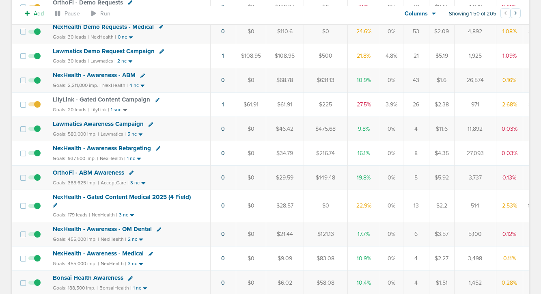
scroll to position [0, 0]
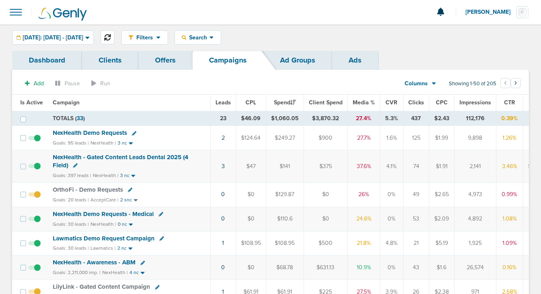
click at [114, 33] on button at bounding box center [108, 37] width 14 height 14
click at [97, 131] on span "NexHealth Demo Requests" at bounding box center [90, 132] width 74 height 7
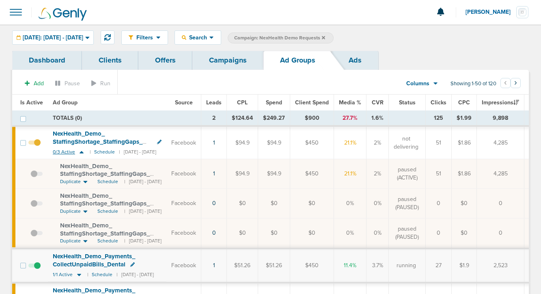
click at [79, 154] on icon at bounding box center [81, 151] width 8 height 7
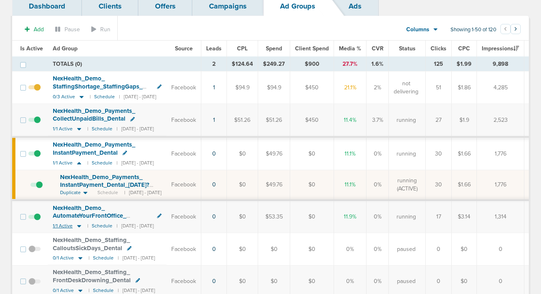
click at [80, 226] on icon at bounding box center [79, 225] width 8 height 7
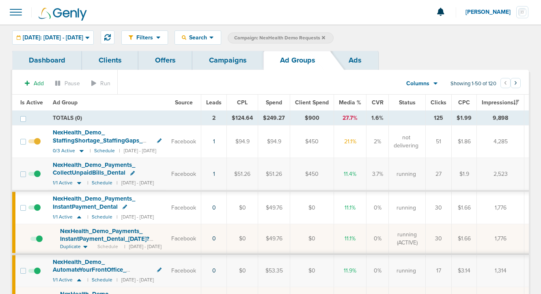
click at [232, 62] on link "Campaigns" at bounding box center [227, 60] width 71 height 19
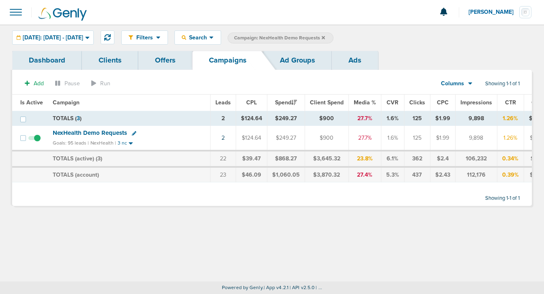
click at [325, 37] on icon at bounding box center [323, 37] width 3 height 3
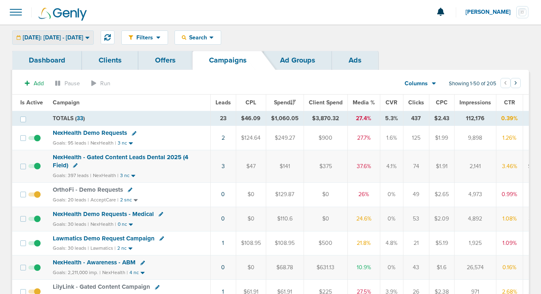
click at [79, 40] on span "[DATE]: [DATE] - [DATE]" at bounding box center [53, 38] width 60 height 6
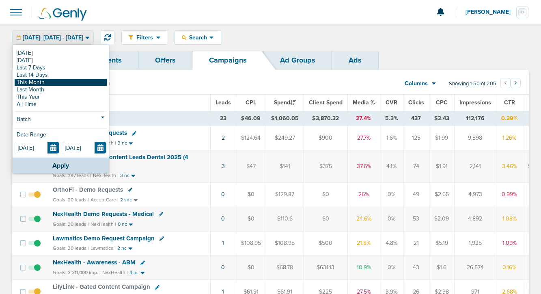
click at [66, 84] on link "This Month" at bounding box center [61, 82] width 92 height 7
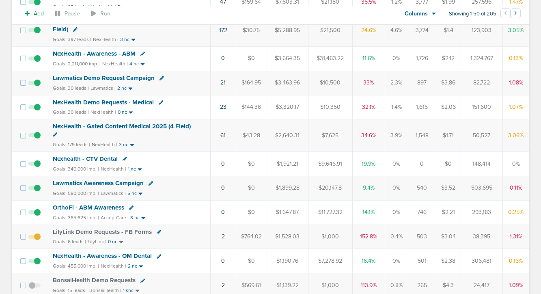
scroll to position [198, 0]
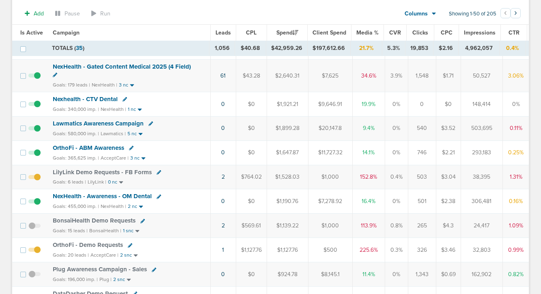
click at [62, 241] on span "OrthoFi - Demo Requests" at bounding box center [88, 244] width 70 height 7
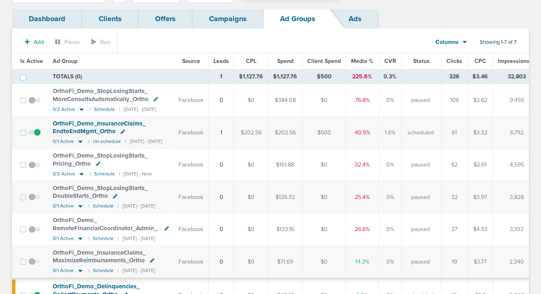
click at [38, 136] on span at bounding box center [34, 136] width 12 height 0
click at [34, 134] on input "checkbox" at bounding box center [34, 134] width 0 height 0
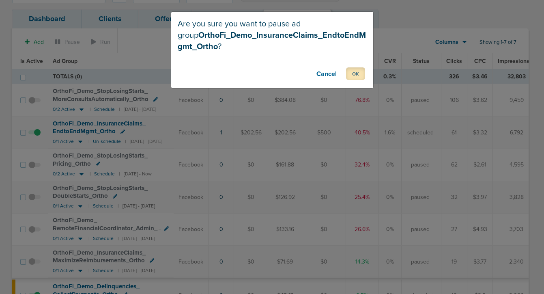
click at [353, 73] on button "OK" at bounding box center [355, 73] width 19 height 13
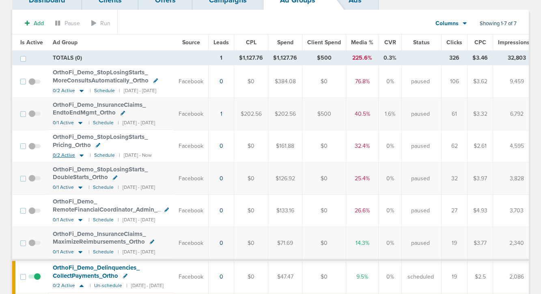
click at [80, 155] on icon at bounding box center [82, 155] width 4 height 2
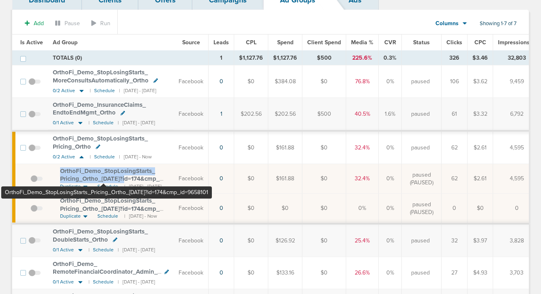
drag, startPoint x: 55, startPoint y: 168, endPoint x: 103, endPoint y: 178, distance: 48.6
click at [103, 178] on td "OrthoFi_ Demo_ StopLosingStarts_ Pricing_ Ortho_ 08.20.25?id=174&cmp_ id=965810…" at bounding box center [111, 179] width 126 height 30
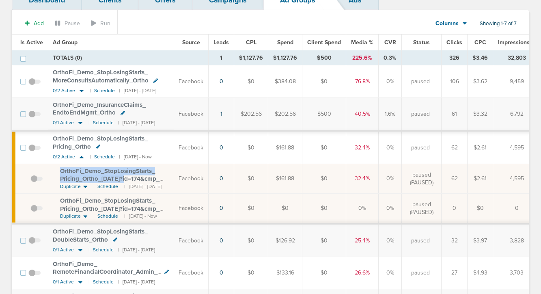
copy span "OrthoFi_ Demo_ StopLosingStarts_ Pricing_ Ortho_ 08.20.25"
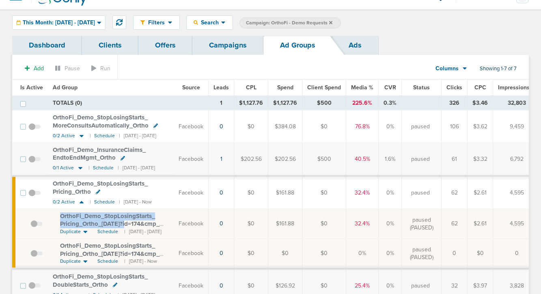
scroll to position [12, 0]
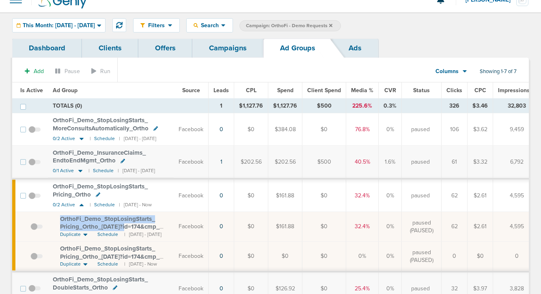
click at [217, 47] on link "Campaigns" at bounding box center [227, 48] width 71 height 19
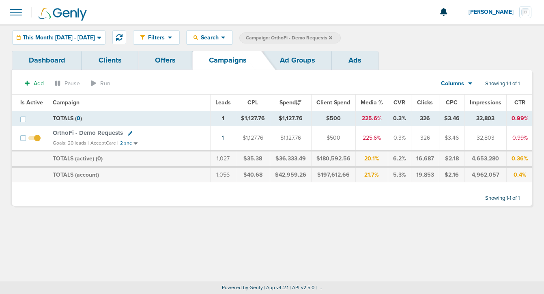
click at [128, 132] on icon at bounding box center [130, 133] width 4 height 4
select select
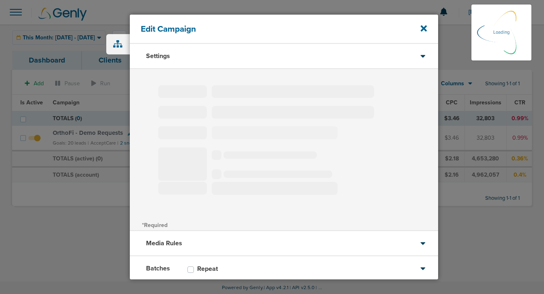
type input "OrthoFi - Demo Requests"
select select "Leads"
radio input "true"
select select "readOnly"
select select "1"
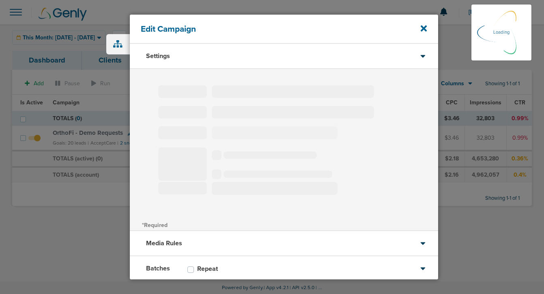
select select "2"
select select "3"
select select "6"
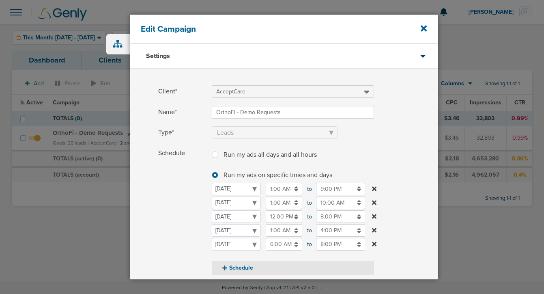
click at [250, 268] on button "Schedule" at bounding box center [293, 267] width 162 height 14
select select "4"
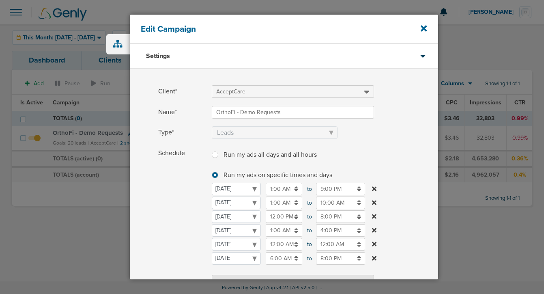
click at [277, 244] on input "12:00 AM" at bounding box center [284, 244] width 37 height 13
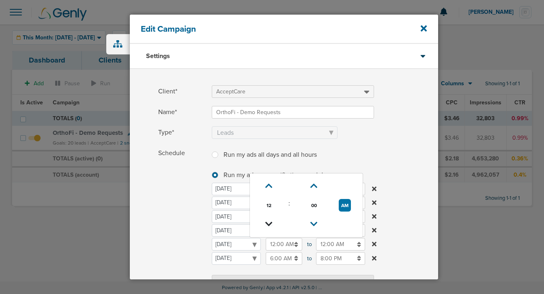
click at [267, 222] on icon at bounding box center [268, 224] width 7 height 5
click at [267, 222] on icon at bounding box center [269, 224] width 7 height 5
type input "10:00 PM"
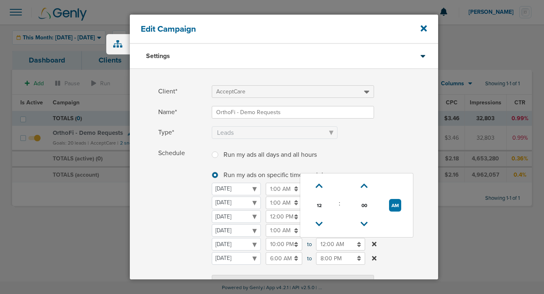
click at [329, 247] on input "12:00 AM" at bounding box center [340, 244] width 49 height 13
click at [317, 187] on icon at bounding box center [319, 185] width 7 height 5
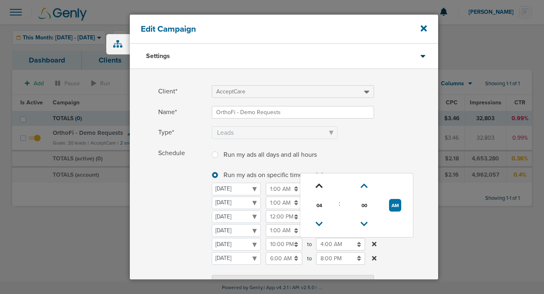
click at [317, 187] on icon at bounding box center [319, 185] width 7 height 5
click at [317, 188] on icon at bounding box center [319, 185] width 7 height 5
click at [393, 203] on button "AM" at bounding box center [395, 205] width 12 height 13
type input "6:00 PM"
click at [284, 243] on input "10:00 PM" at bounding box center [284, 244] width 37 height 13
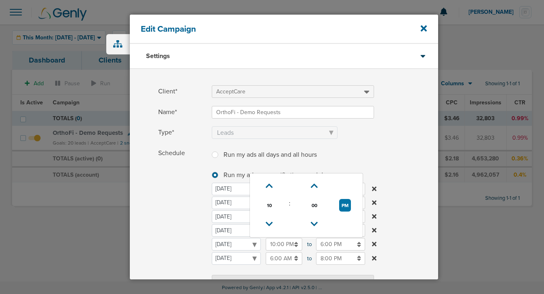
click at [344, 206] on button "PM" at bounding box center [345, 205] width 12 height 13
type input "10:00 AM"
click at [188, 231] on span "Schedule" at bounding box center [182, 218] width 49 height 142
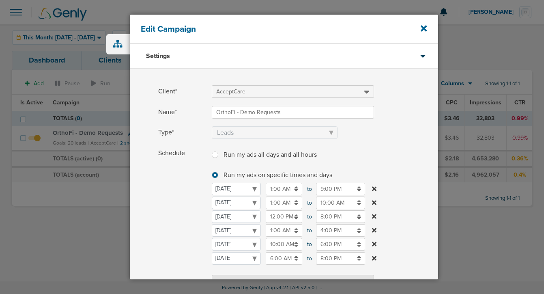
scroll to position [170, 0]
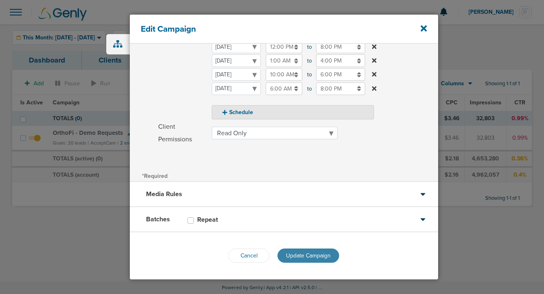
click at [296, 258] on span "Update Campaign" at bounding box center [308, 255] width 45 height 7
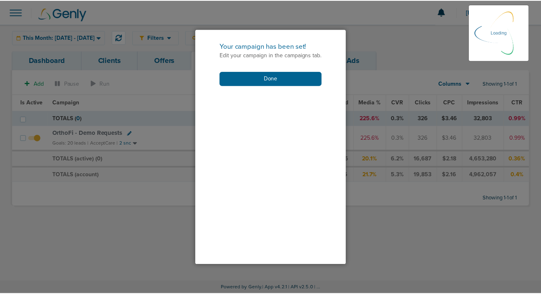
scroll to position [144, 0]
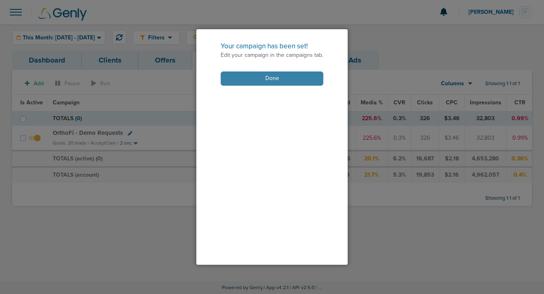
click at [263, 77] on button "Done" at bounding box center [272, 78] width 103 height 14
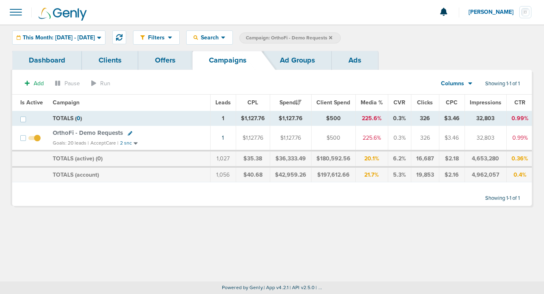
click at [110, 133] on span "OrthoFi - Demo Requests" at bounding box center [88, 132] width 70 height 7
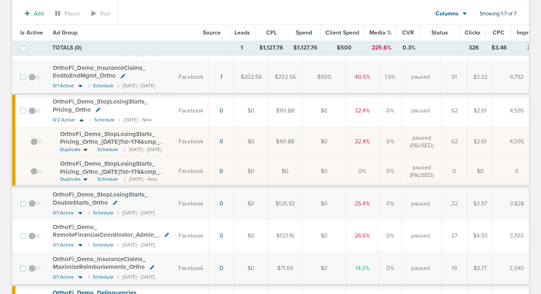
scroll to position [225, 0]
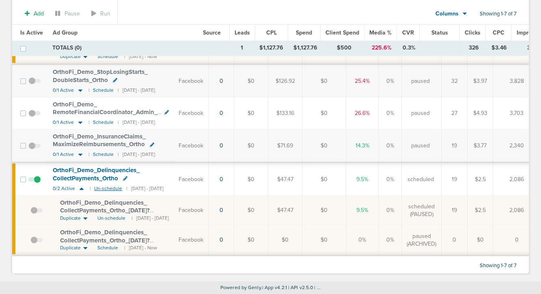
click at [107, 185] on small "Un-schedule" at bounding box center [108, 188] width 28 height 6
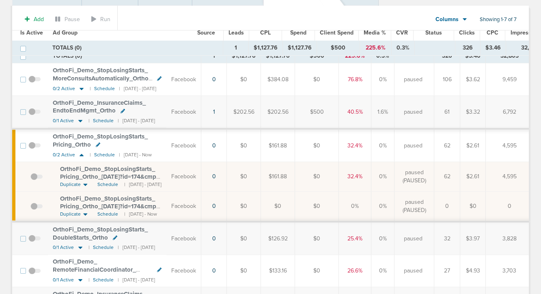
scroll to position [0, 0]
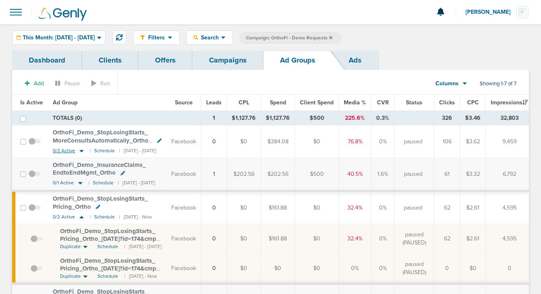
click at [81, 151] on icon at bounding box center [81, 150] width 8 height 7
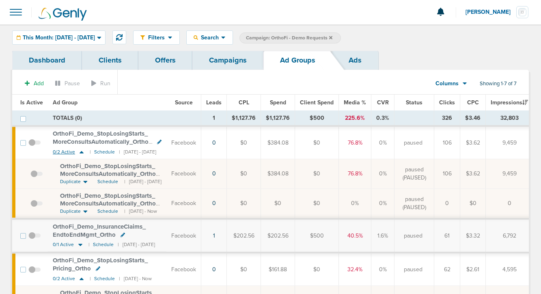
click at [81, 151] on icon at bounding box center [82, 152] width 4 height 2
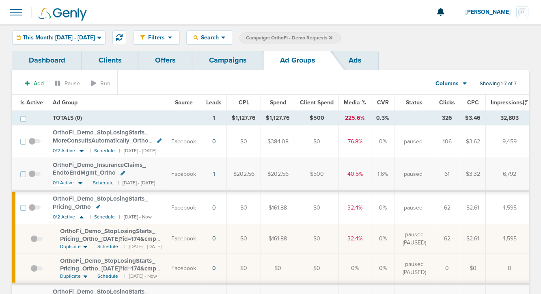
click at [80, 183] on icon at bounding box center [80, 182] width 8 height 7
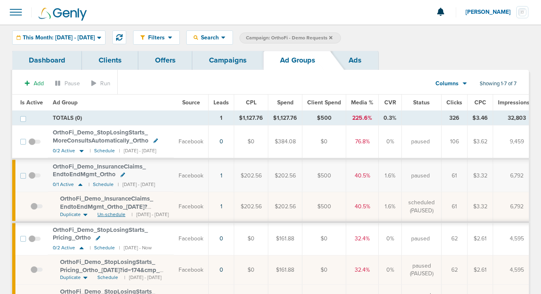
click at [108, 214] on span "Un-schedule" at bounding box center [111, 214] width 28 height 7
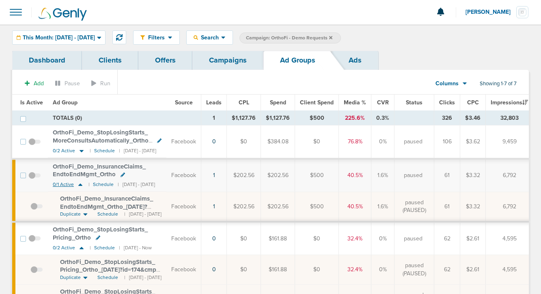
click at [79, 185] on icon at bounding box center [80, 184] width 4 height 2
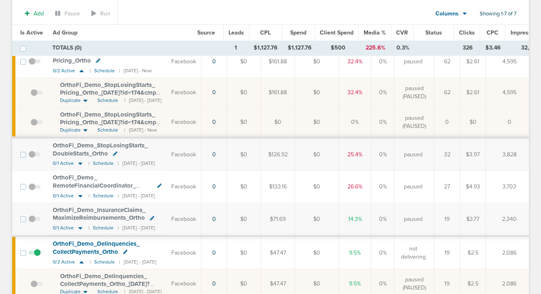
scroll to position [152, 0]
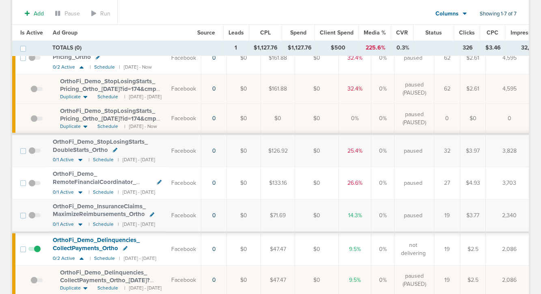
click at [34, 123] on span at bounding box center [36, 123] width 12 height 0
click at [30, 120] on input "checkbox" at bounding box center [30, 120] width 0 height 0
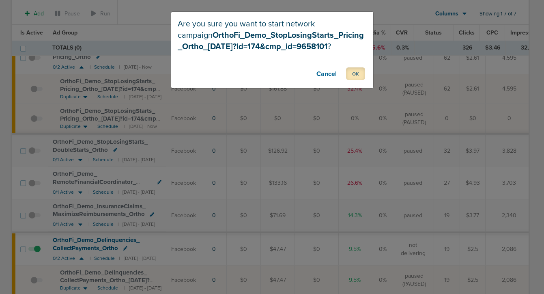
click at [360, 77] on button "OK" at bounding box center [355, 73] width 19 height 13
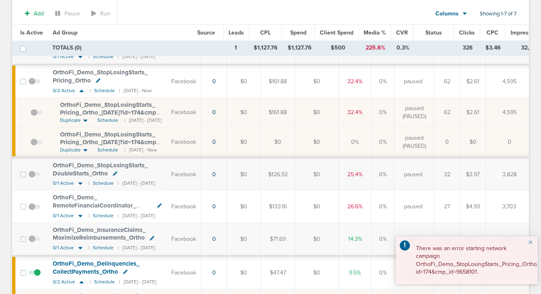
scroll to position [126, 0]
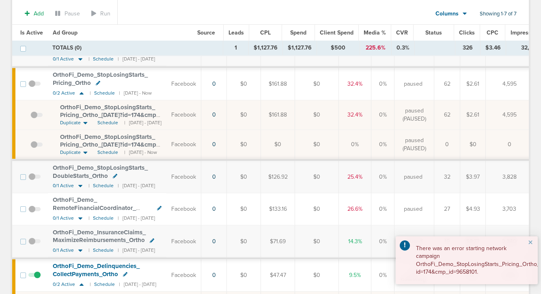
click at [32, 88] on span at bounding box center [34, 88] width 12 height 0
click at [34, 86] on input "checkbox" at bounding box center [34, 86] width 0 height 0
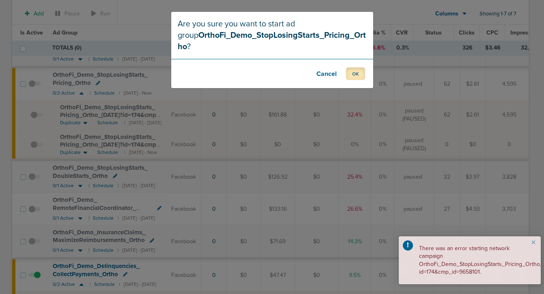
click at [355, 67] on button "OK" at bounding box center [355, 73] width 19 height 13
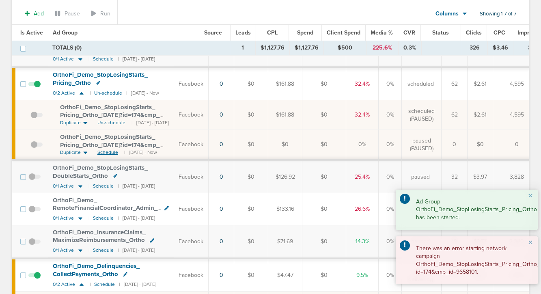
click at [106, 153] on span "Schedule" at bounding box center [107, 152] width 21 height 7
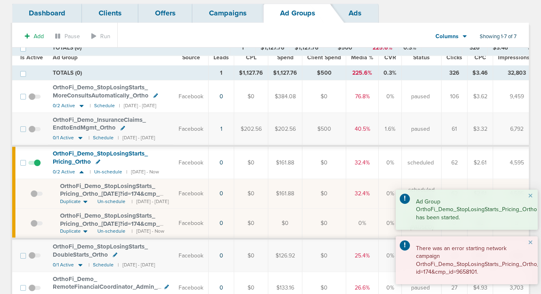
scroll to position [0, 0]
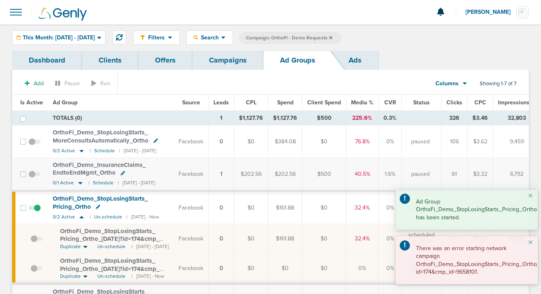
click at [222, 56] on link "Campaigns" at bounding box center [227, 60] width 71 height 19
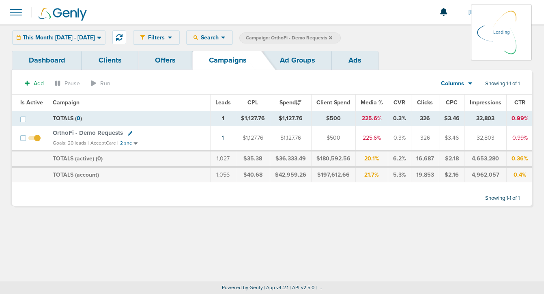
click at [332, 36] on icon at bounding box center [330, 37] width 3 height 5
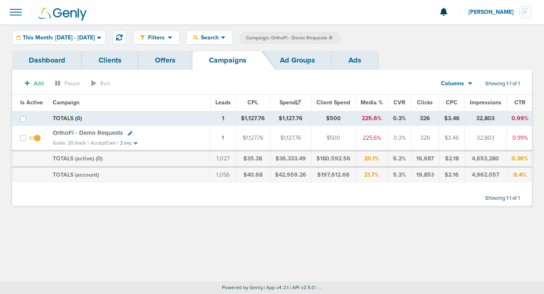
click at [80, 135] on span "OrthoFi - Demo Requests" at bounding box center [88, 132] width 70 height 7
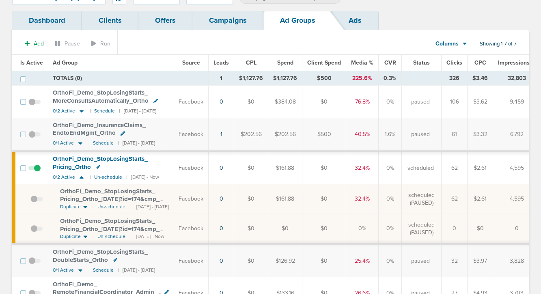
scroll to position [51, 0]
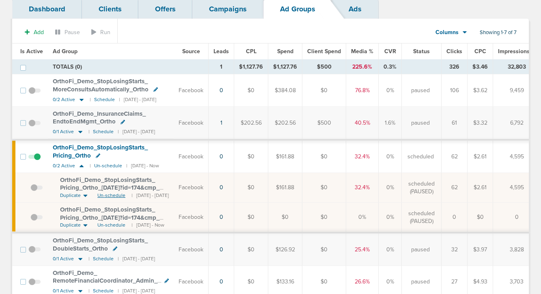
click at [110, 196] on span "Un-schedule" at bounding box center [111, 195] width 28 height 7
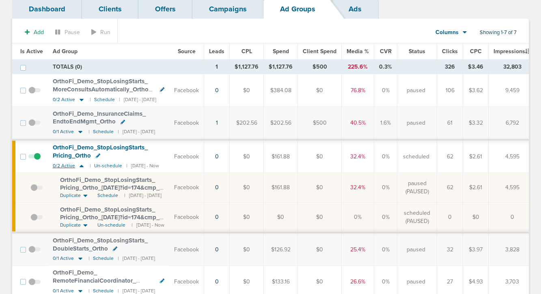
click at [81, 165] on icon at bounding box center [82, 166] width 4 height 2
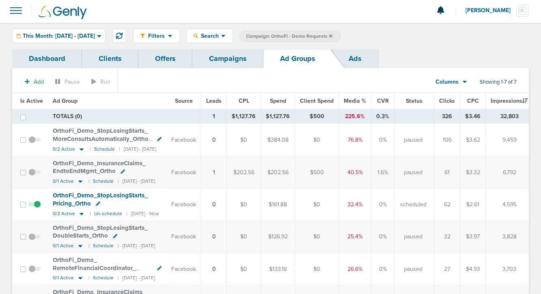
scroll to position [0, 0]
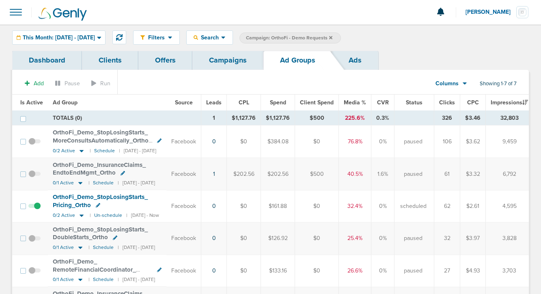
click at [224, 65] on link "Campaigns" at bounding box center [227, 60] width 71 height 19
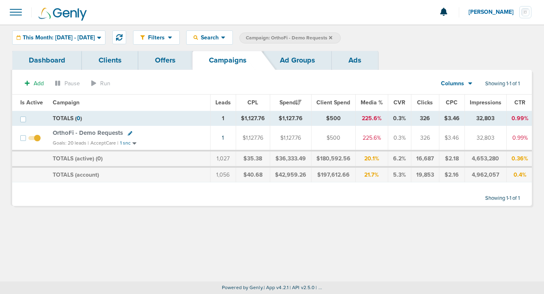
click at [332, 38] on icon at bounding box center [330, 37] width 3 height 3
